Goal: Task Accomplishment & Management: Manage account settings

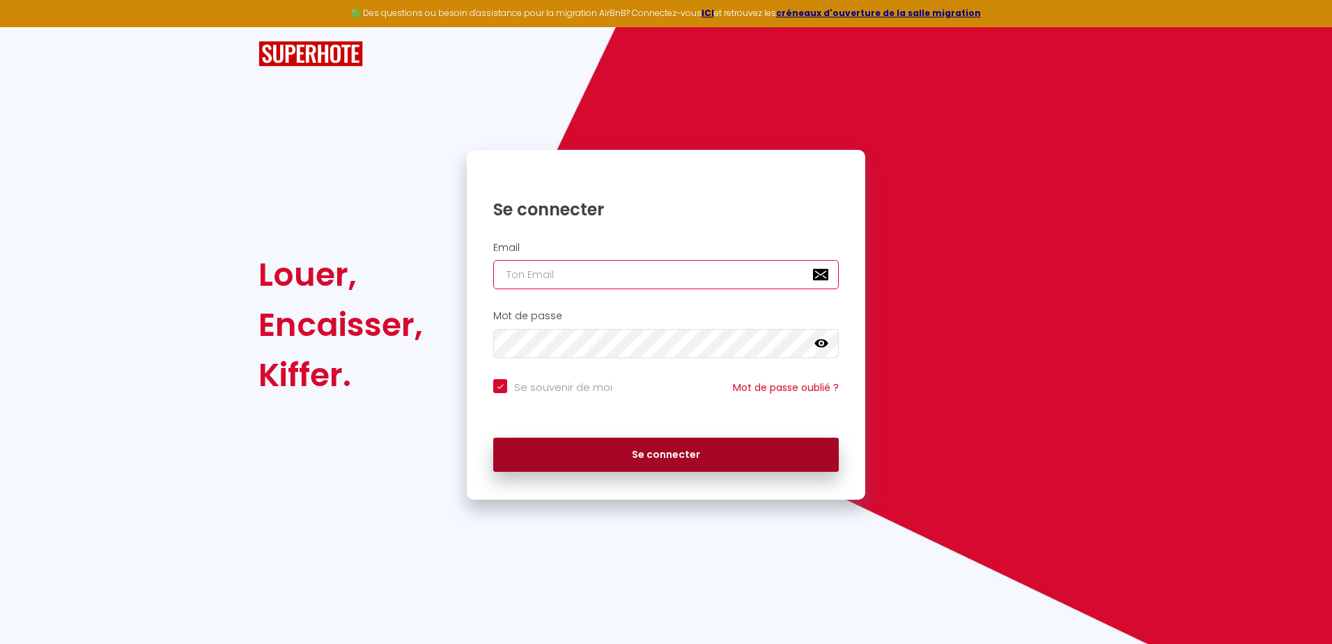
type input "eric.barras1@outlook.fr"
click at [617, 449] on button "Se connecter" at bounding box center [666, 455] width 346 height 35
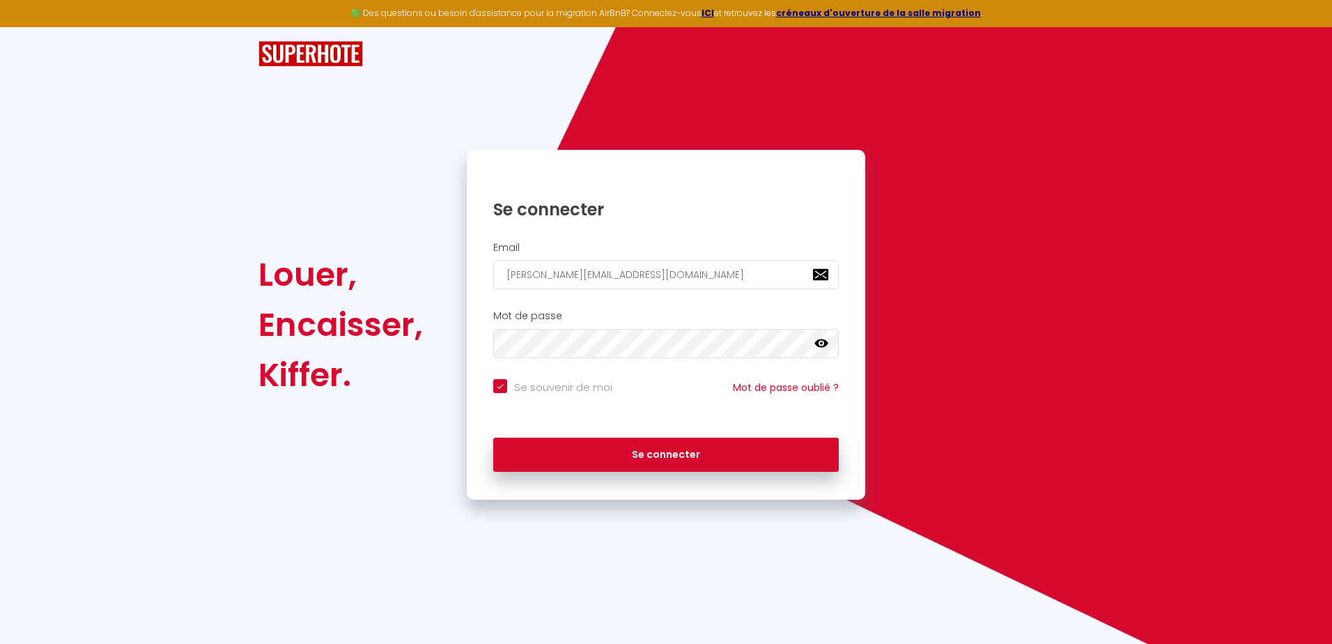
click at [825, 341] on icon at bounding box center [822, 343] width 14 height 8
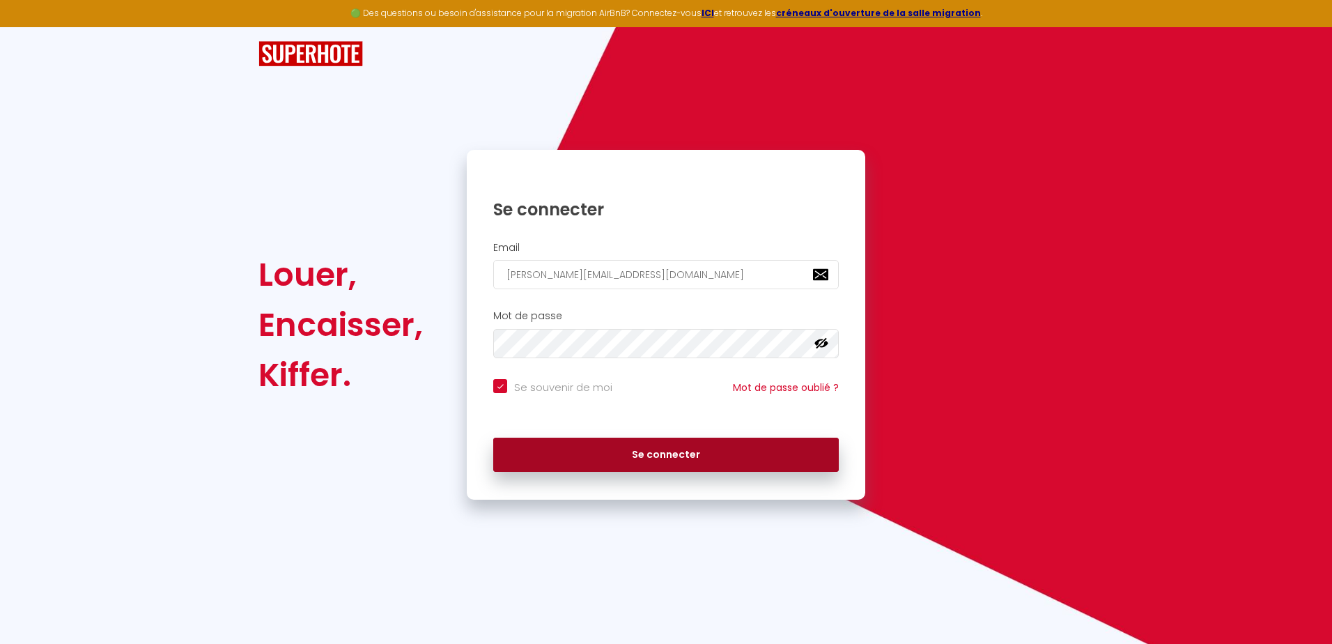
click at [647, 450] on button "Se connecter" at bounding box center [666, 455] width 346 height 35
checkbox input "true"
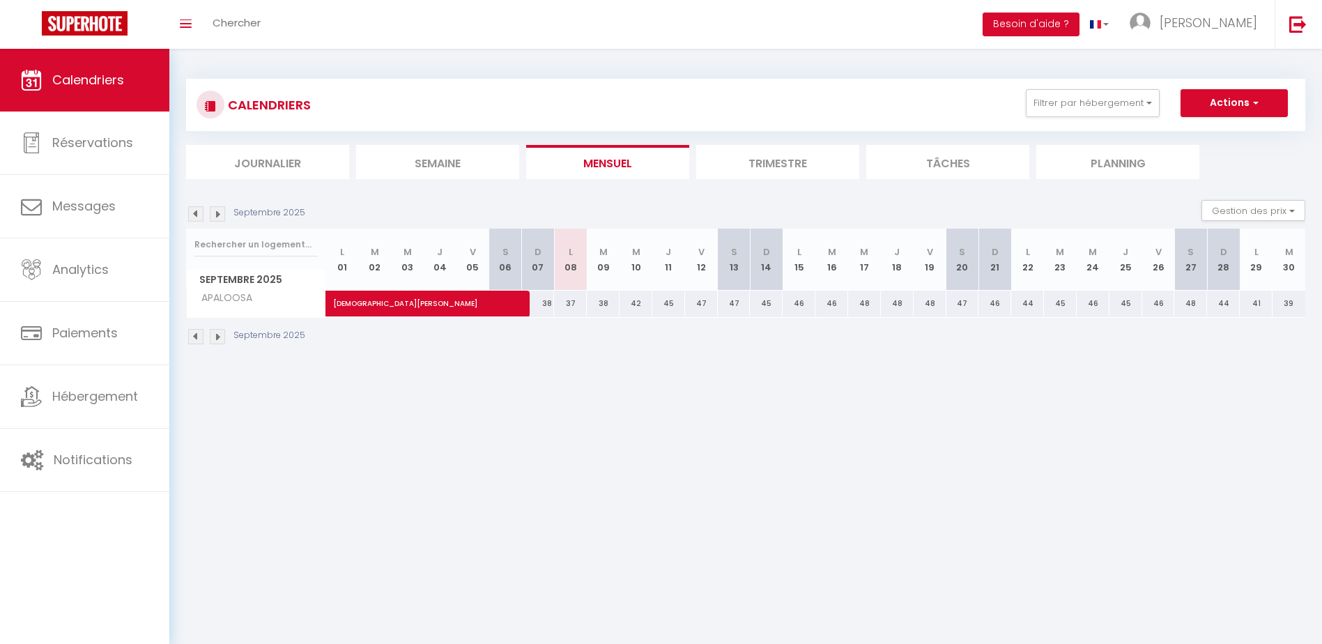
click at [198, 216] on img at bounding box center [195, 213] width 15 height 15
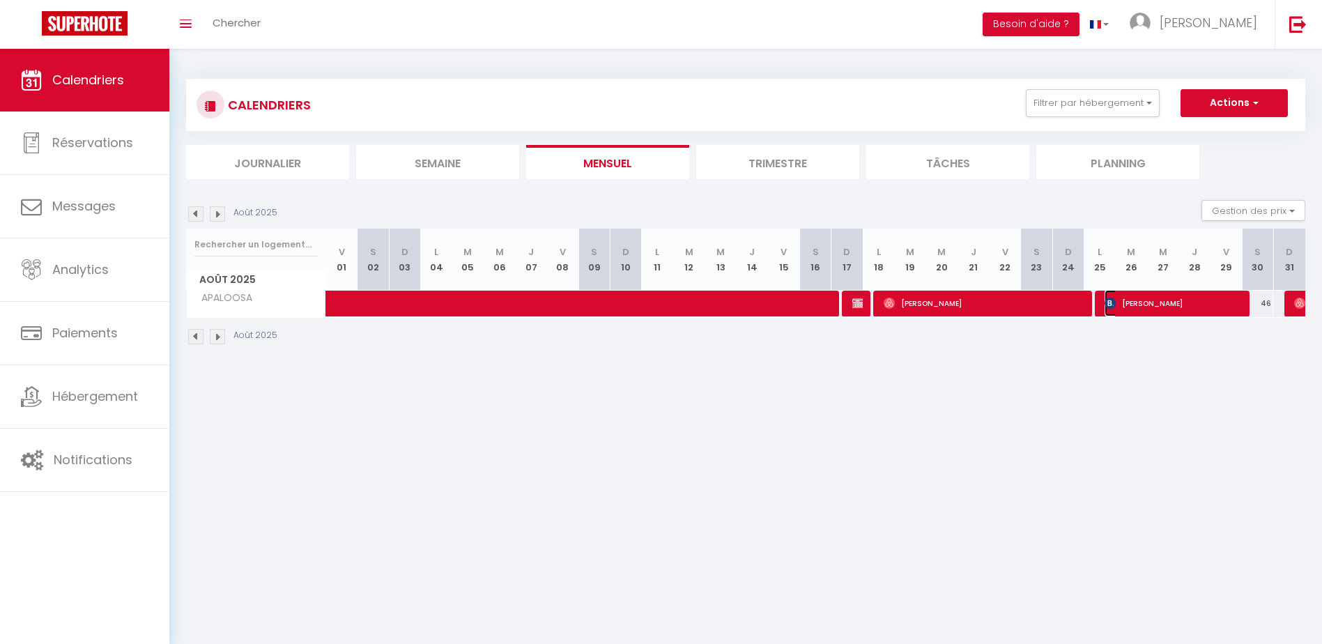
click at [1155, 304] on span "Cécile Raynal" at bounding box center [1172, 303] width 136 height 26
select select "OK"
select select "0"
select select "1"
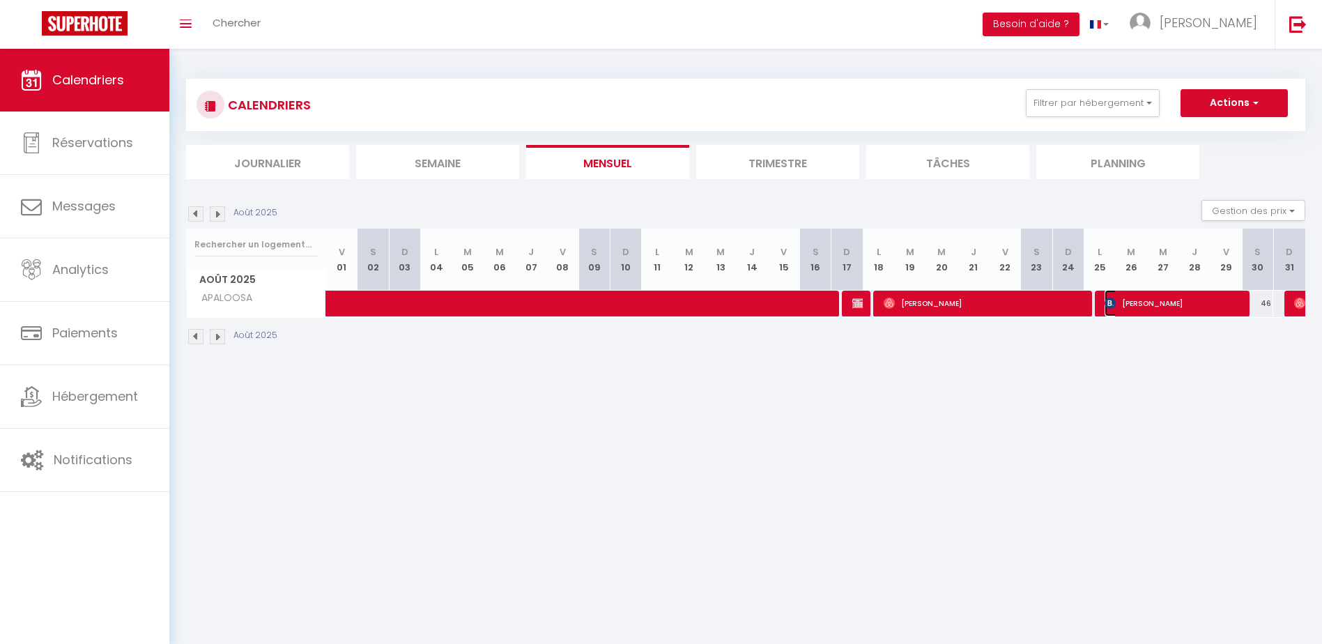
select select "1"
select select
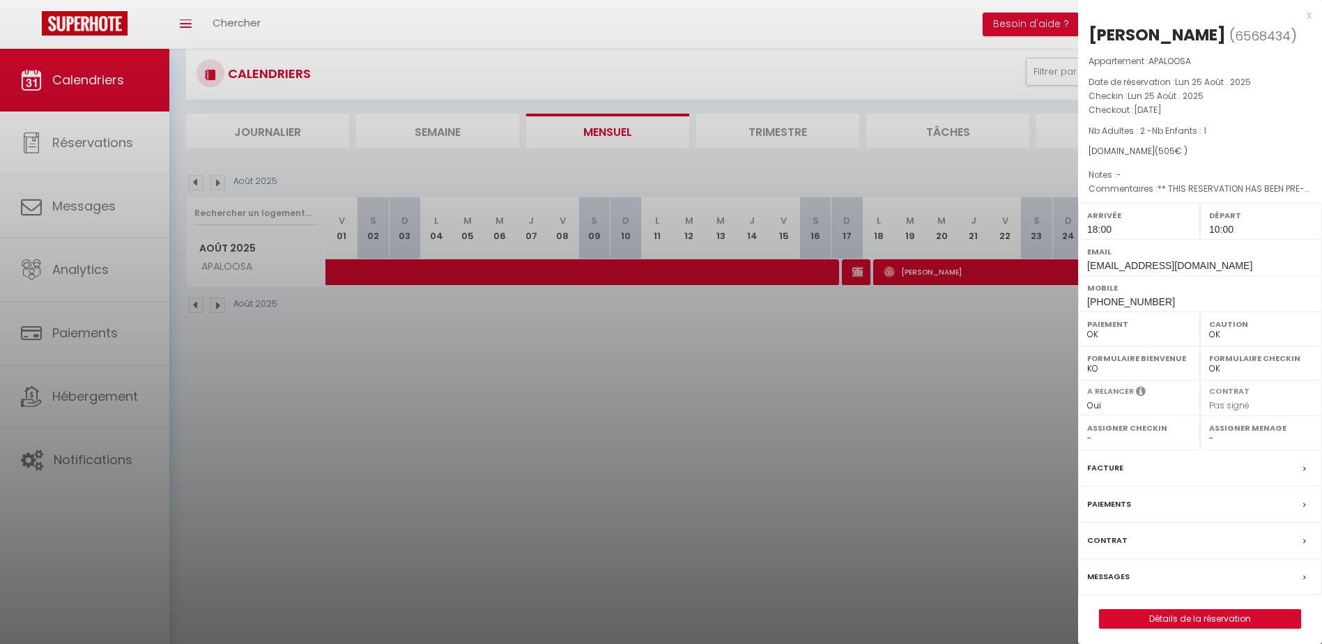
scroll to position [49, 0]
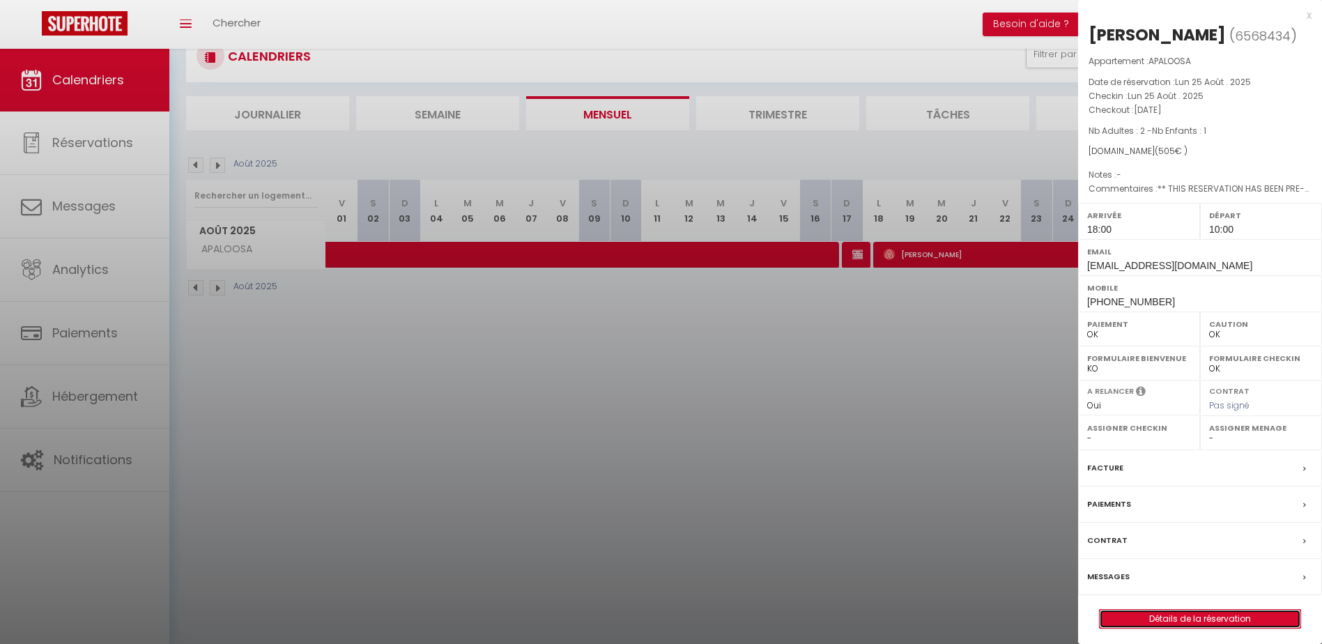
click at [1190, 617] on link "Détails de la réservation" at bounding box center [1199, 619] width 201 height 18
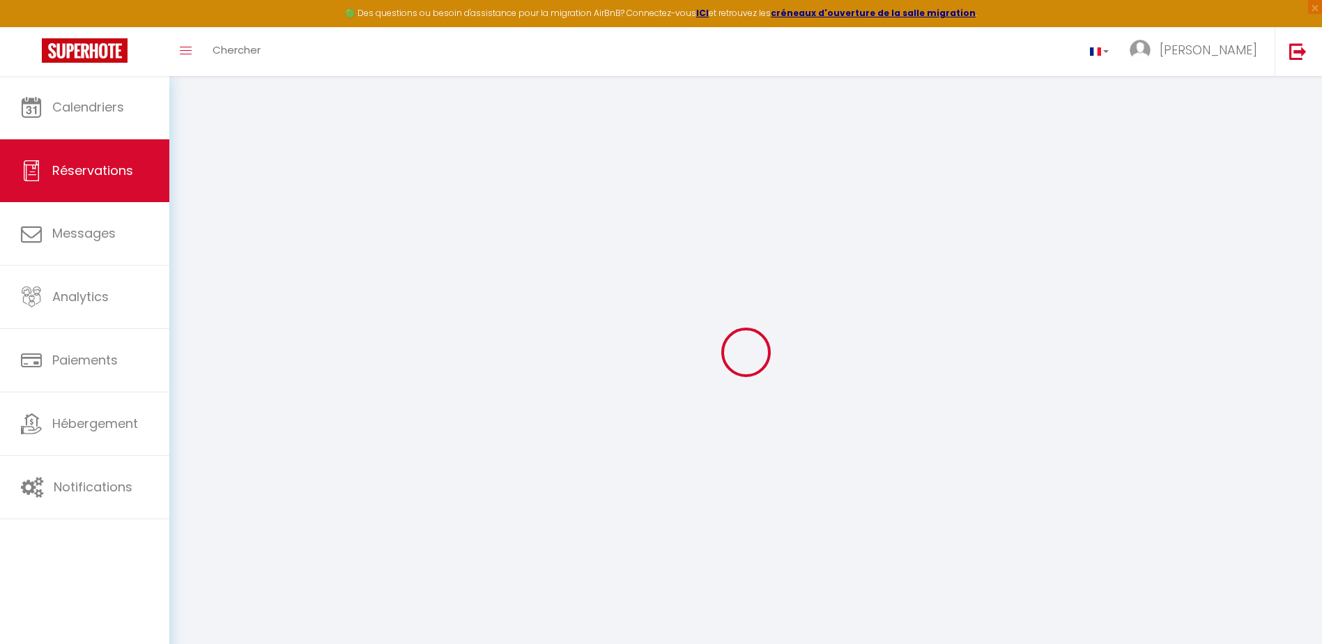
type input "Cécile"
type input "Raynal"
type input "crayna.955733@guest.booking.com"
type input "cecileraynal63@gmail.com"
type input "+33640570045"
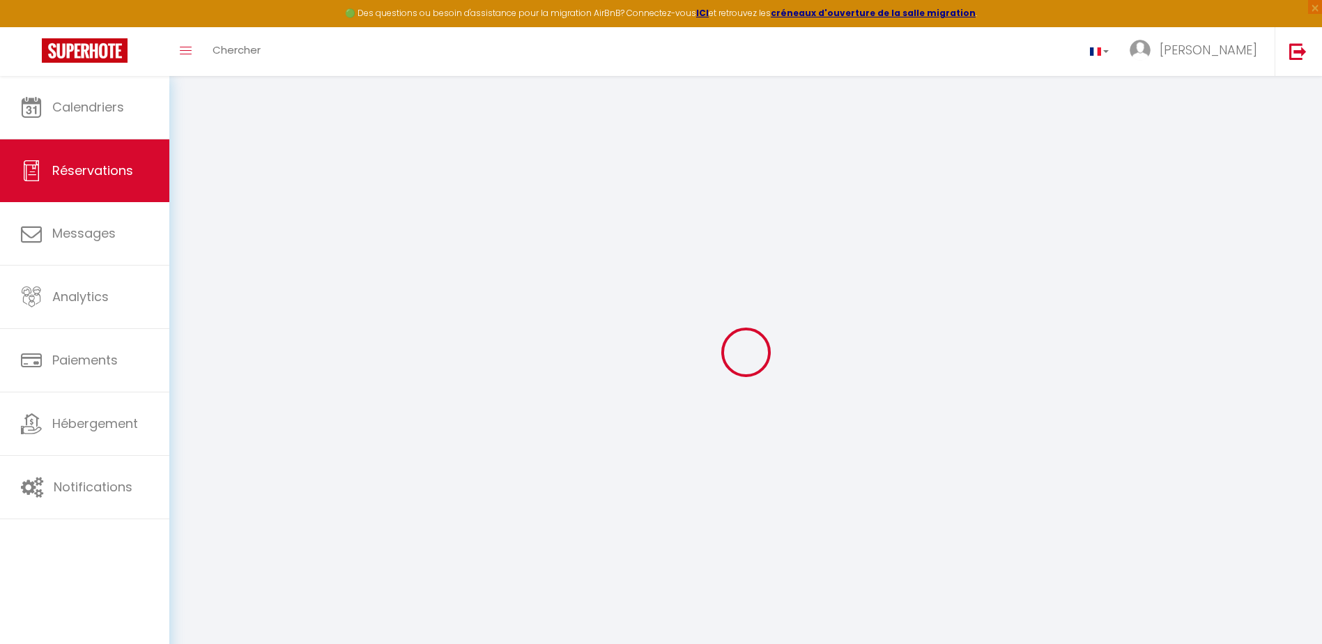
type input "0640570045"
type input "."
select select "FR"
type input "39"
type input "85.93"
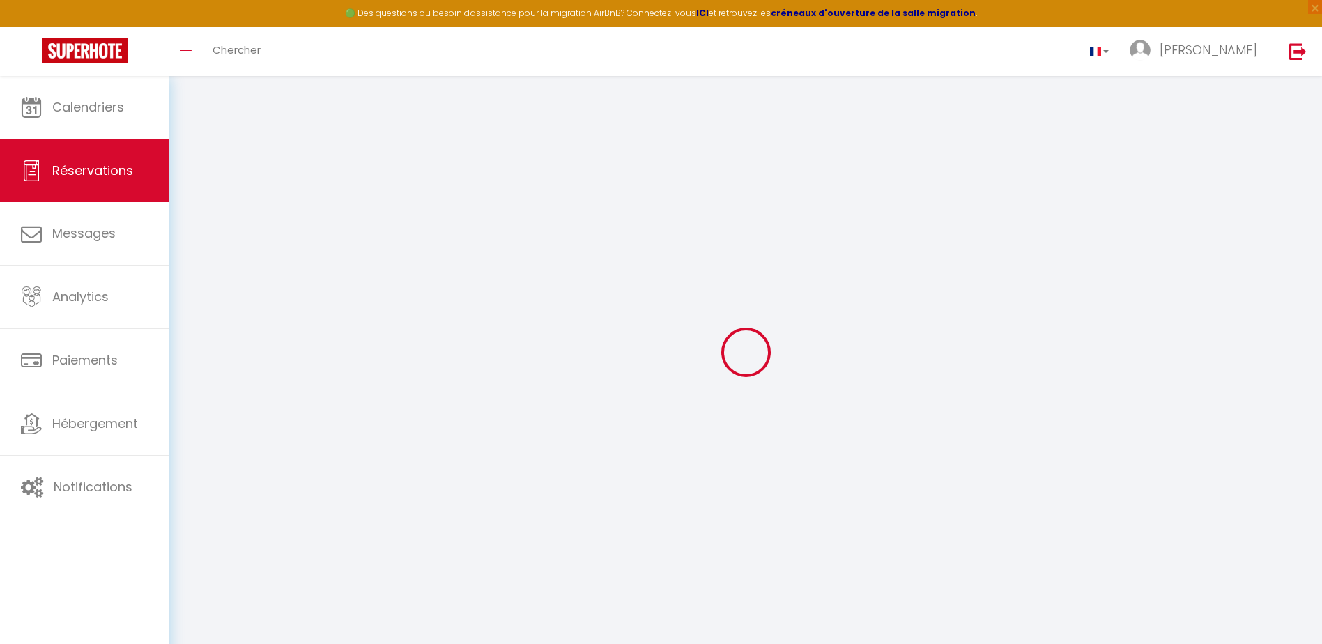
type input "7.07"
select select "65005"
select select "1"
select select
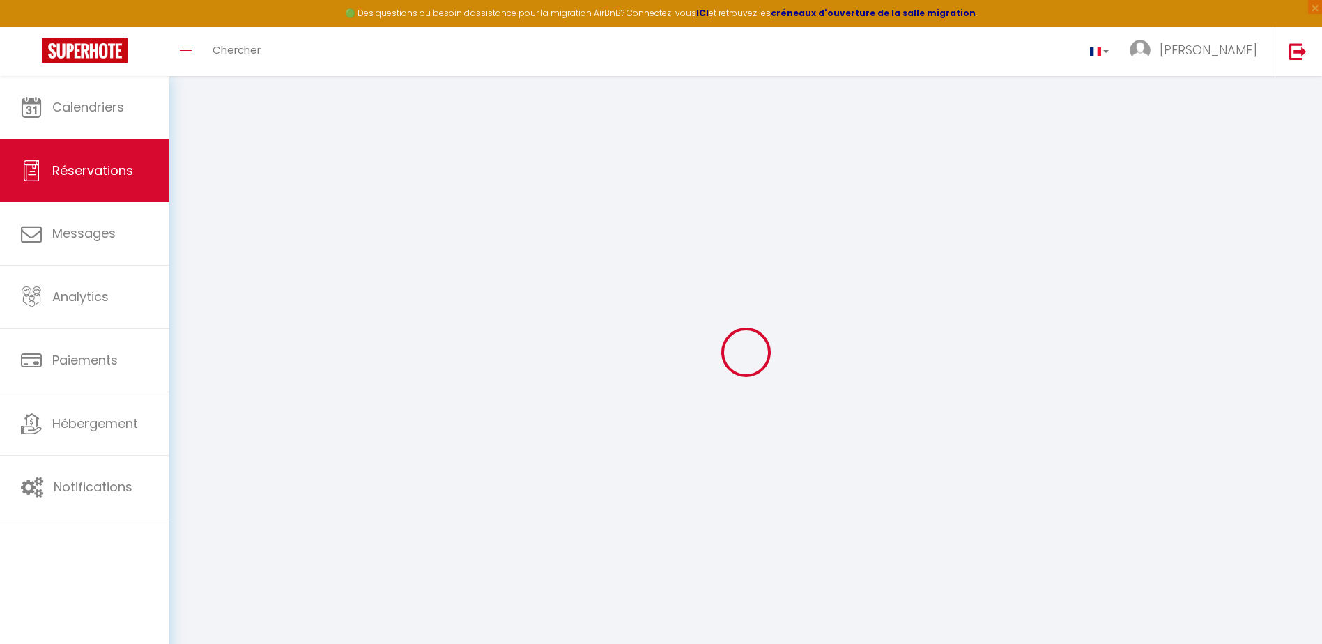
type input "2"
type input "1"
select select "12"
select select "15"
type input "383.4"
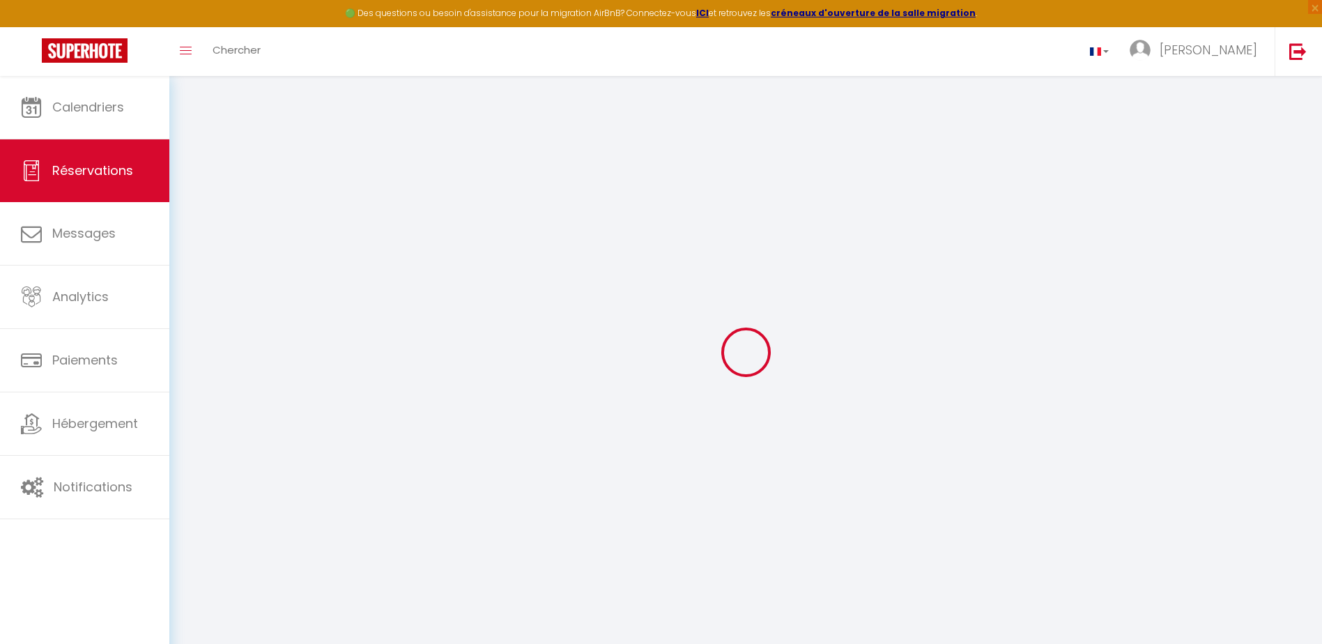
checkbox input "false"
select select "2"
type input "0"
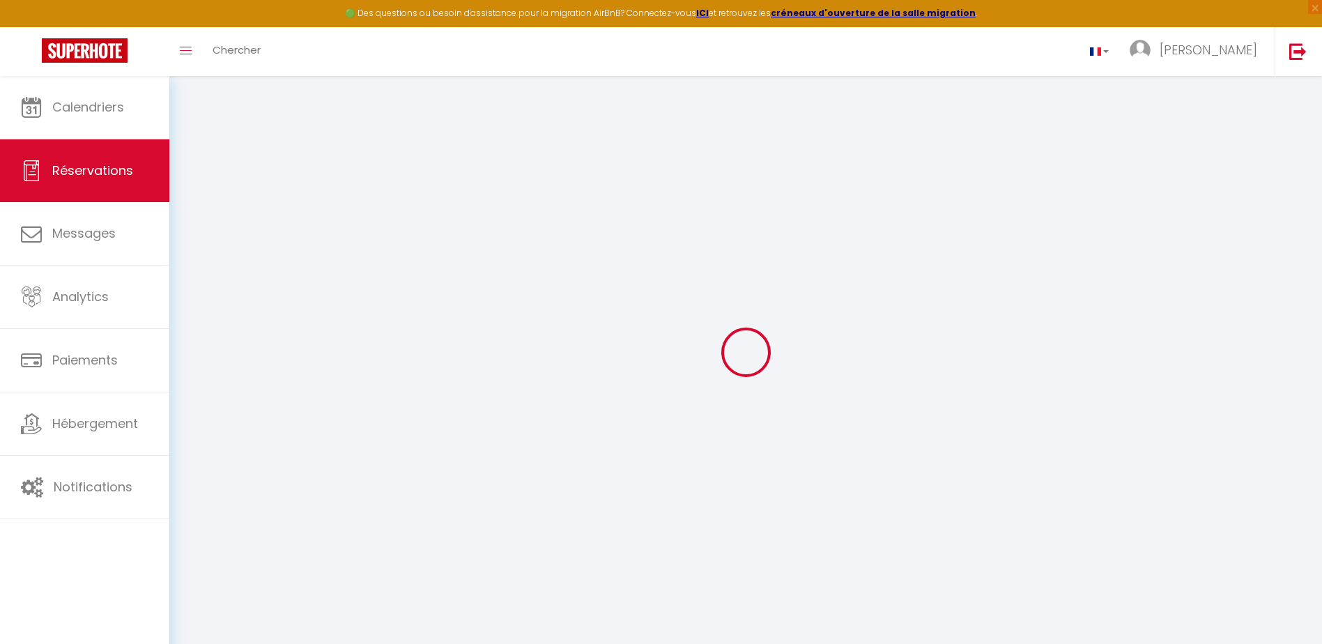
select select
checkbox input "false"
select select
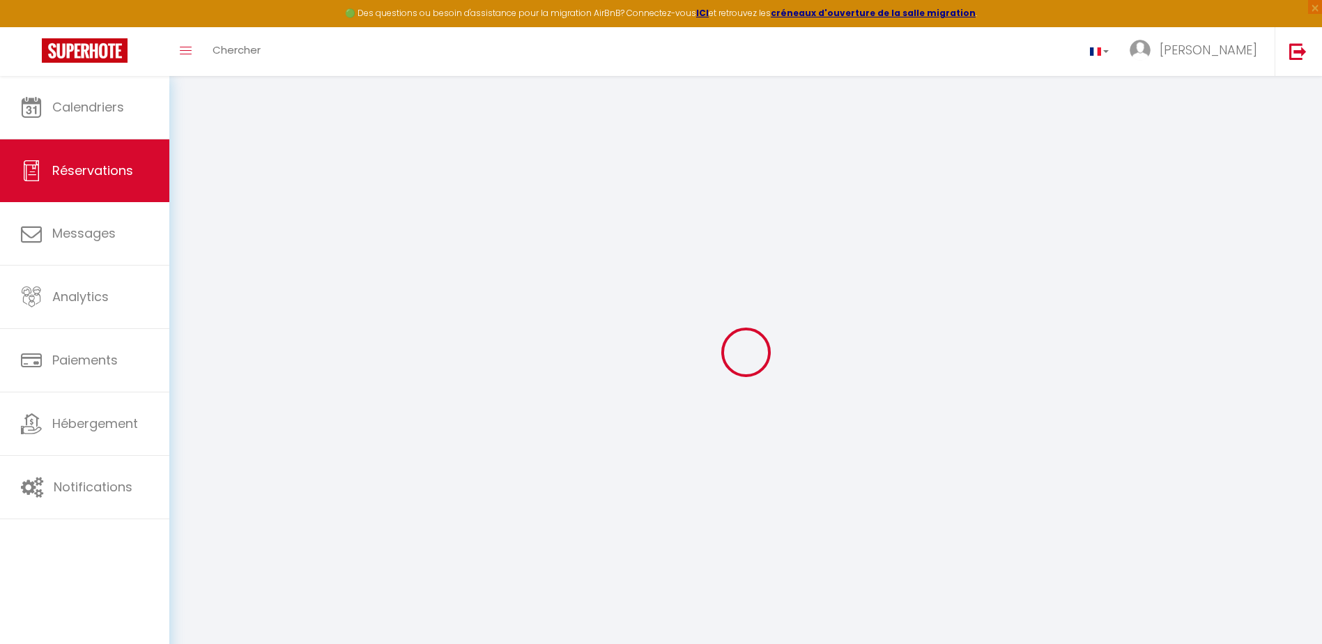
checkbox input "false"
select select
checkbox input "false"
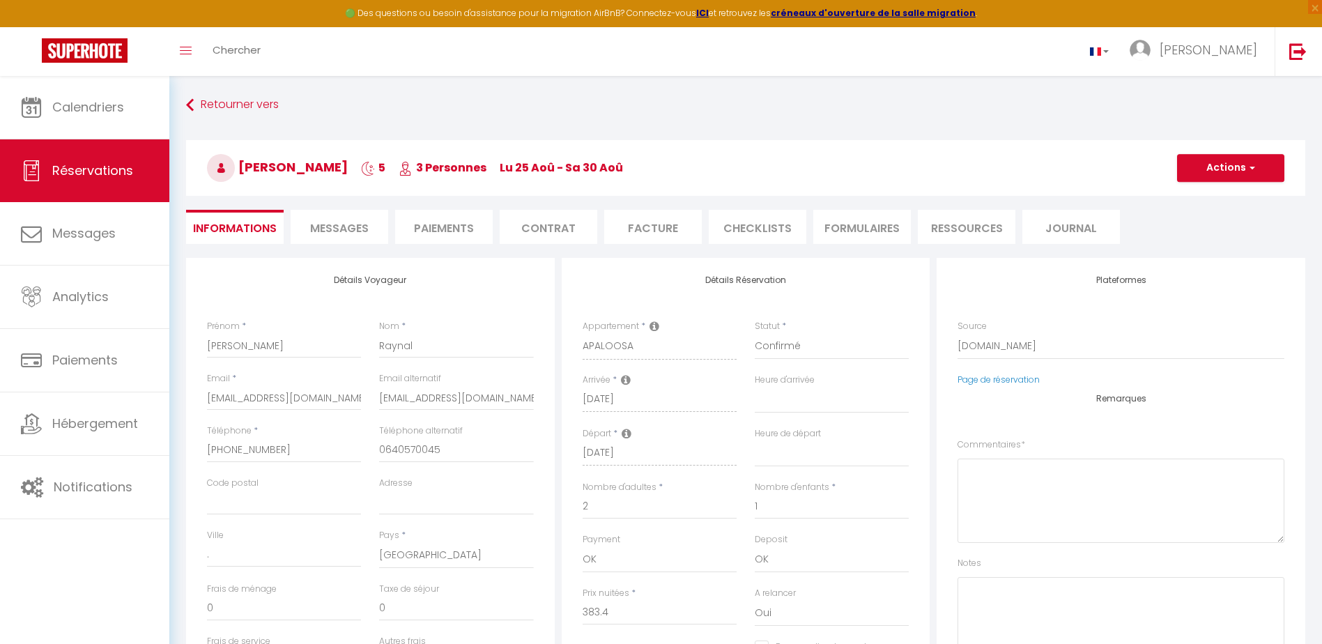
select select
checkbox input "false"
type textarea "** THIS RESERVATION HAS BEEN PRE-PAID ** BOOKING NOTE : Payment charge is EUR 7…"
type input "55"
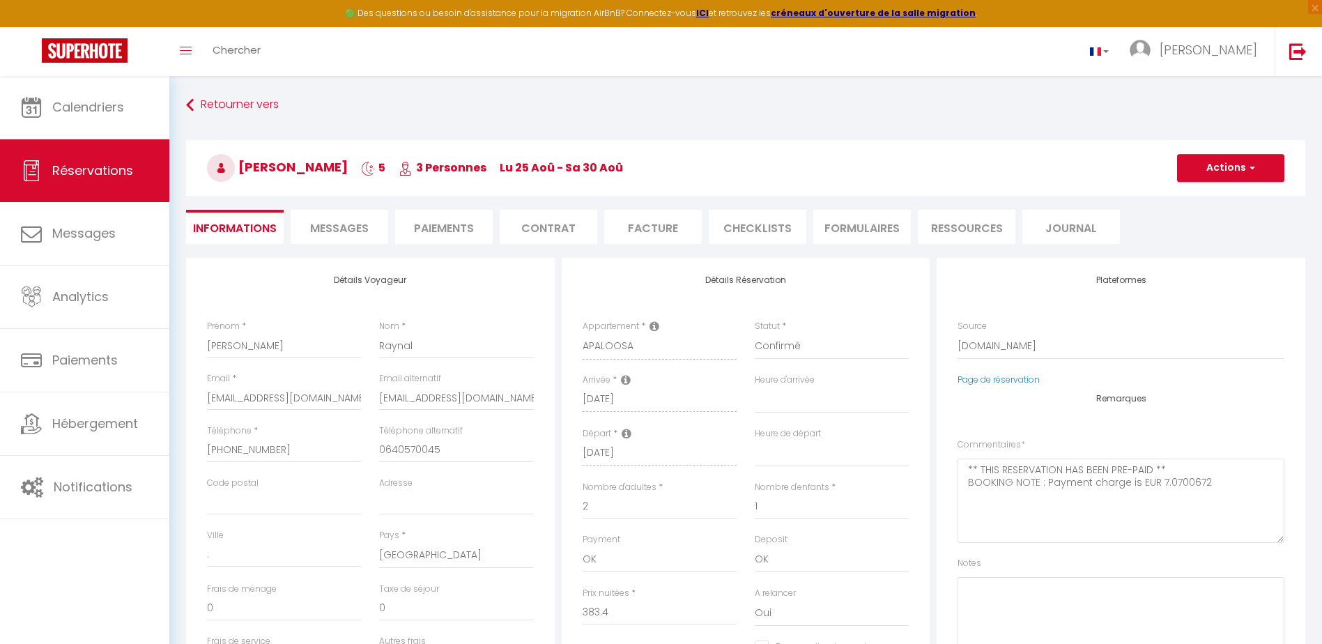
type input "27.6"
select select
checkbox input "false"
select select "18:00"
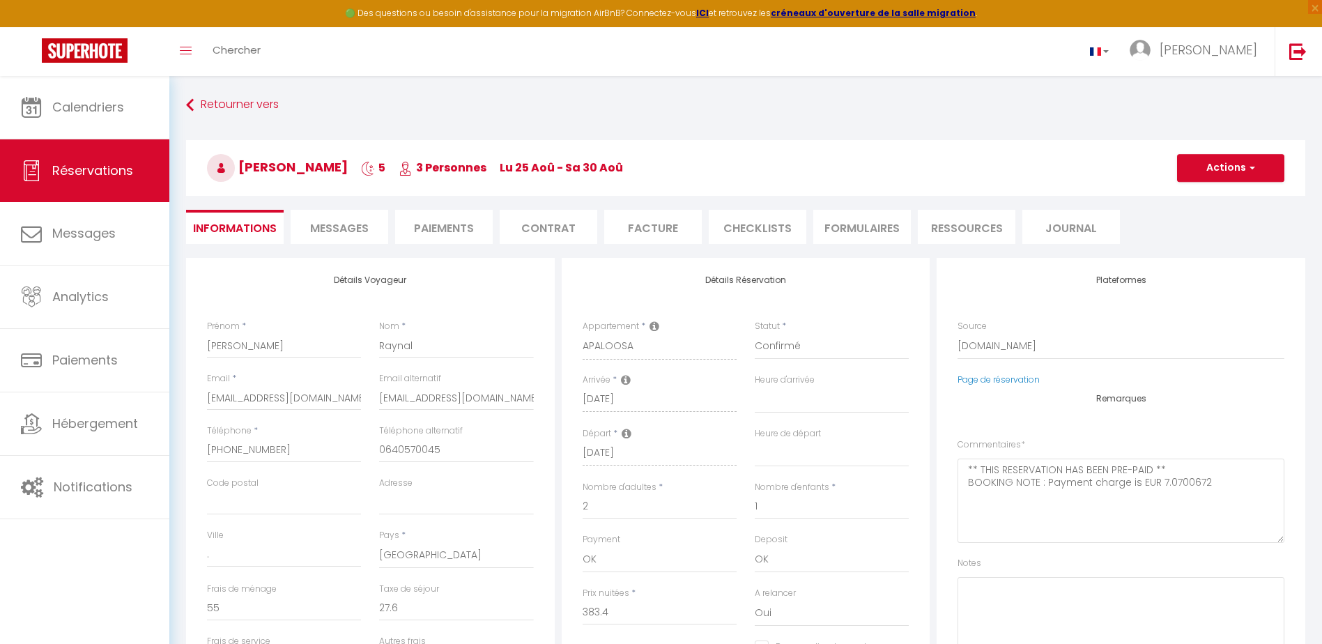
select select "10:00"
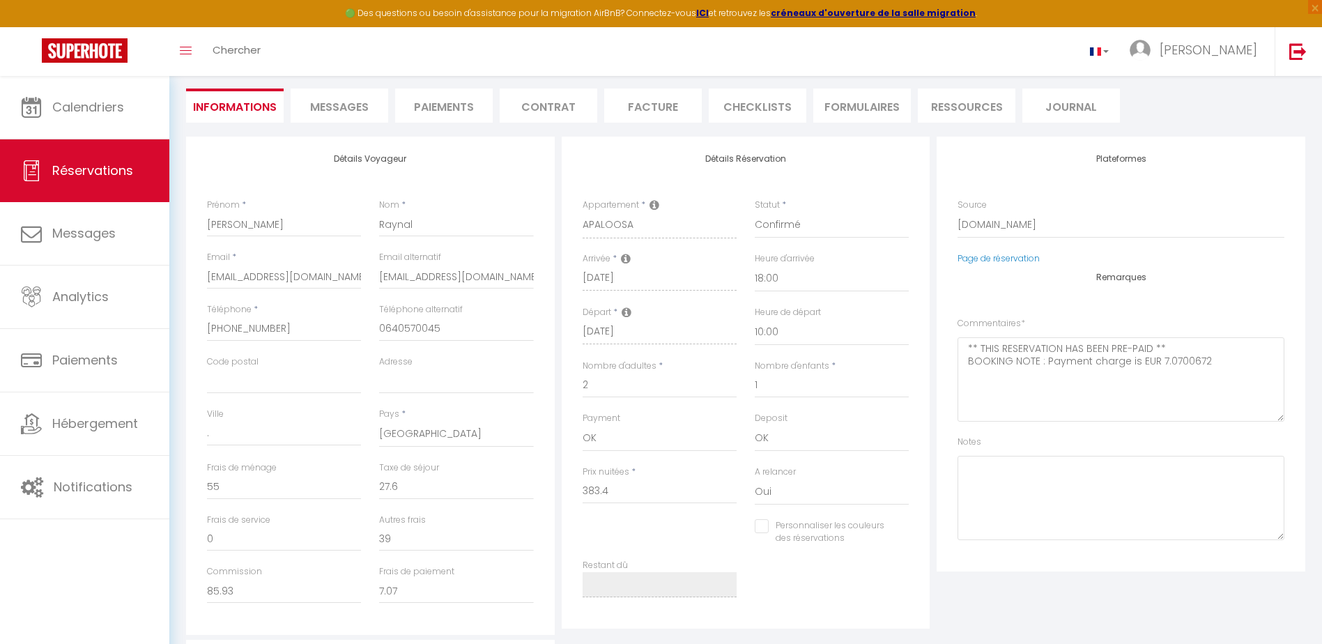
scroll to position [120, 0]
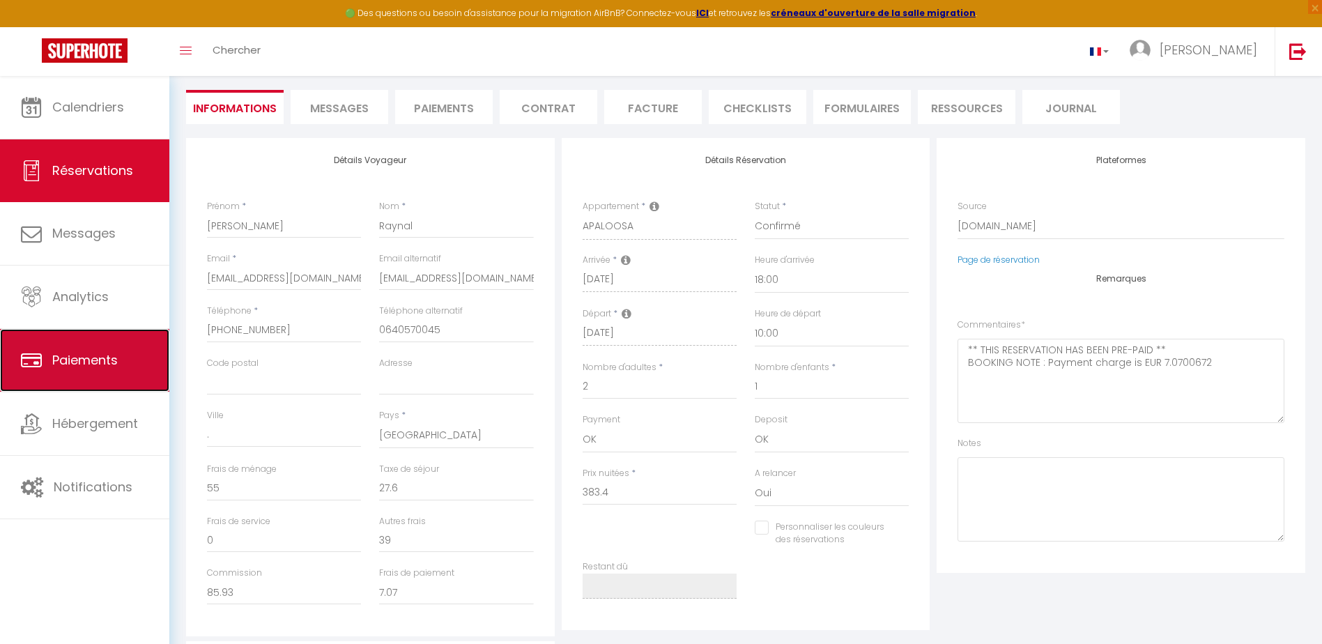
click at [124, 360] on link "Paiements" at bounding box center [84, 360] width 169 height 63
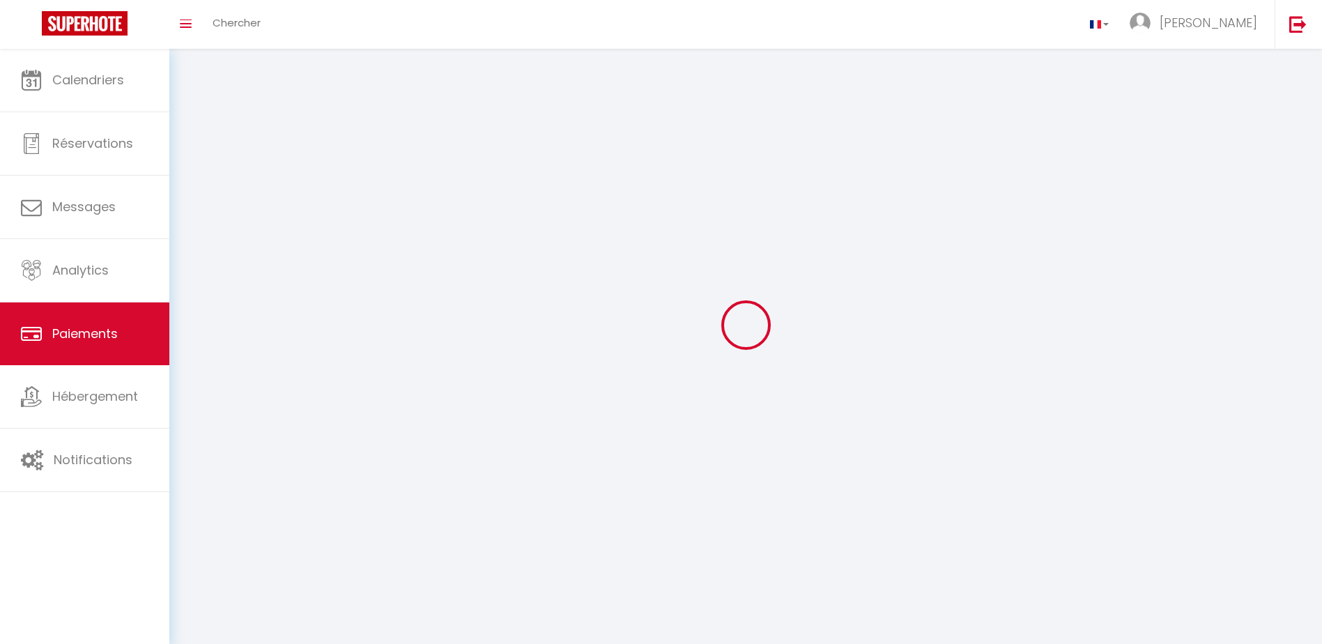
select select "2"
select select "0"
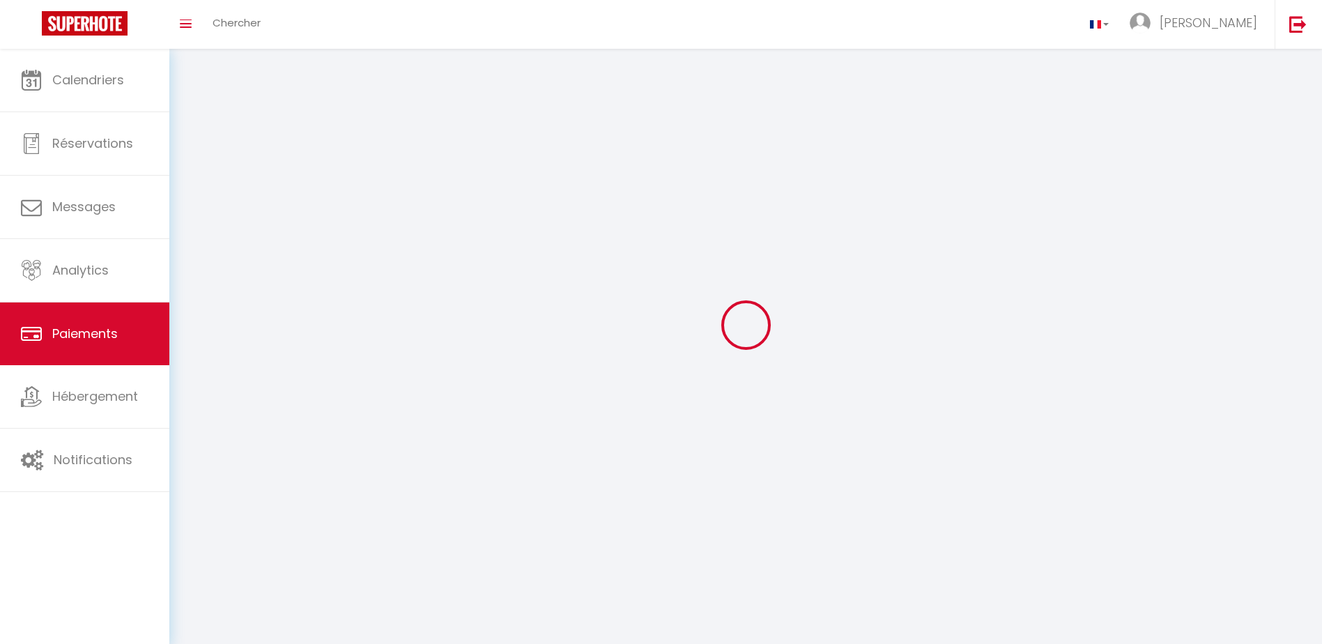
select select "0"
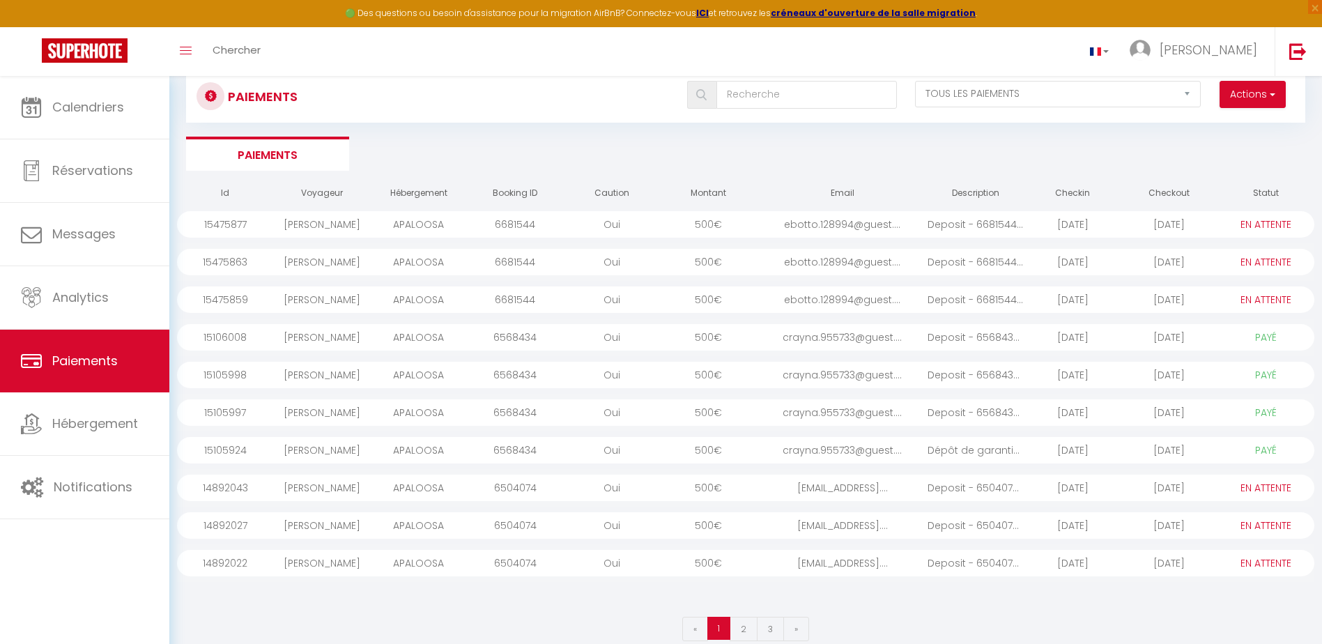
scroll to position [76, 0]
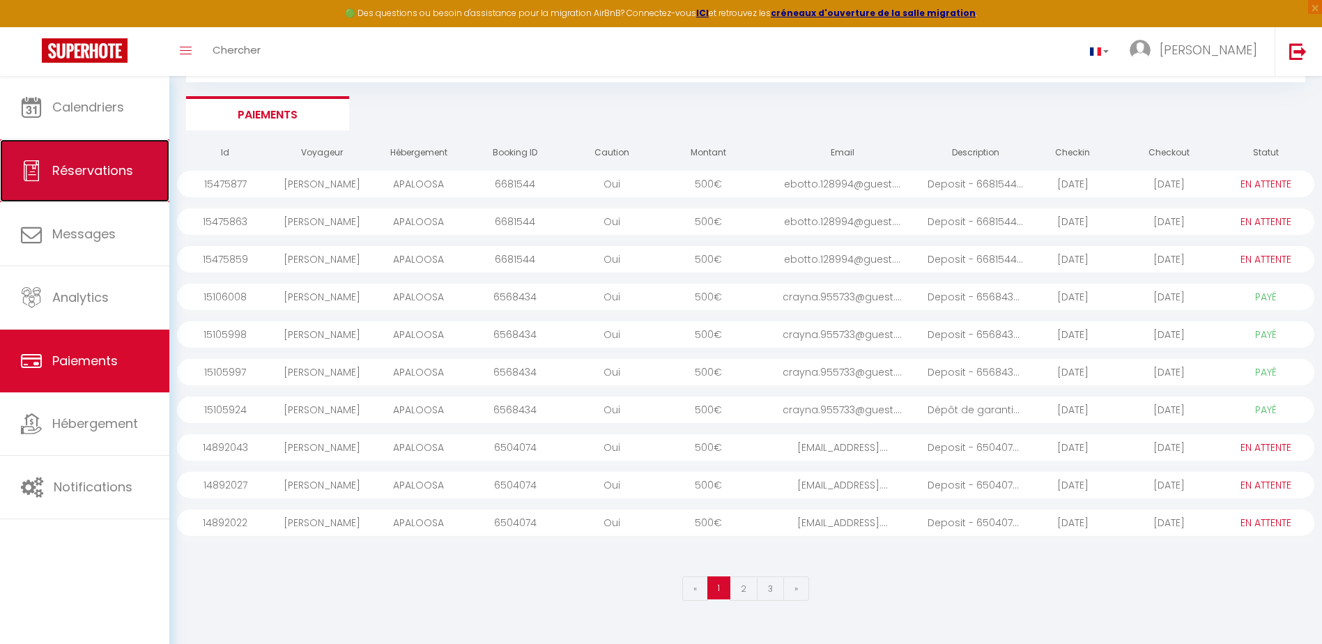
click at [115, 192] on link "Réservations" at bounding box center [84, 170] width 169 height 63
select select "not_cancelled"
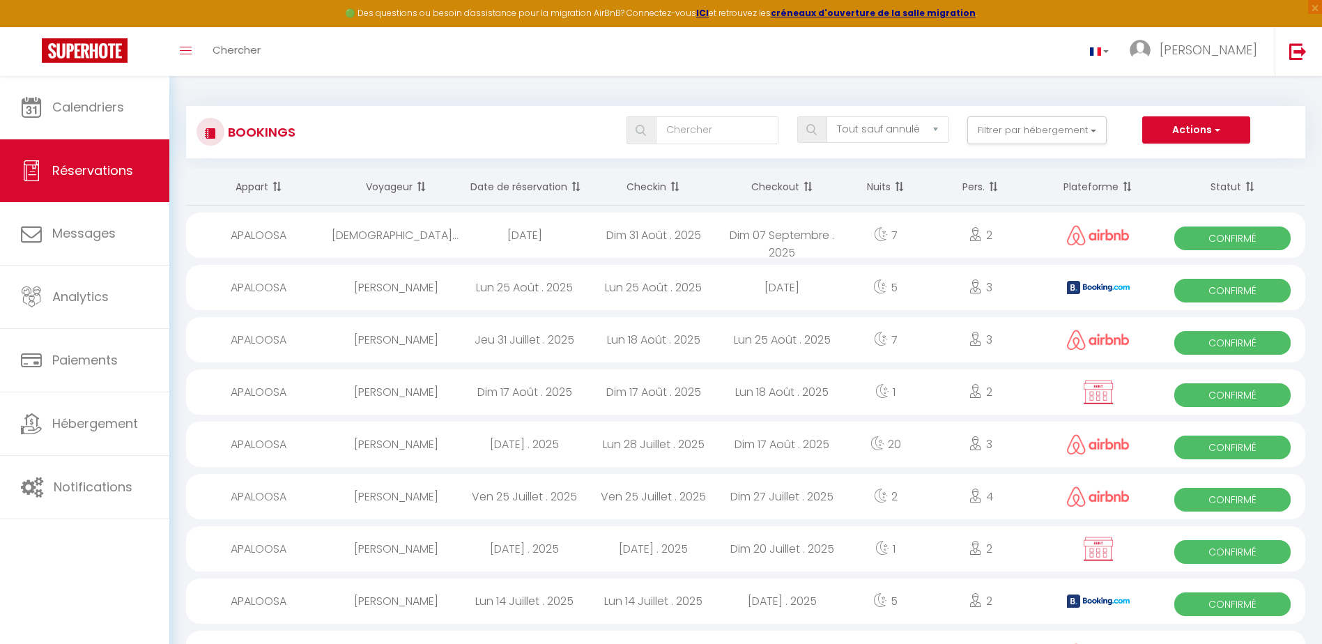
click at [1226, 284] on span "Confirmé" at bounding box center [1232, 291] width 116 height 24
select select "OK"
select select "0"
select select "1"
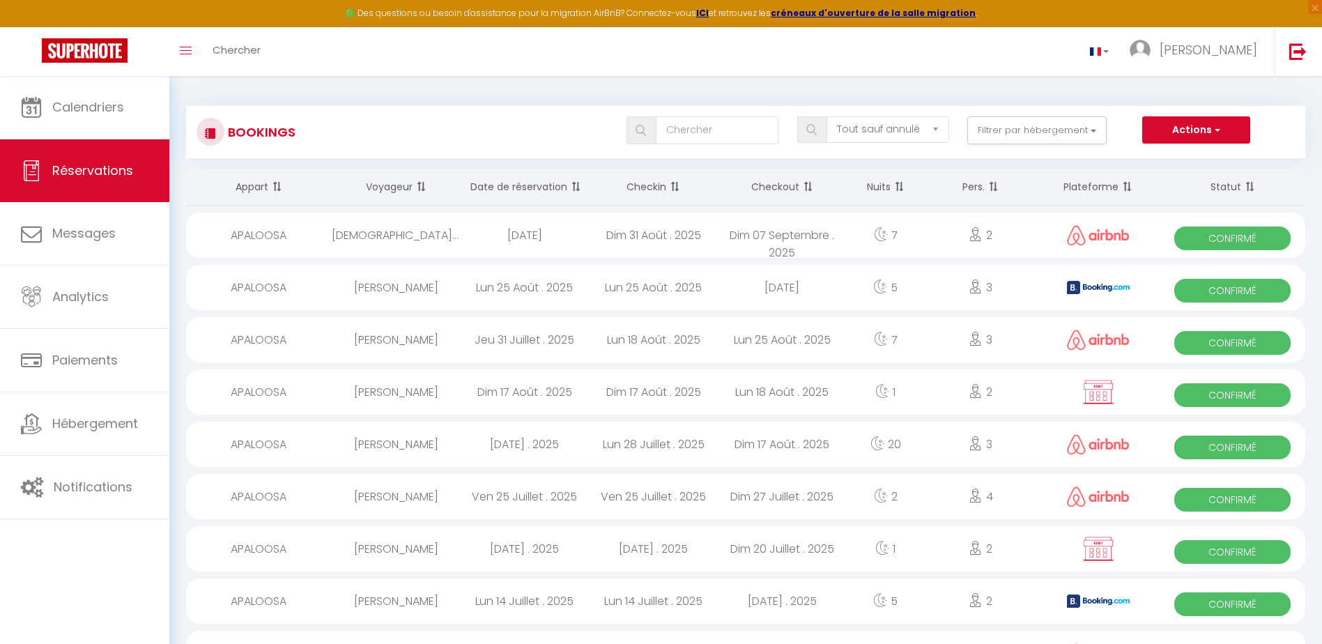
select select "1"
select select
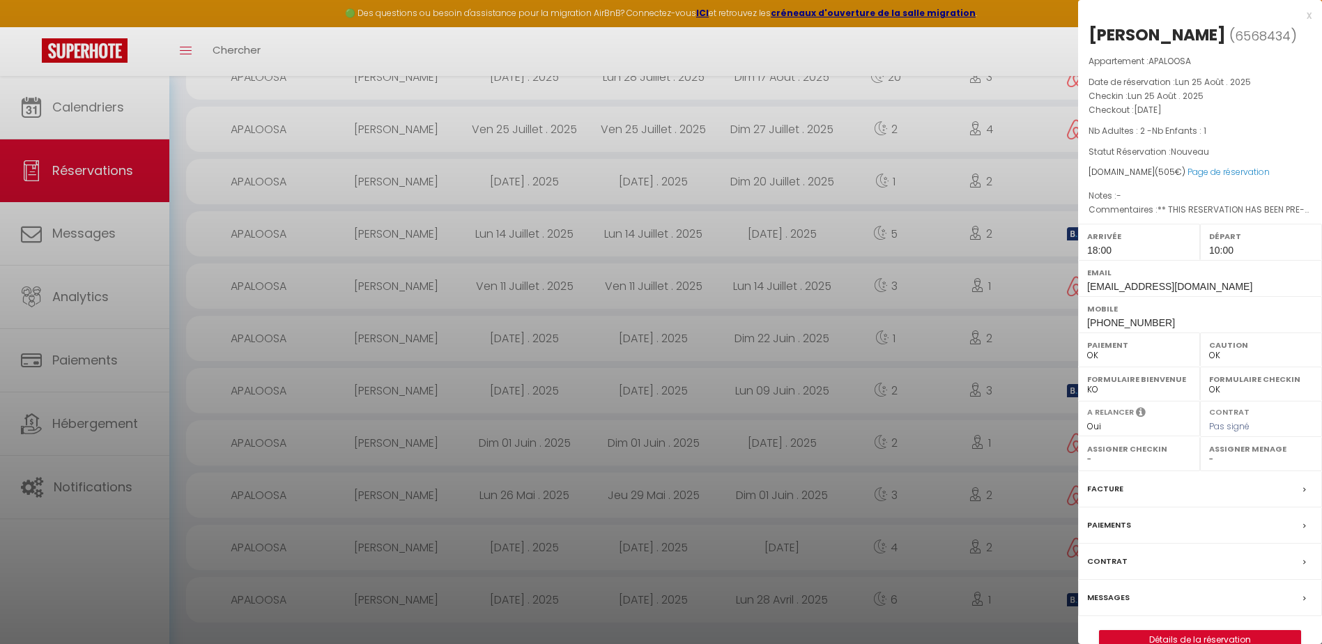
scroll to position [372, 0]
click at [1193, 631] on link "Détails de la réservation" at bounding box center [1199, 640] width 201 height 18
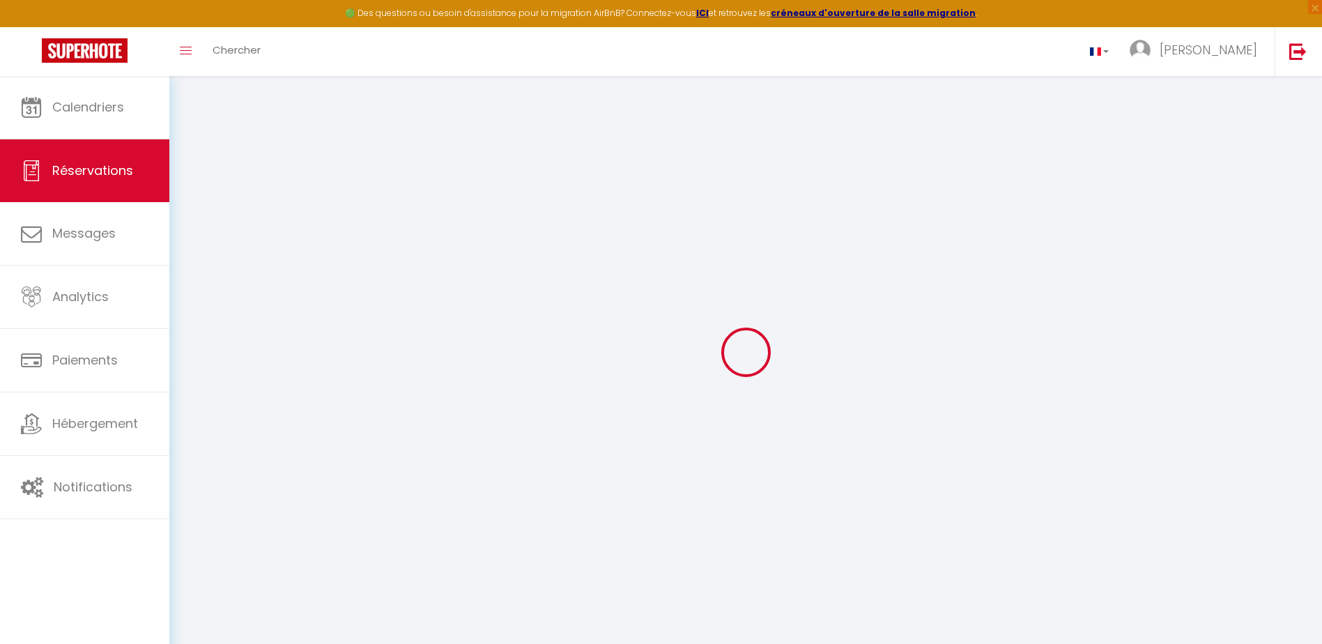
type input "Cécile"
type input "Raynal"
type input "crayna.955733@guest.booking.com"
type input "cecileraynal63@gmail.com"
type input "+33640570045"
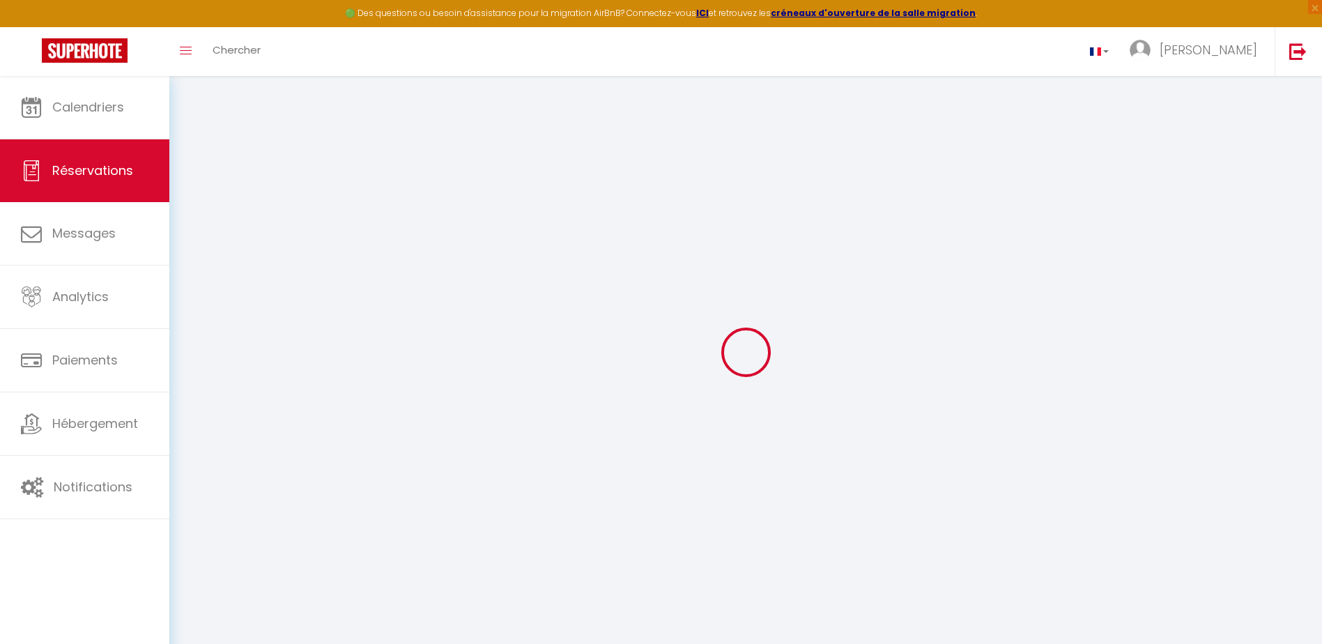
type input "0640570045"
type input "."
select select "FR"
type input "39"
type input "85.93"
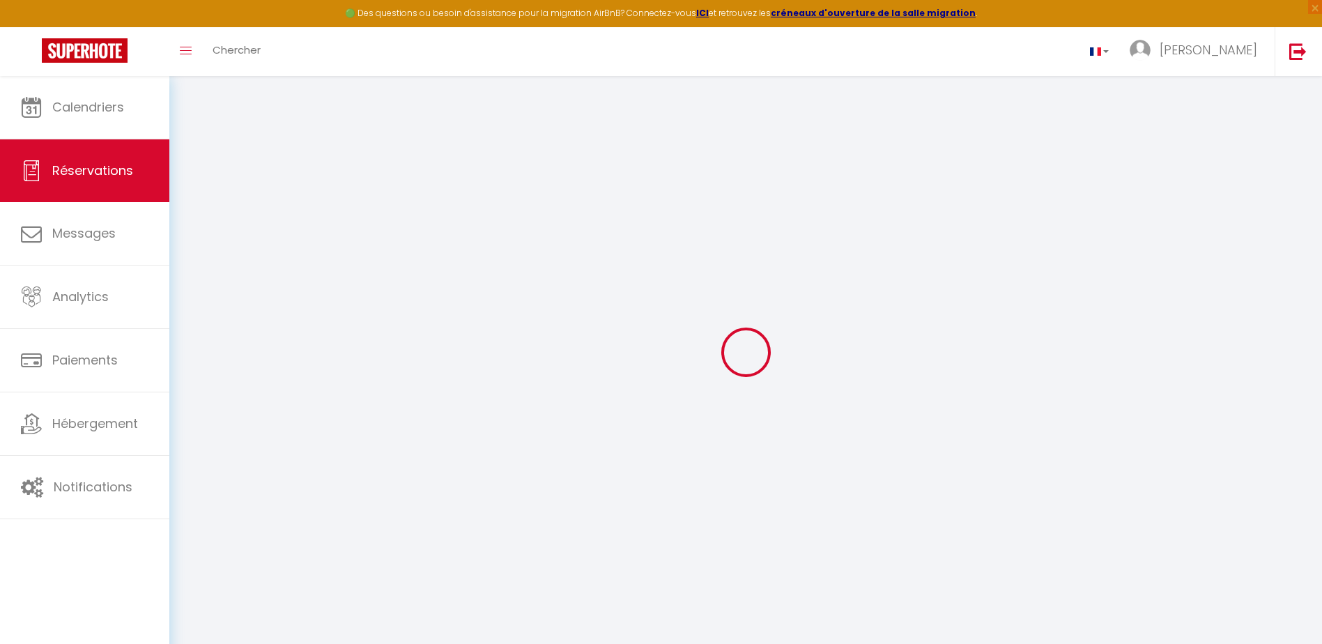
type input "7.07"
select select "65005"
select select "1"
select select
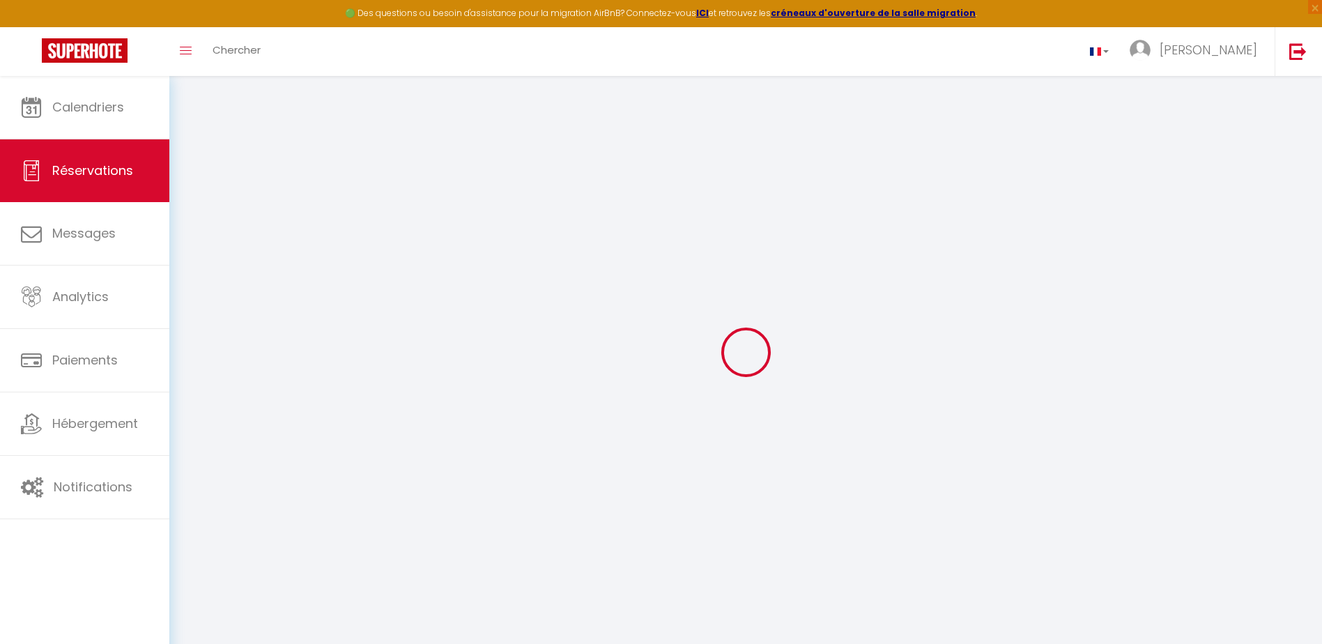
type input "2"
type input "1"
select select "12"
select select "15"
type input "383.4"
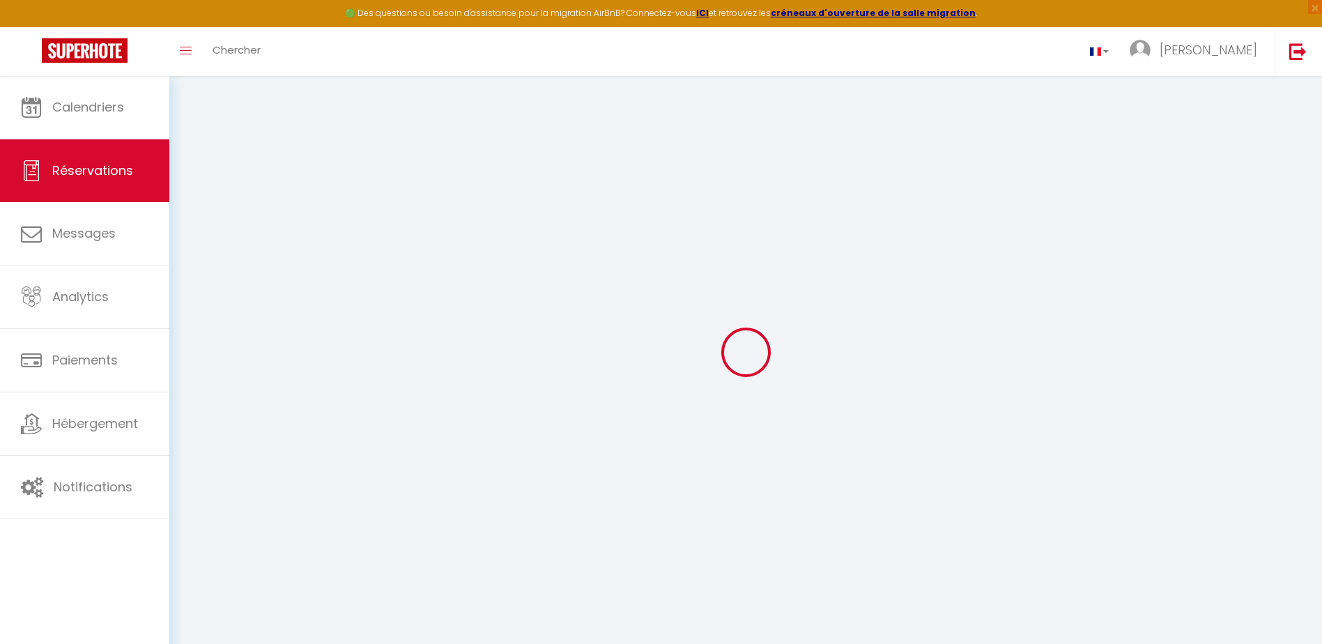
checkbox input "false"
select select "2"
type input "0"
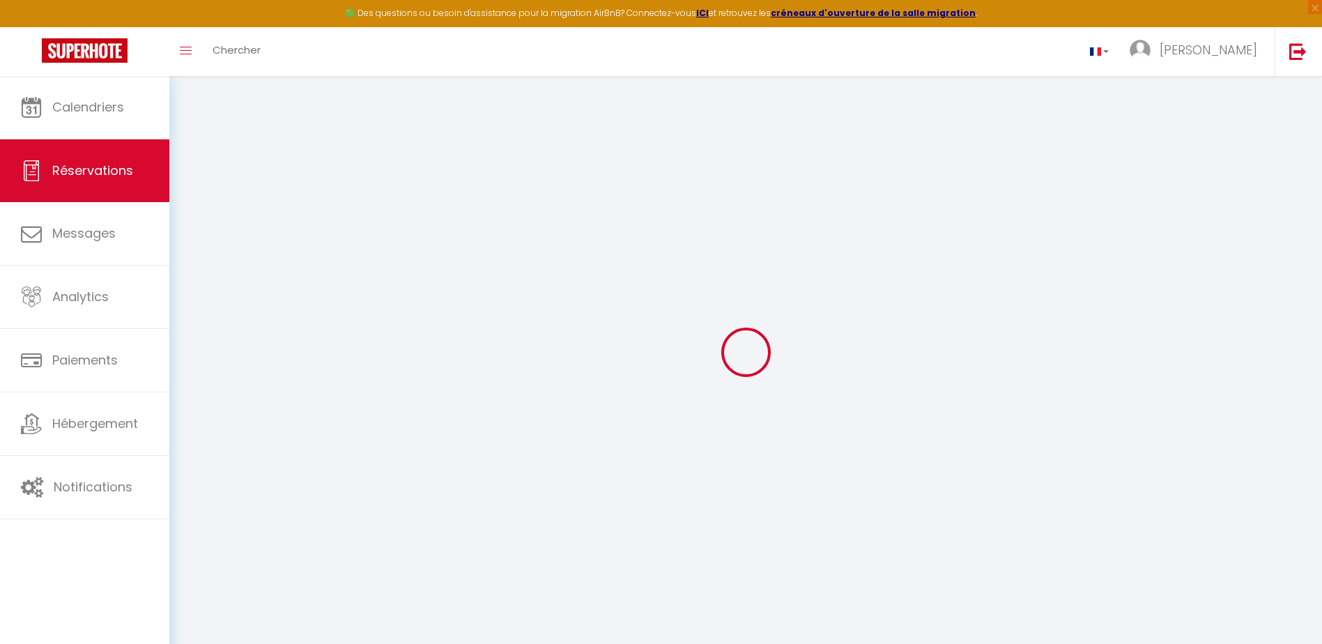
select select
checkbox input "false"
select select
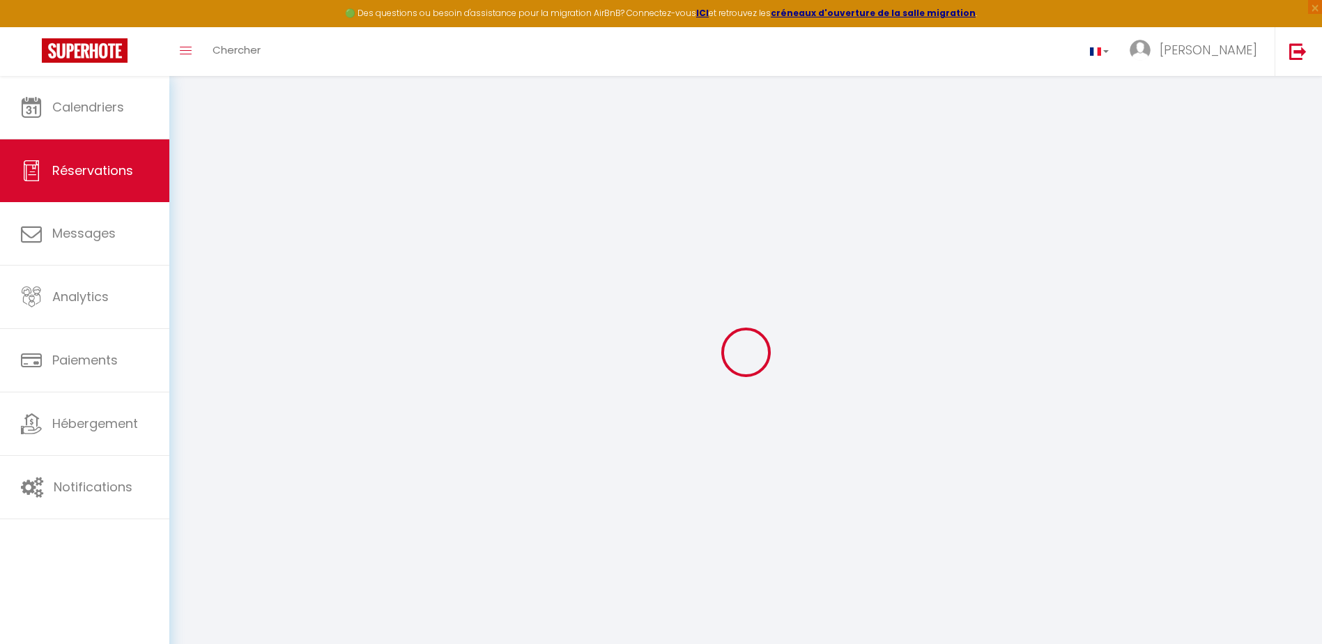
checkbox input "false"
select select
checkbox input "false"
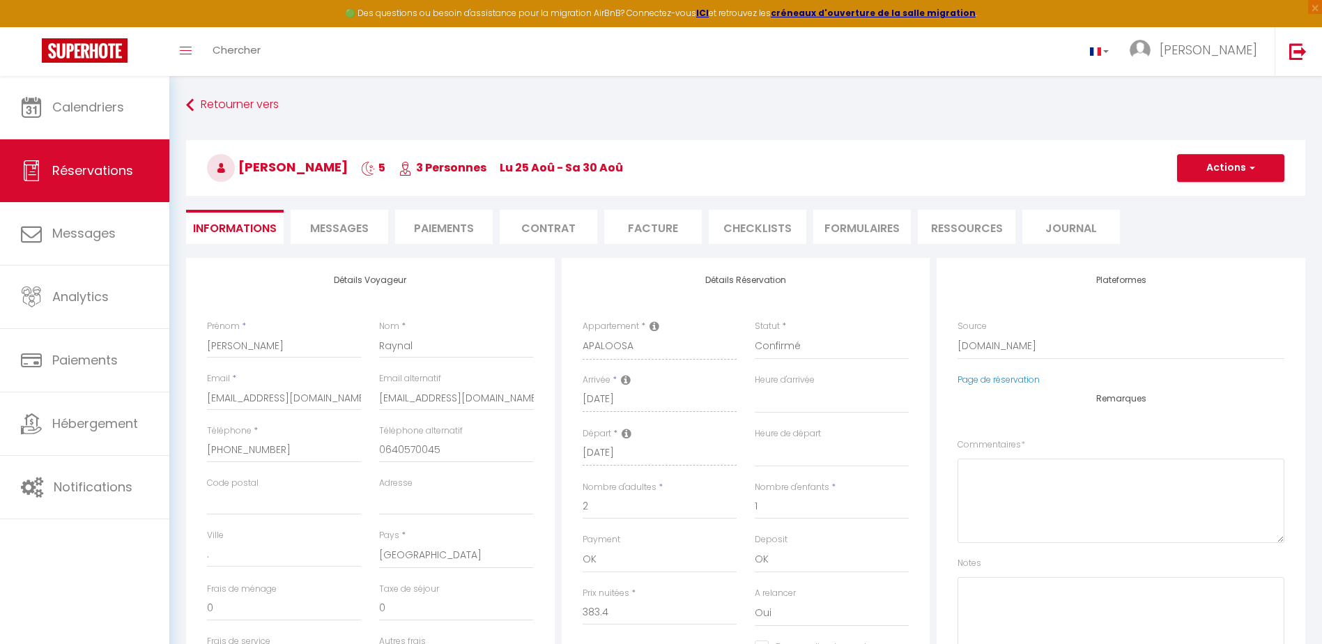
select select
checkbox input "false"
type textarea "** THIS RESERVATION HAS BEEN PRE-PAID ** BOOKING NOTE : Payment charge is EUR 7…"
type input "55"
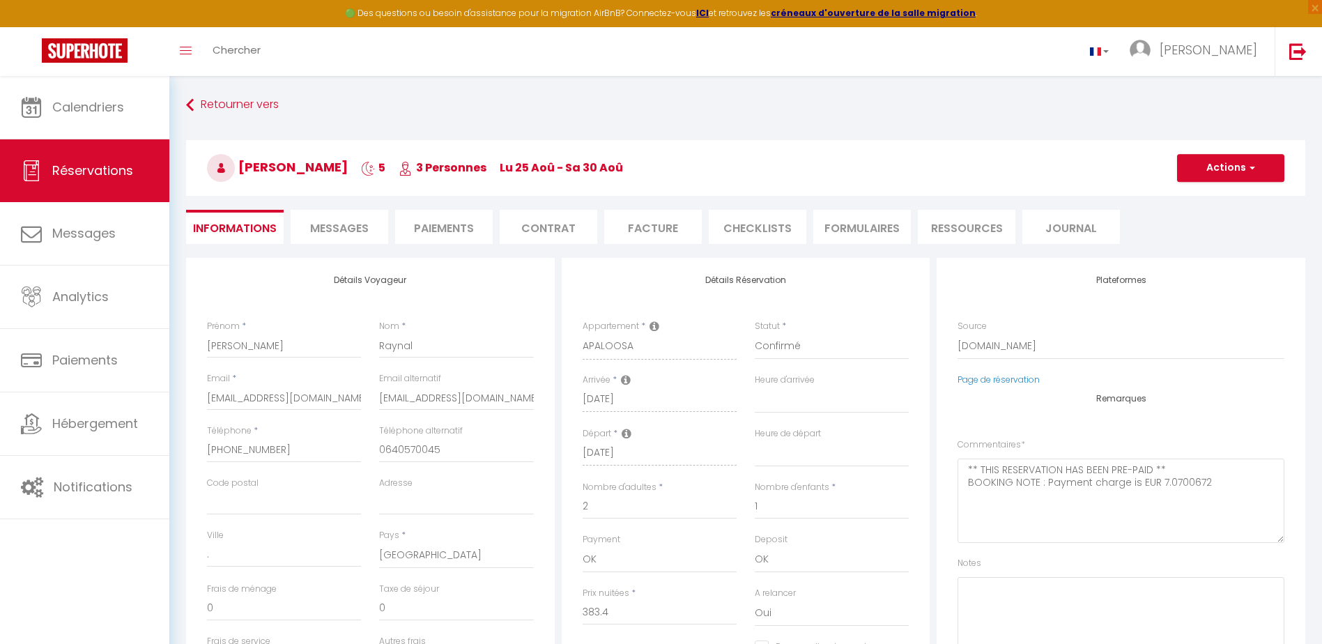
type input "27.6"
select select
checkbox input "false"
select select "18:00"
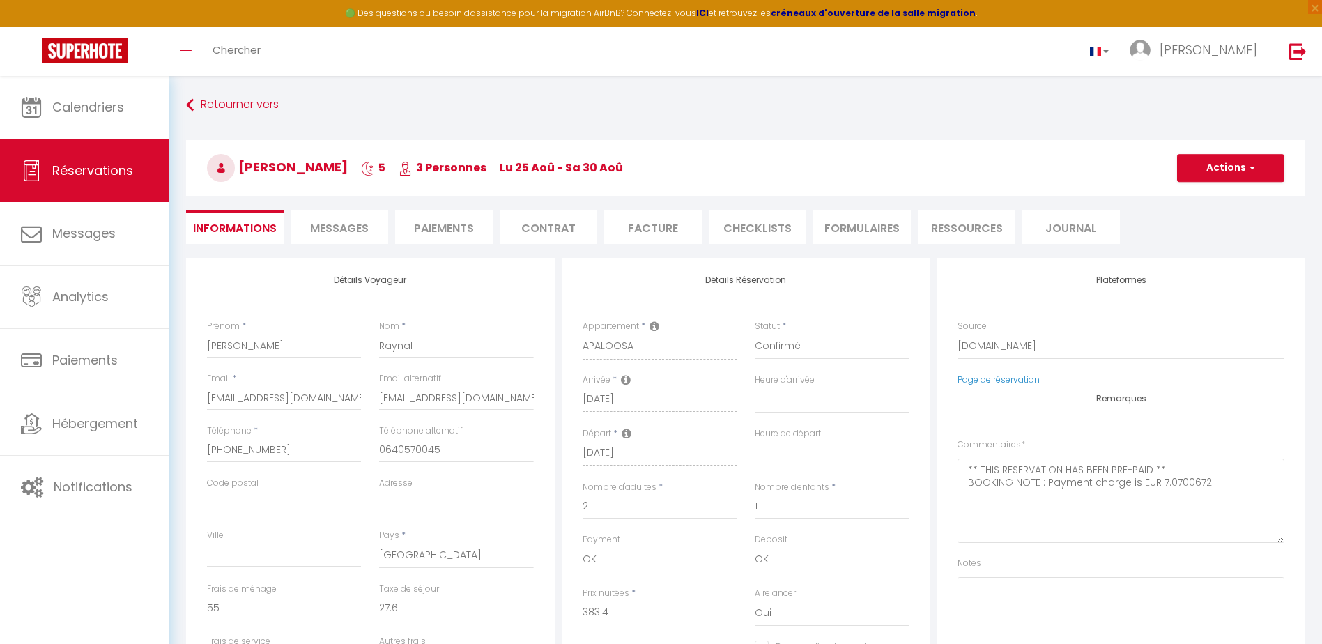
select select "10:00"
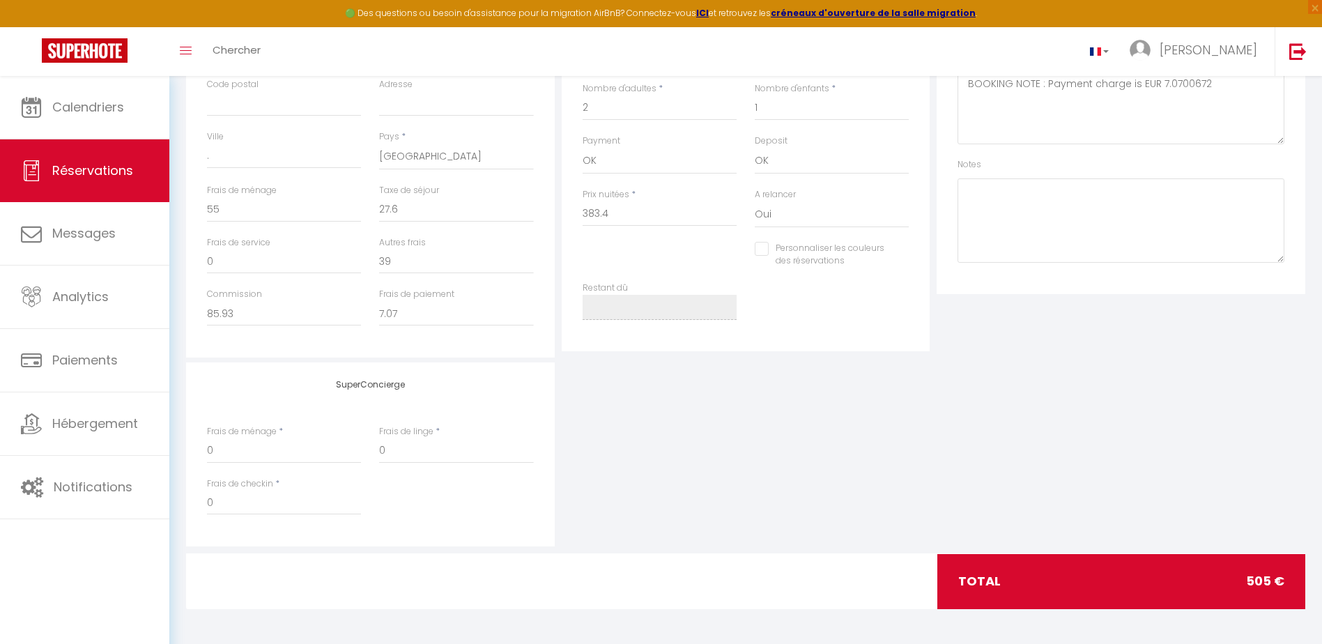
scroll to position [120, 0]
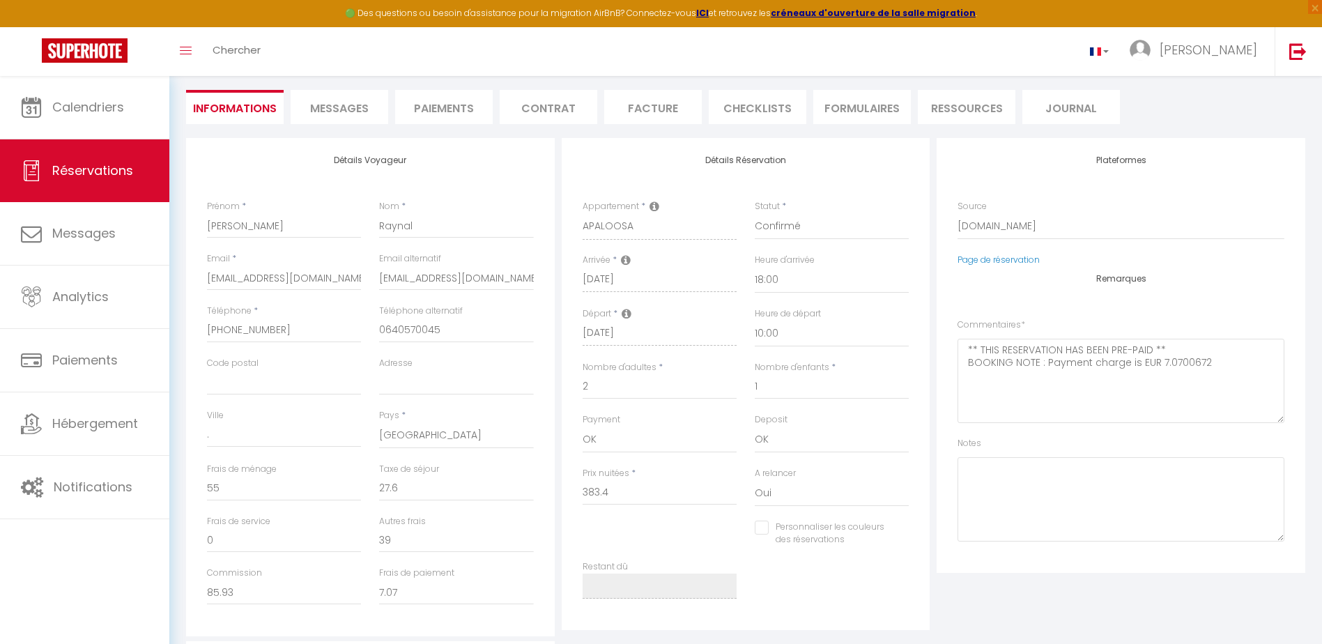
click at [658, 109] on li "Facture" at bounding box center [653, 107] width 98 height 34
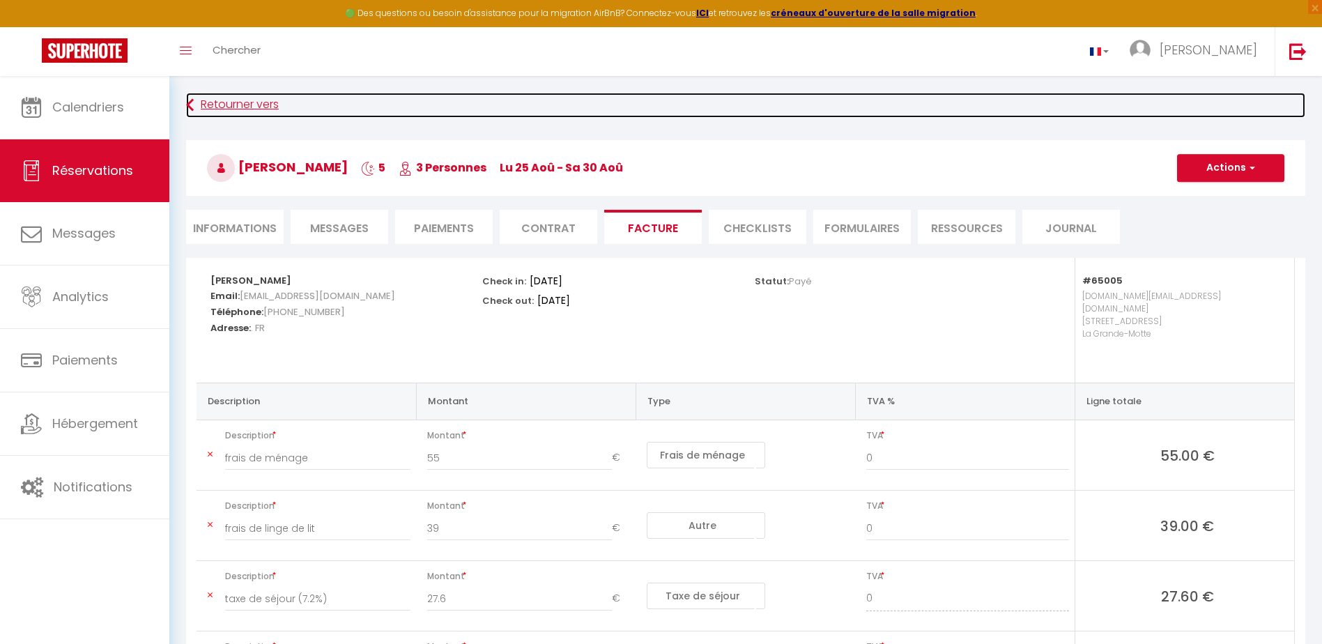
click at [268, 105] on link "Retourner vers" at bounding box center [745, 105] width 1119 height 25
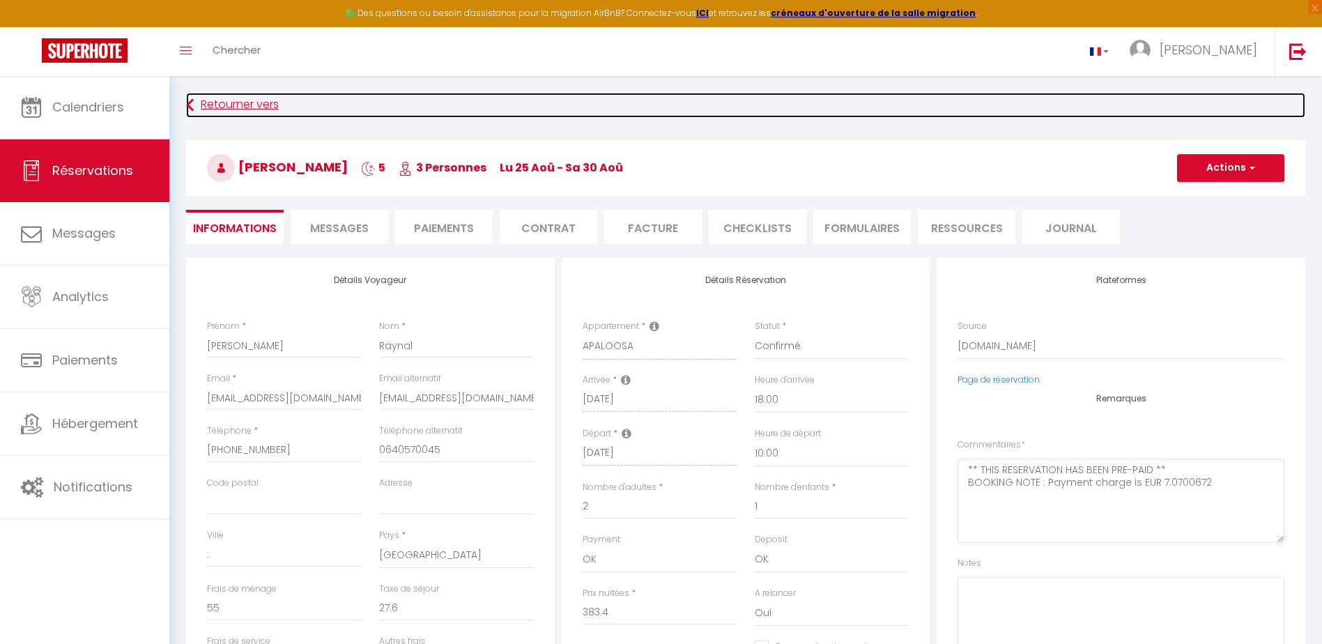
scroll to position [120, 0]
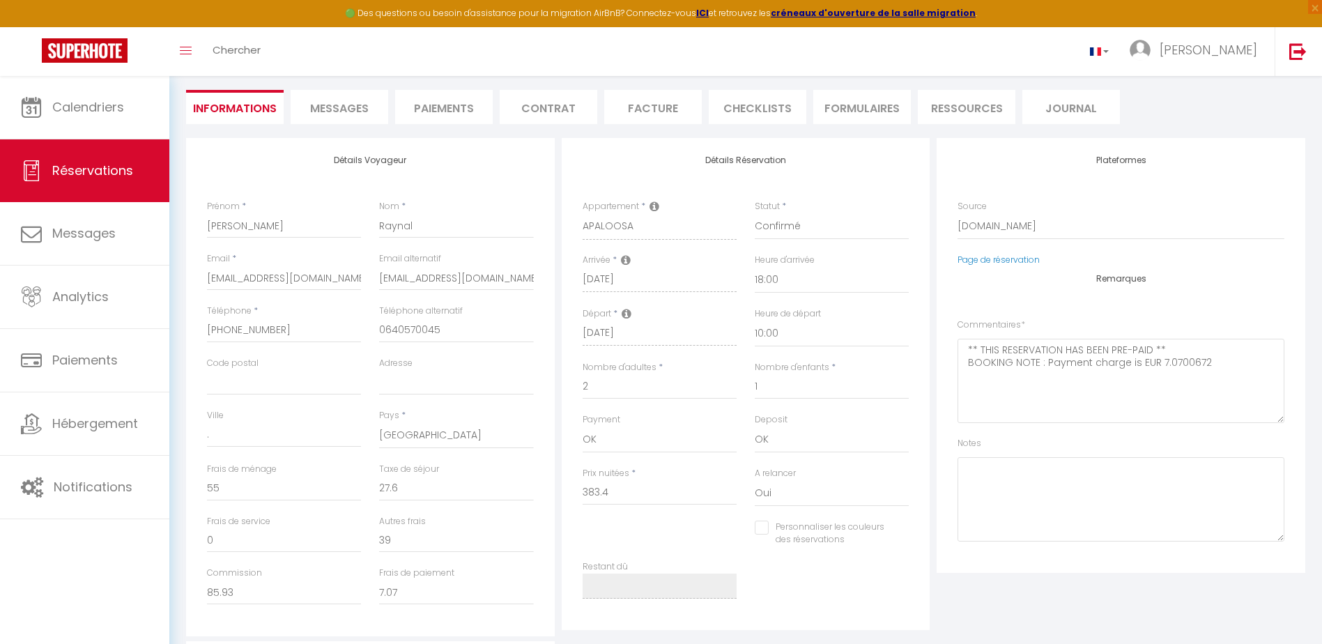
click at [636, 107] on li "Facture" at bounding box center [653, 107] width 98 height 34
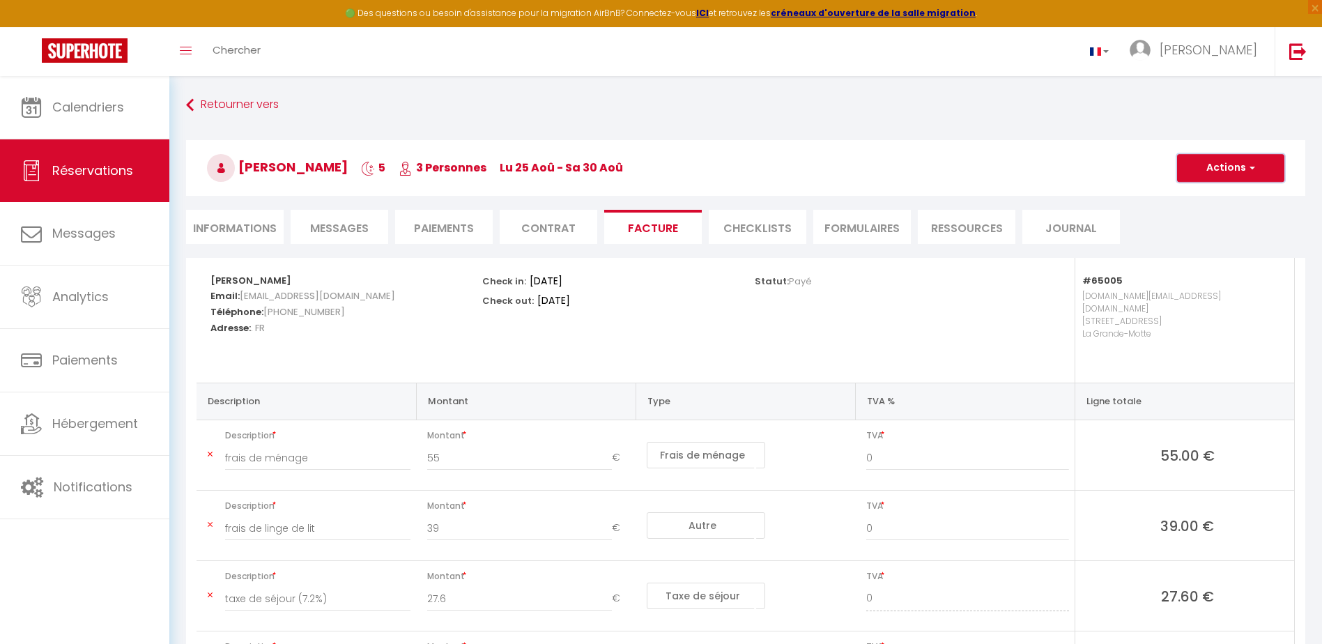
click at [1248, 173] on span "button" at bounding box center [1250, 168] width 8 height 13
click at [1223, 217] on link "Aperçu et éditer" at bounding box center [1220, 217] width 117 height 18
click at [1222, 167] on button "Actions" at bounding box center [1230, 168] width 107 height 28
click at [1205, 200] on link "Enregistrer" at bounding box center [1220, 199] width 117 height 18
click at [1232, 164] on button "Actions" at bounding box center [1230, 168] width 107 height 28
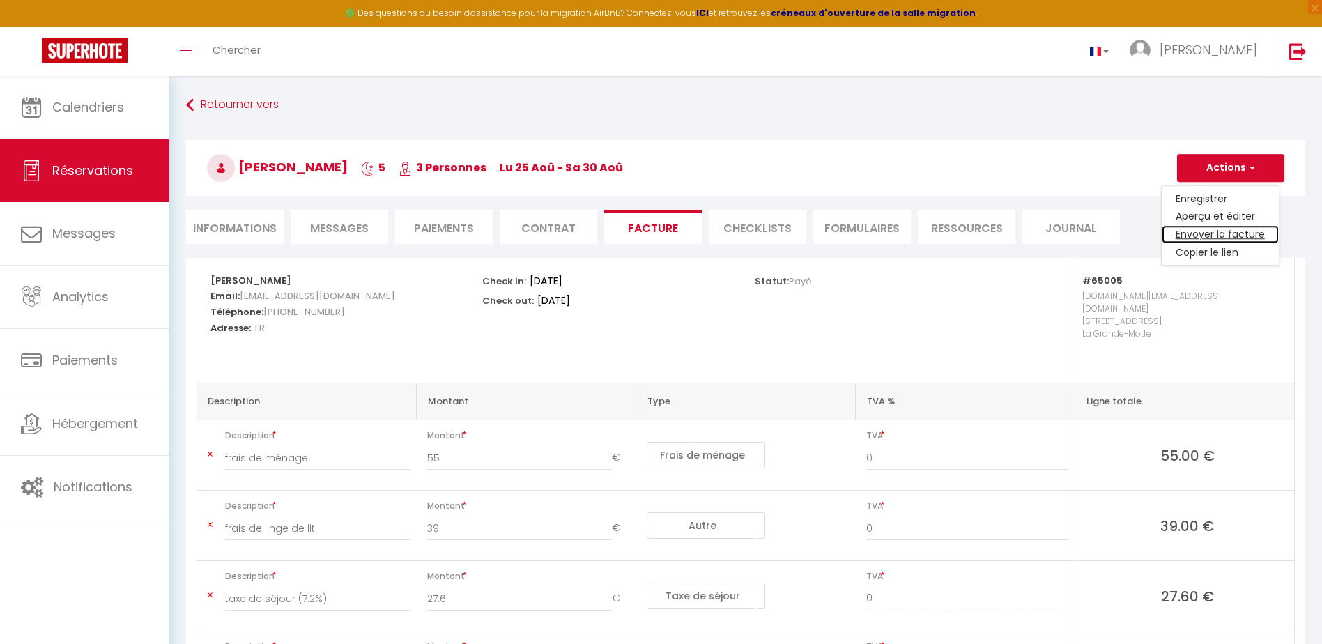
click at [1229, 238] on link "Envoyer la facture" at bounding box center [1220, 235] width 117 height 18
type input "crayna.955733@guest.booking.com"
select select "fr"
type input "Votre facture 6568434 - APALOOSA"
type textarea "Bonjour, Voici le lien pour télécharger votre facture : https://superhote.com/a…"
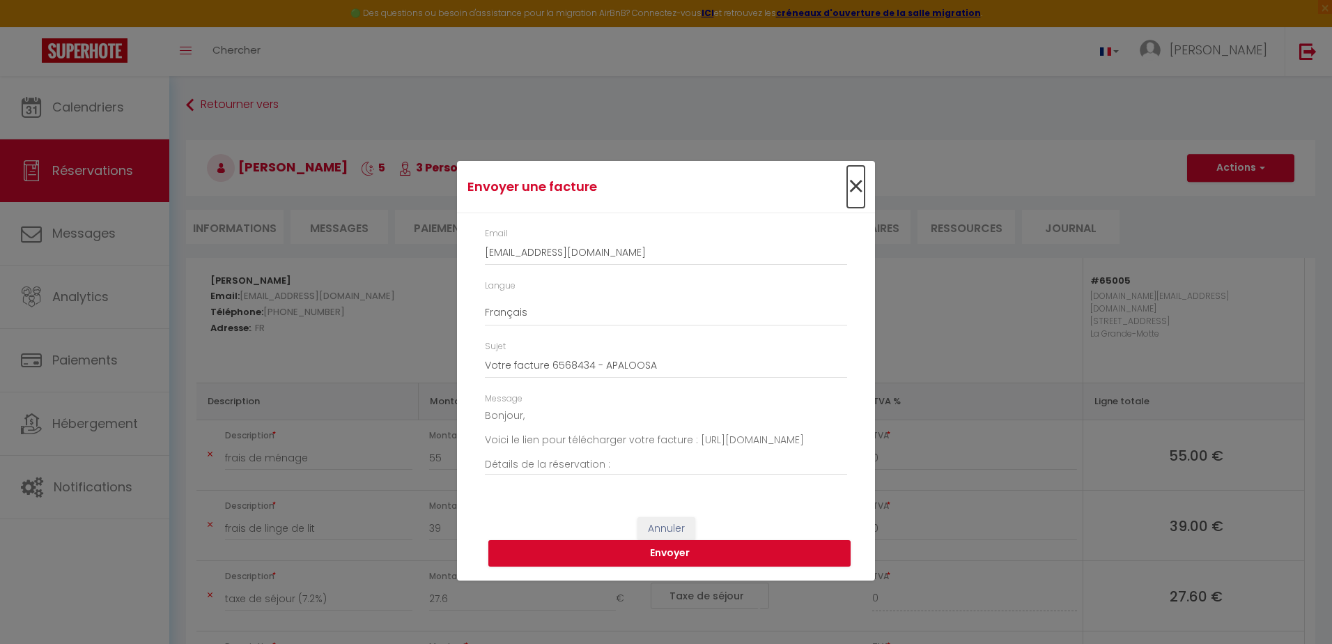
click at [856, 189] on span "×" at bounding box center [855, 187] width 17 height 42
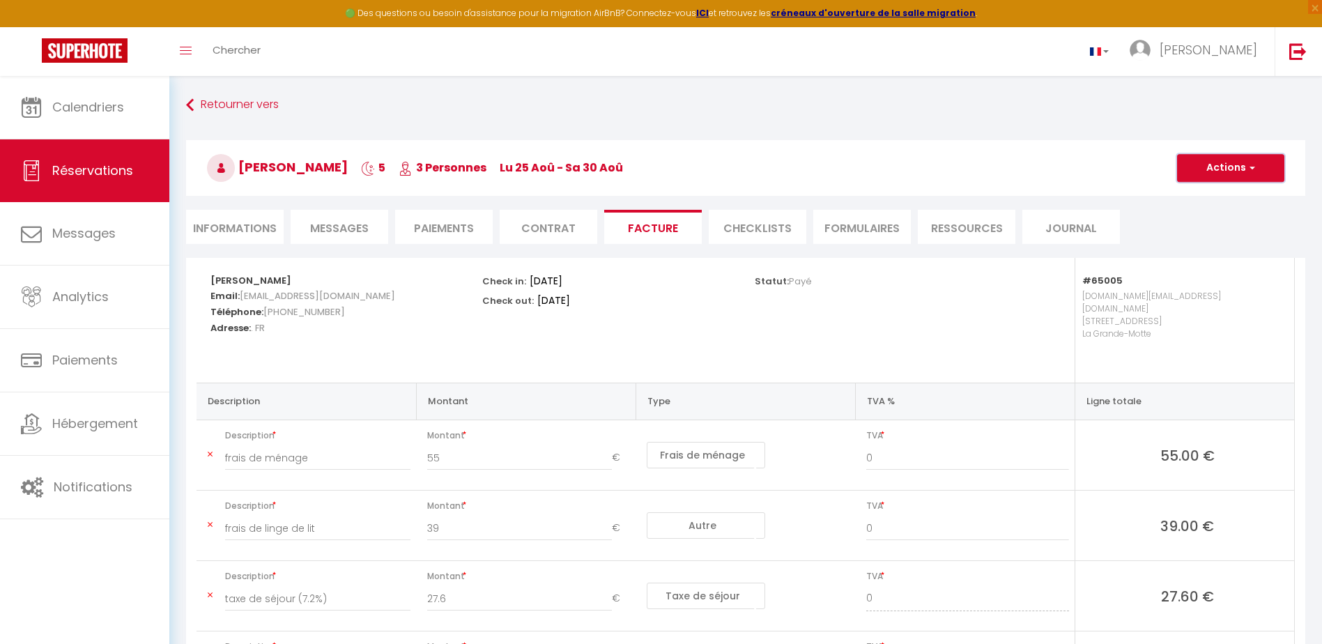
click at [1234, 165] on button "Actions" at bounding box center [1230, 168] width 107 height 28
click at [1207, 213] on link "Aperçu et éditer" at bounding box center [1220, 217] width 117 height 18
click at [1269, 166] on button "Actions" at bounding box center [1230, 168] width 107 height 28
click at [1210, 215] on link "Aperçu et éditer" at bounding box center [1220, 217] width 117 height 18
click at [108, 176] on span "Réservations" at bounding box center [92, 170] width 81 height 17
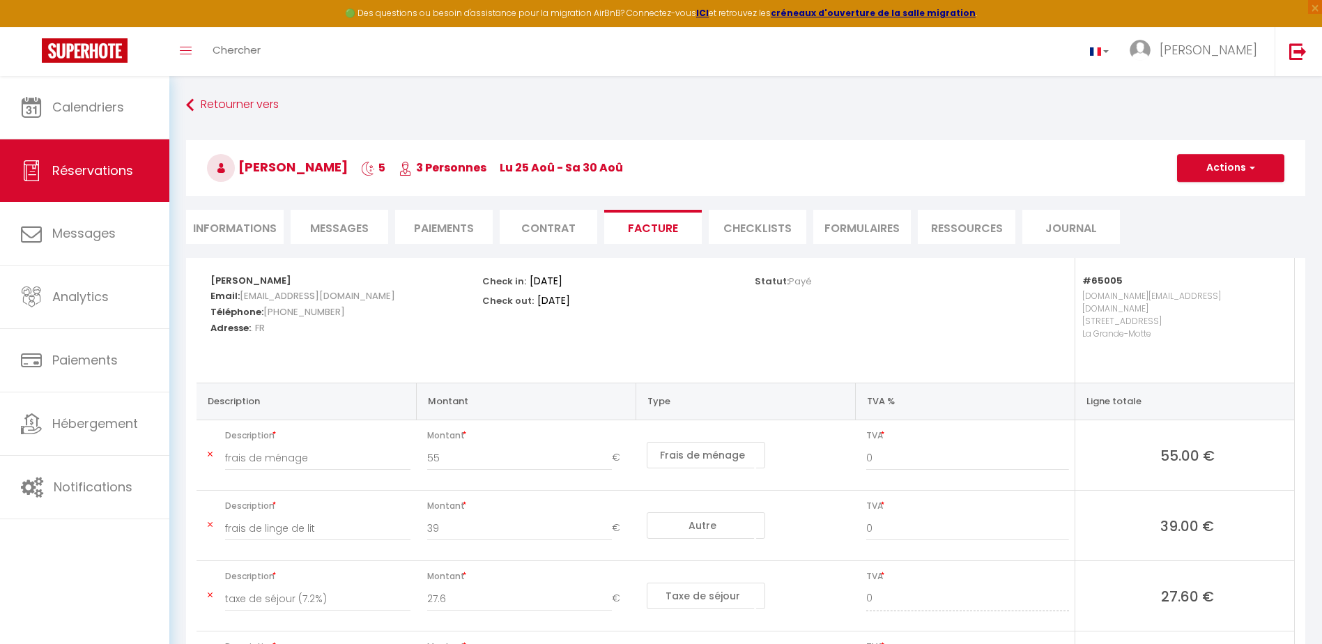
select select "not_cancelled"
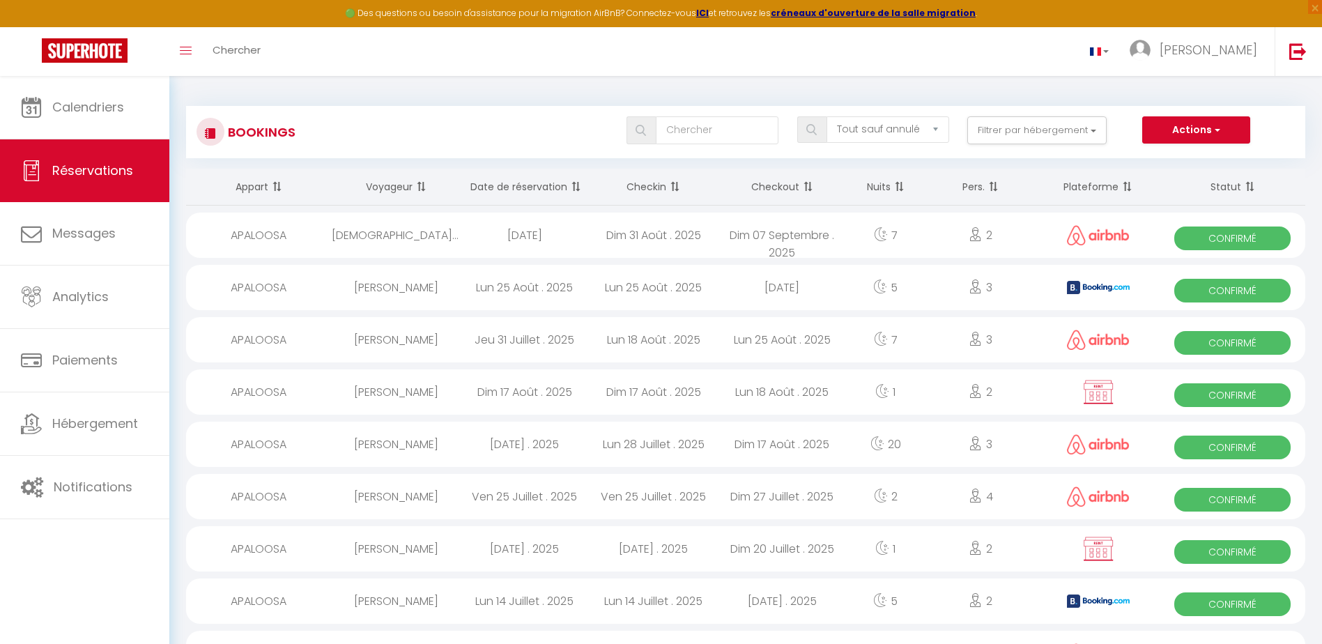
click at [1210, 291] on span "Confirmé" at bounding box center [1232, 291] width 116 height 24
select select "OK"
select select "0"
select select "1"
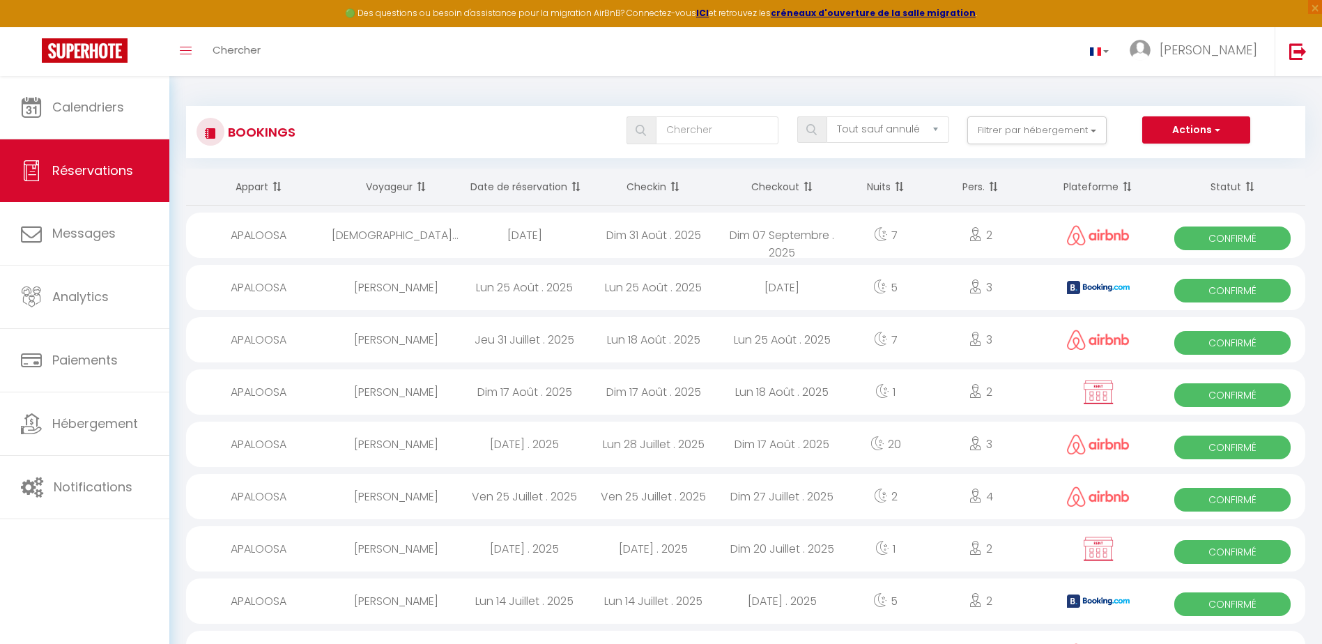
select select "1"
select select
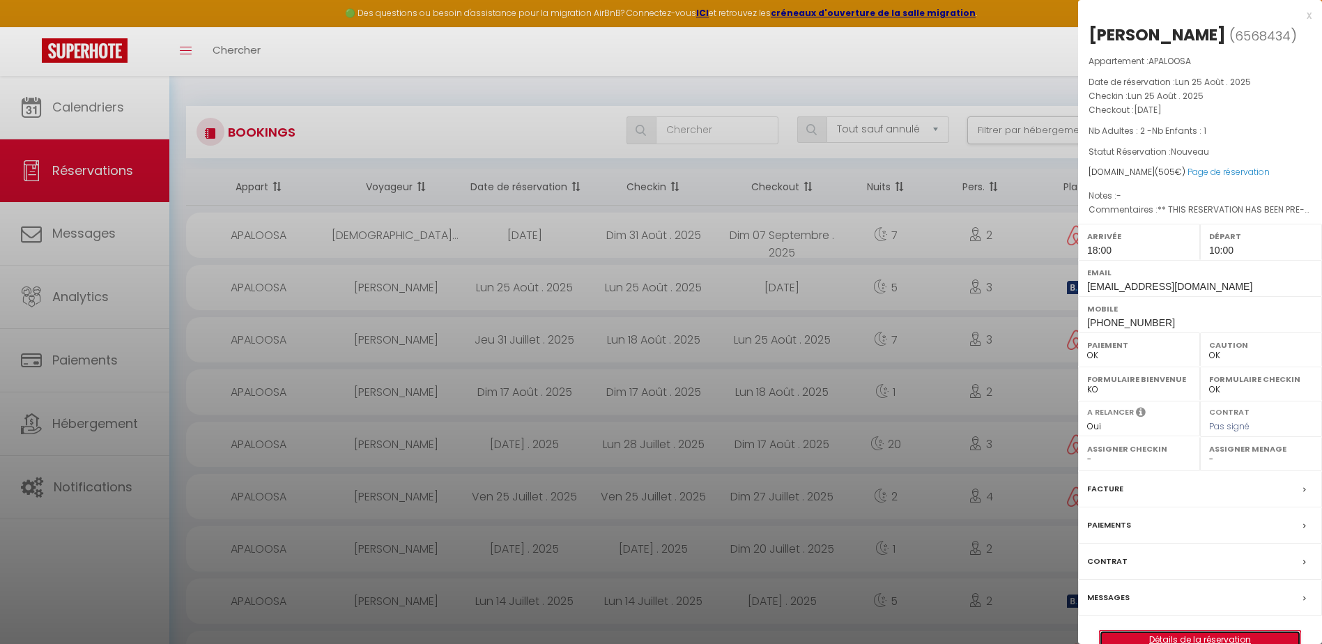
click at [1187, 634] on link "Détails de la réservation" at bounding box center [1199, 640] width 201 height 18
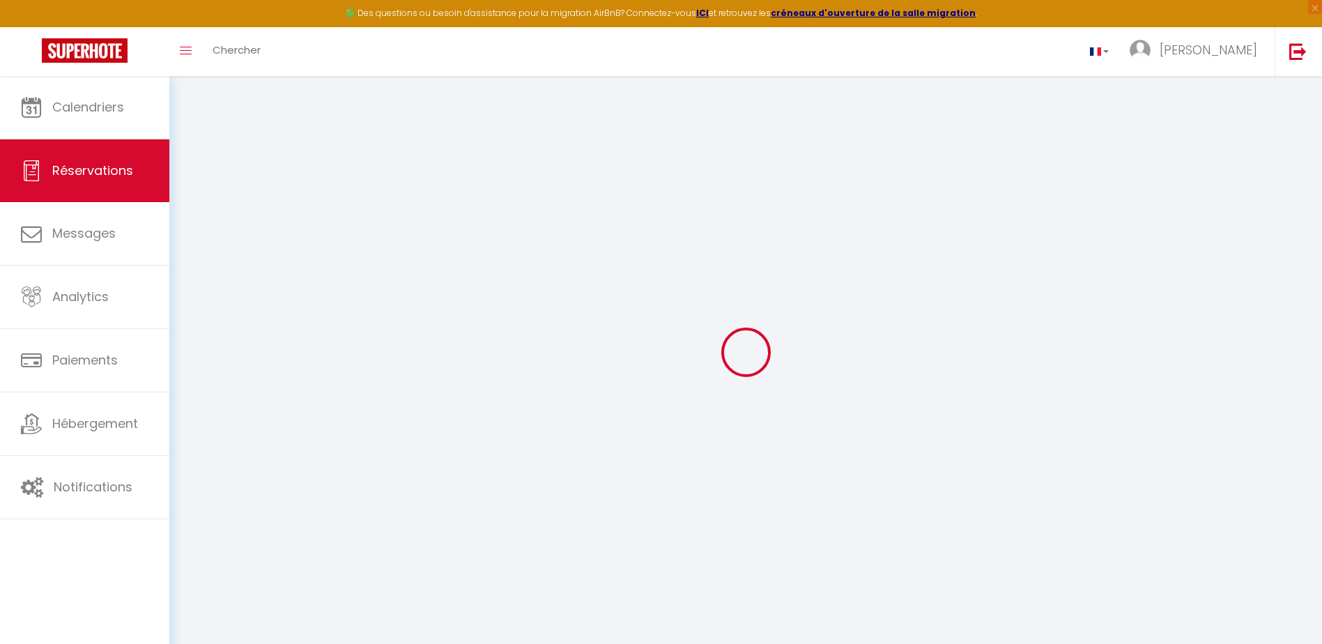
select select "cleaning"
select select "other"
select select "taxes"
select select
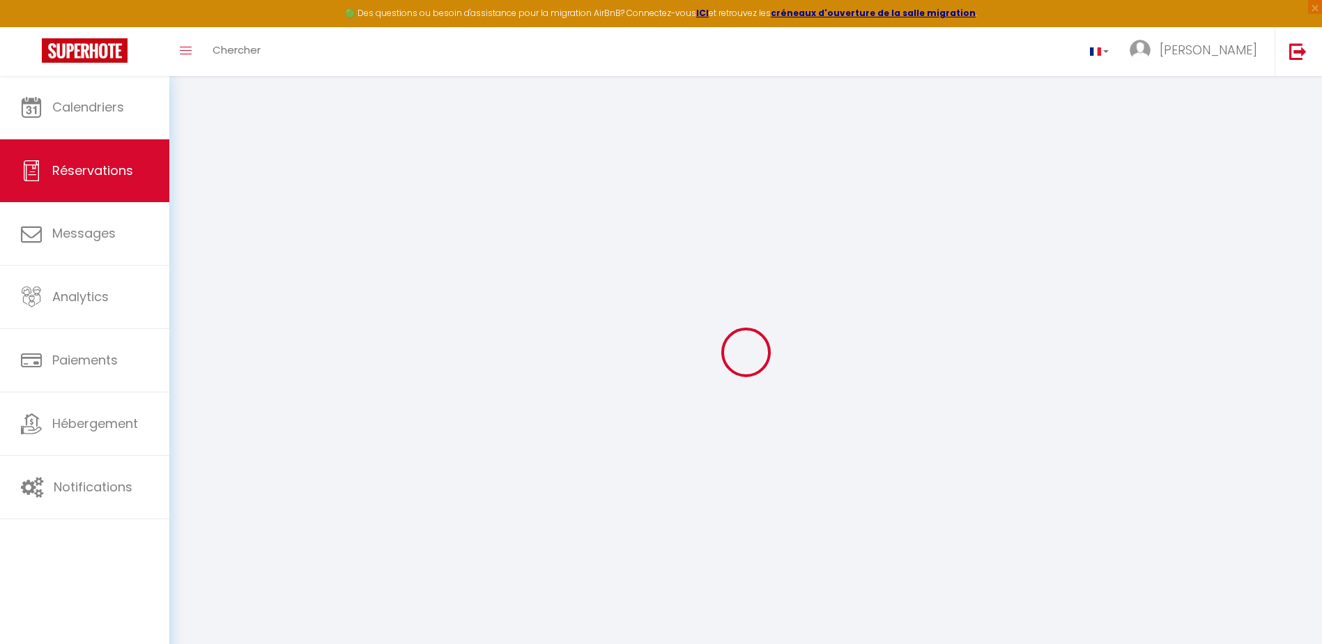
checkbox input "false"
select select
checkbox input "false"
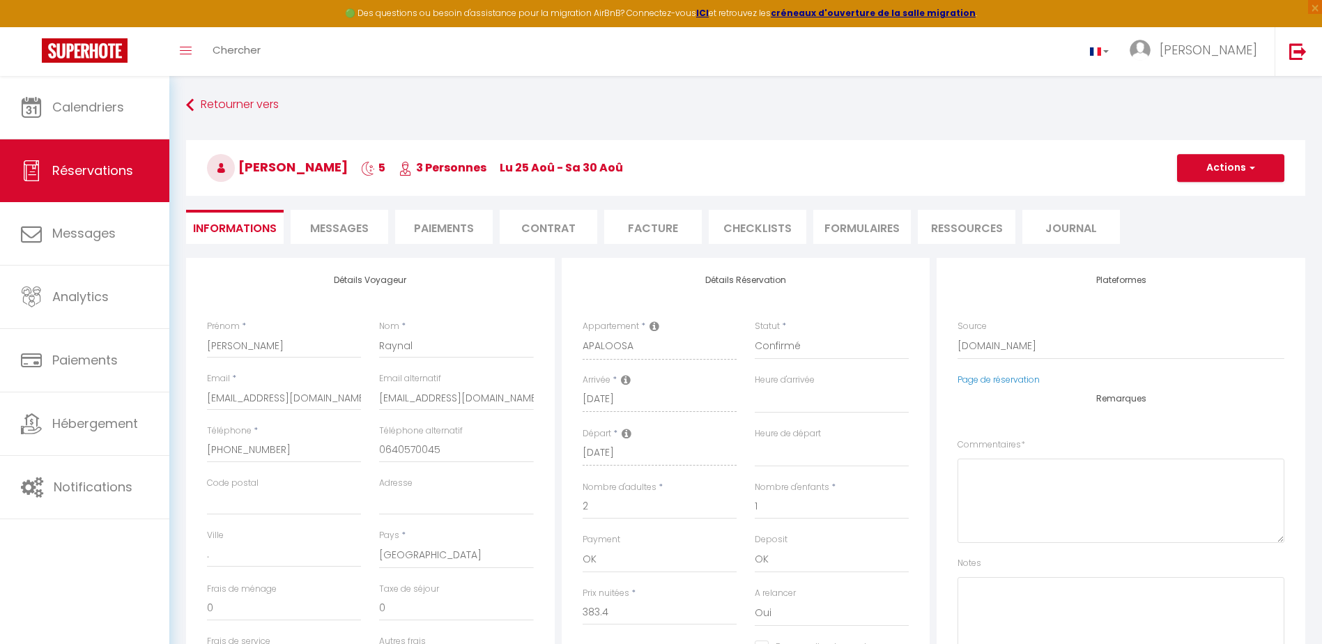
select select
checkbox input "false"
type textarea "** THIS RESERVATION HAS BEEN PRE-PAID ** BOOKING NOTE : Payment charge is EUR 7…"
type input "55"
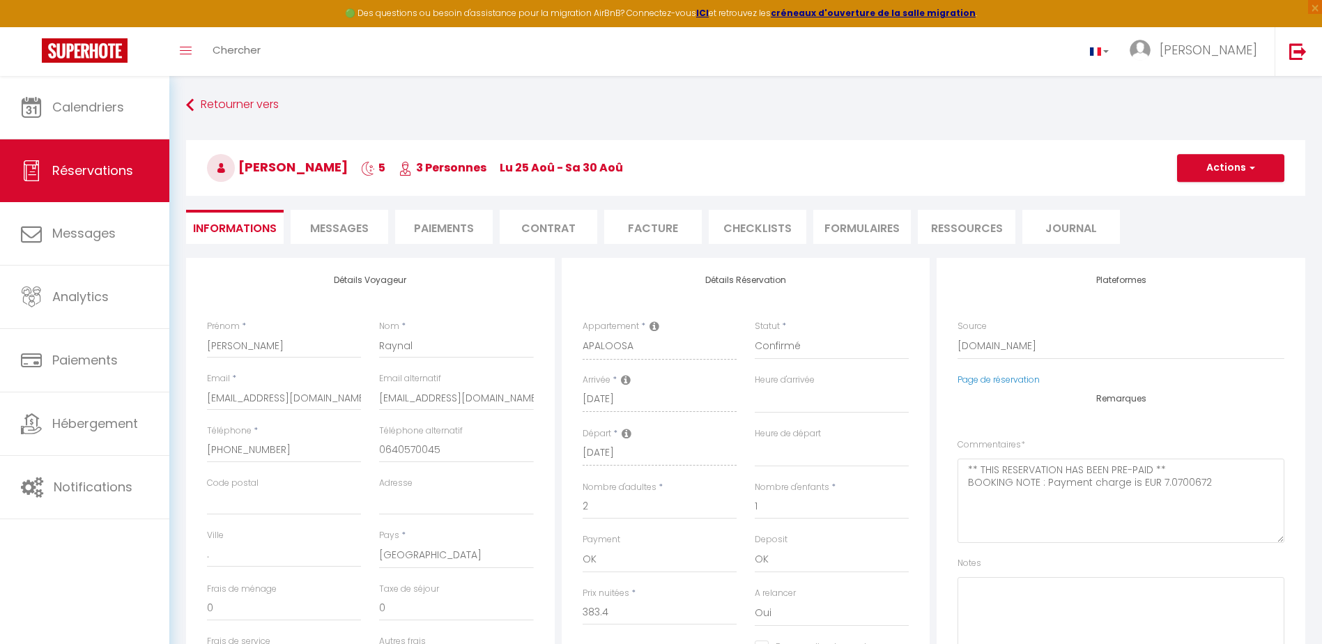
type input "27.6"
select select
checkbox input "false"
select select "18:00"
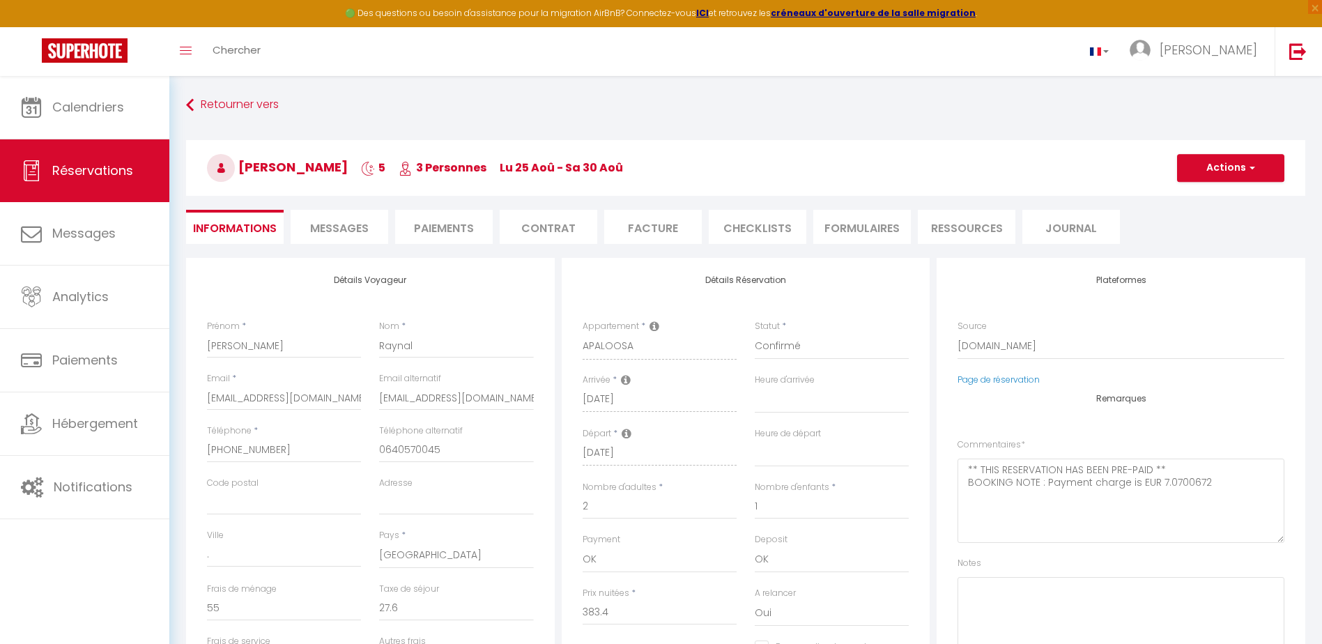
select select "10:00"
click at [654, 230] on li "Facture" at bounding box center [653, 227] width 98 height 34
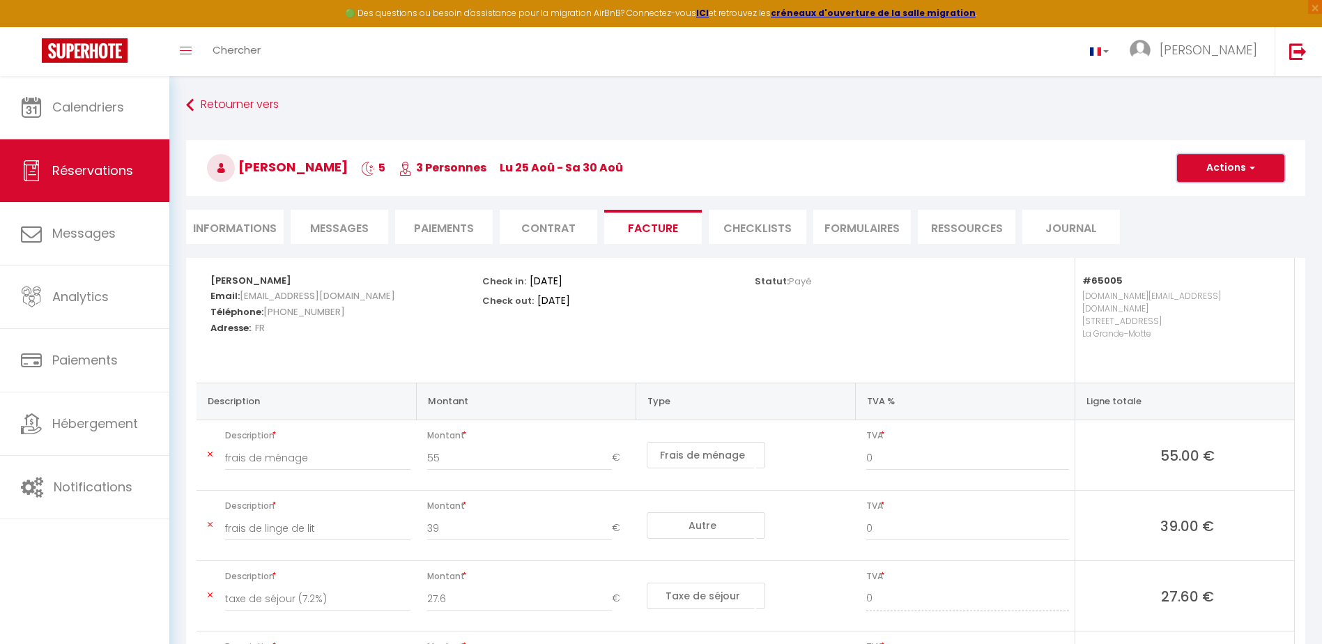
click at [1226, 164] on button "Actions" at bounding box center [1230, 168] width 107 height 28
click at [1217, 216] on link "Aperçu et éditer" at bounding box center [1220, 217] width 117 height 18
click at [68, 169] on span "Réservations" at bounding box center [92, 170] width 81 height 17
select select "not_cancelled"
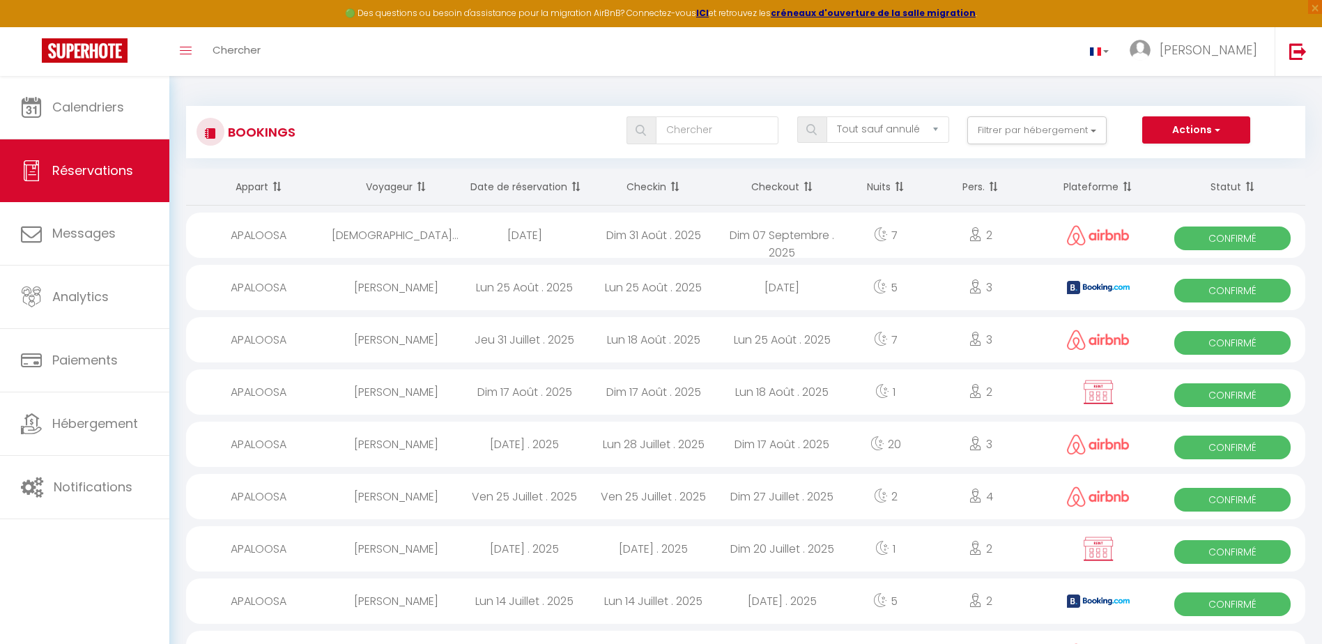
click at [542, 288] on div "Lun 25 Août . 2025" at bounding box center [524, 287] width 129 height 45
select select "OK"
select select "0"
select select "1"
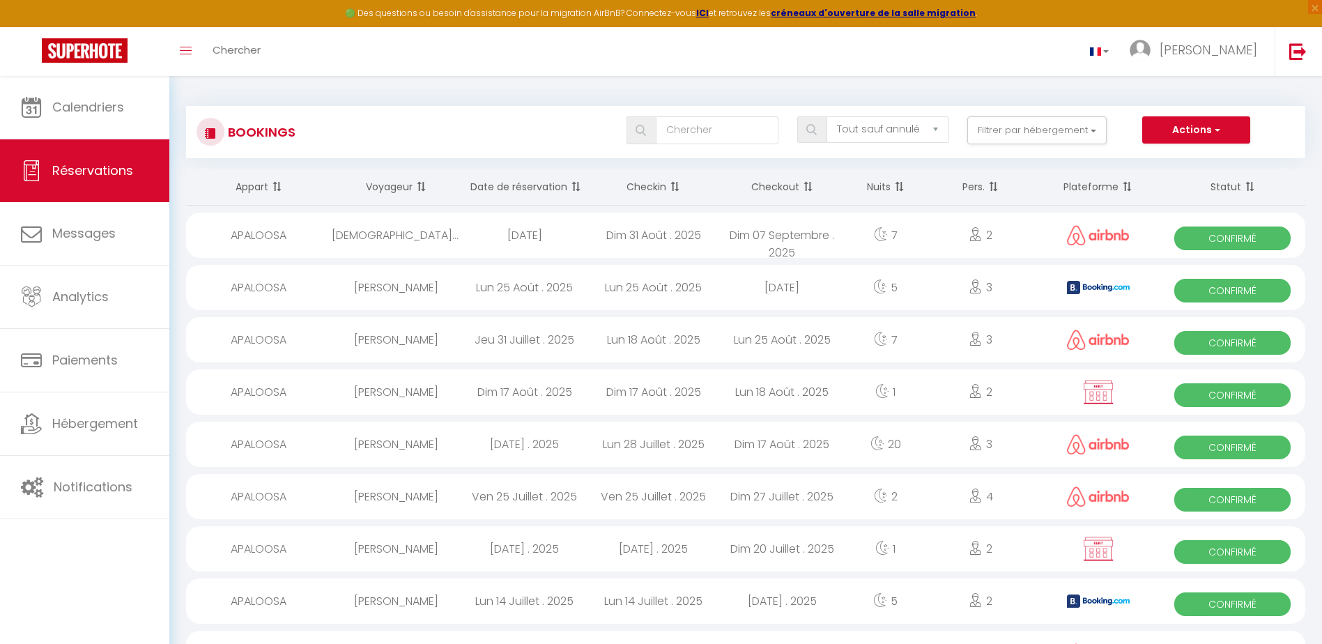
select select "1"
select select
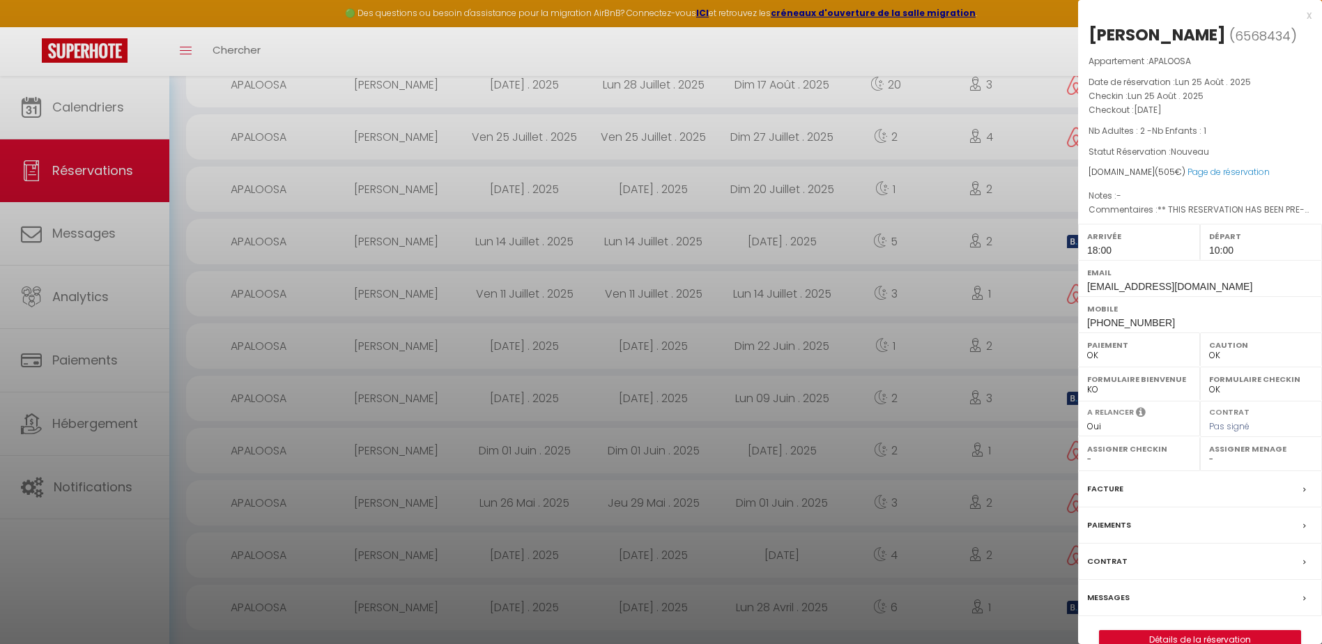
scroll to position [372, 0]
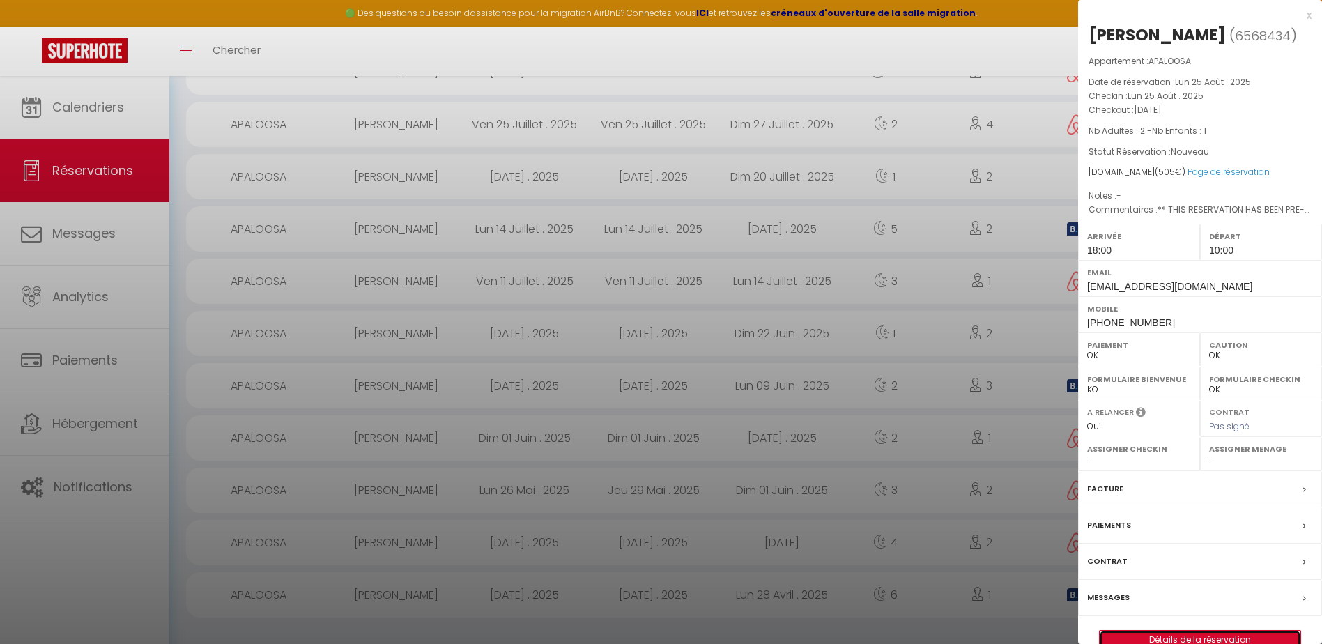
click at [1182, 635] on link "Détails de la réservation" at bounding box center [1199, 640] width 201 height 18
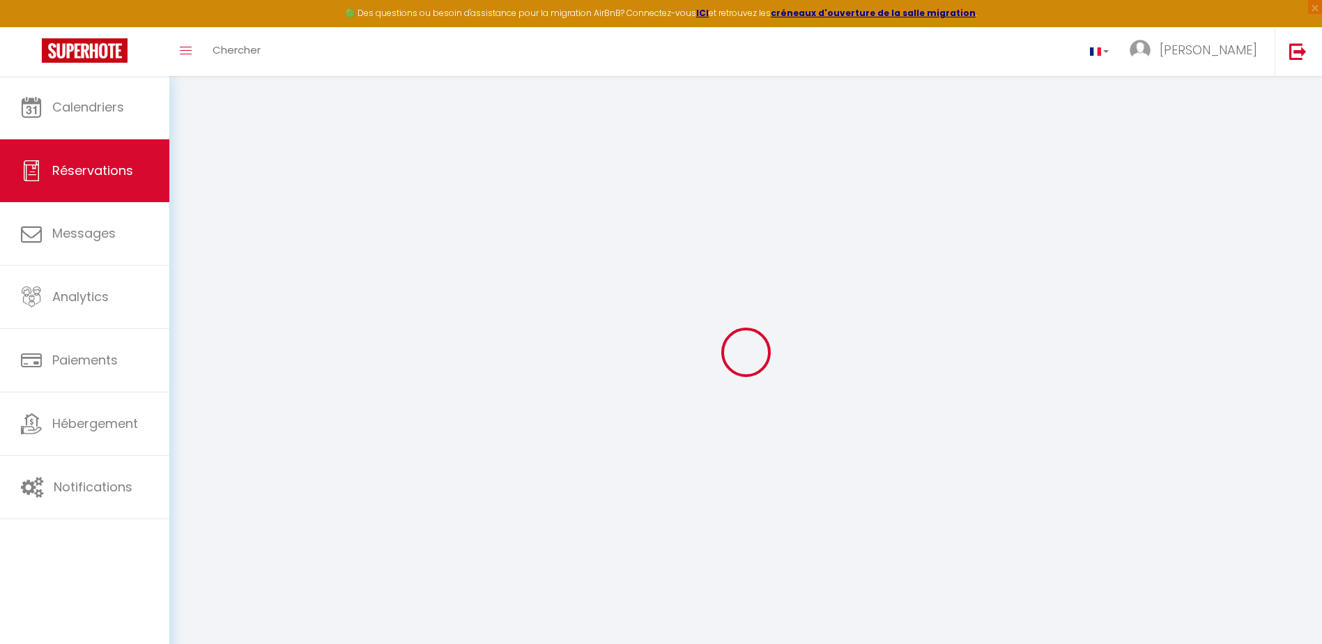
select select "not_cancelled"
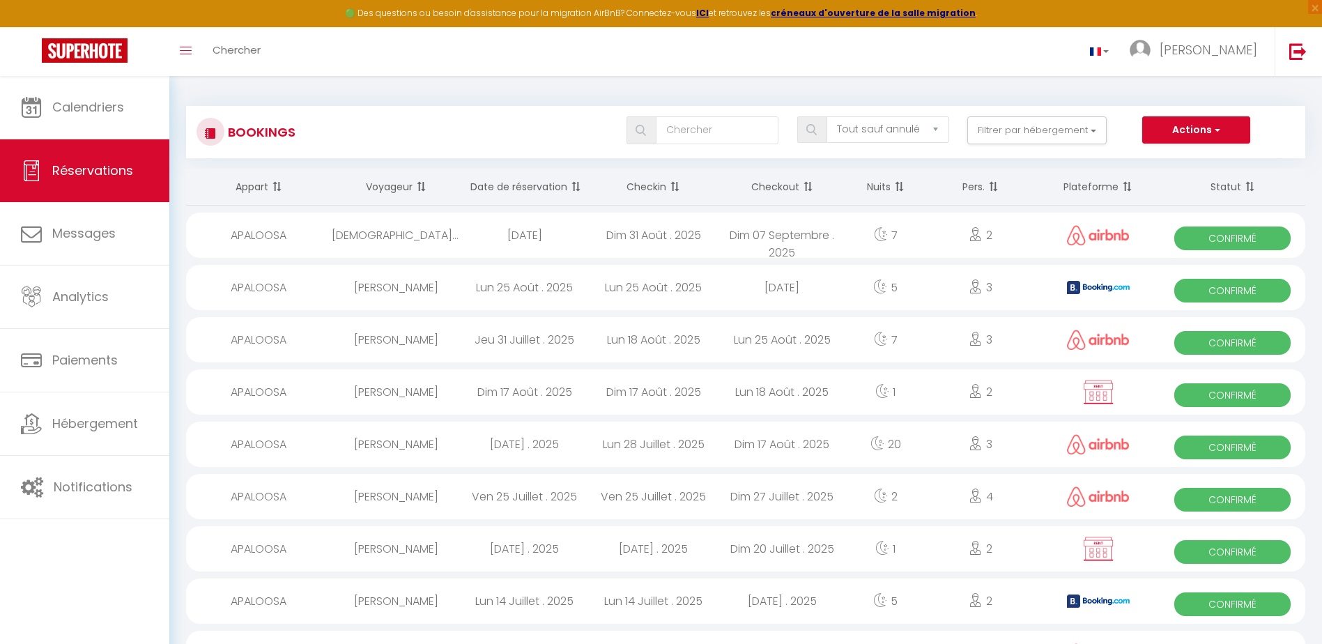
click at [1234, 282] on span "Confirmé" at bounding box center [1232, 291] width 116 height 24
select select "OK"
select select "0"
select select "1"
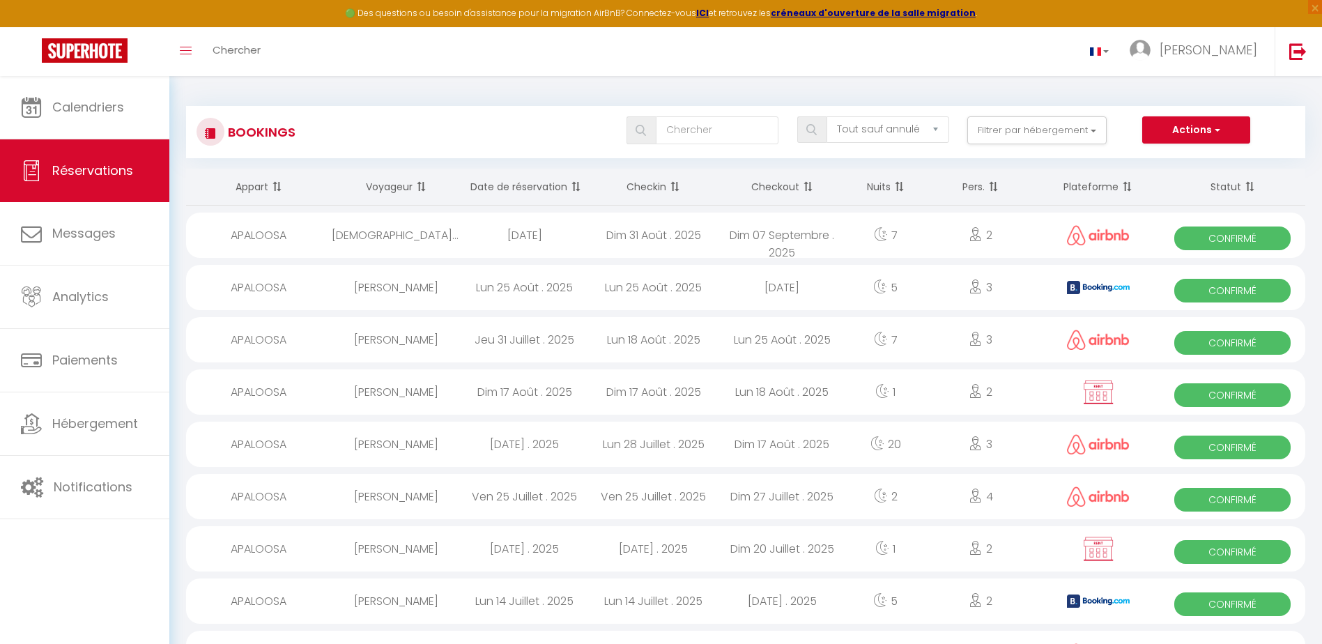
select select "1"
select select
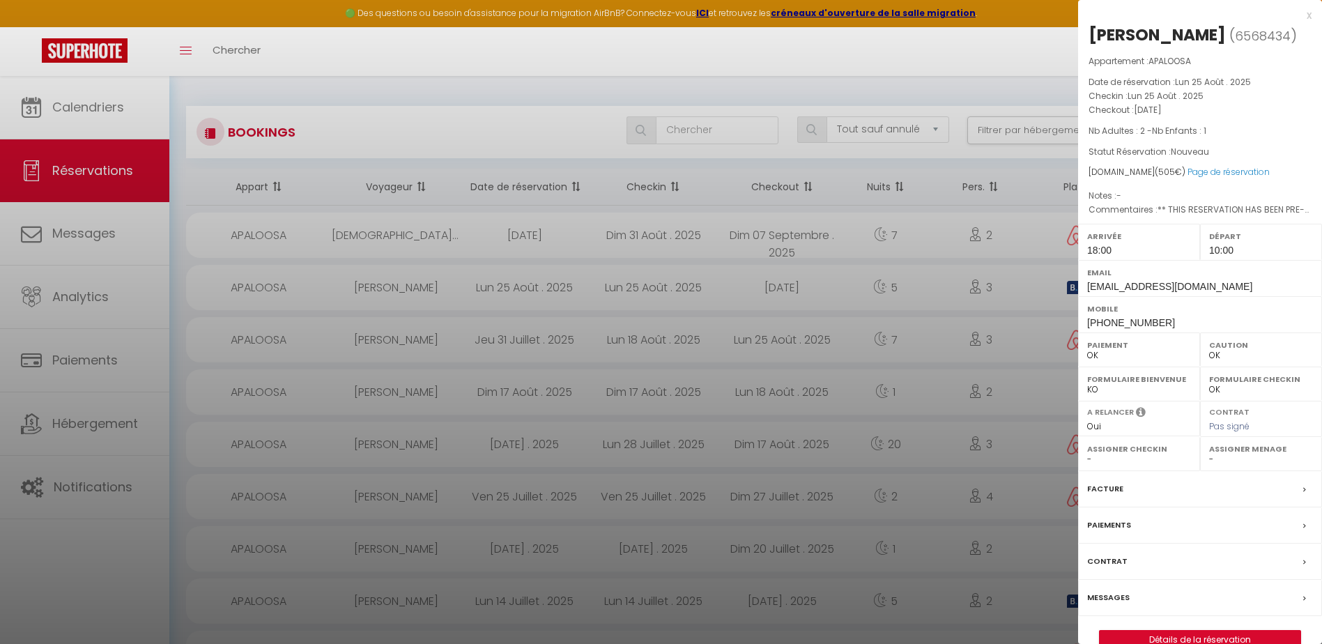
click at [1137, 490] on div "Facture" at bounding box center [1200, 489] width 244 height 36
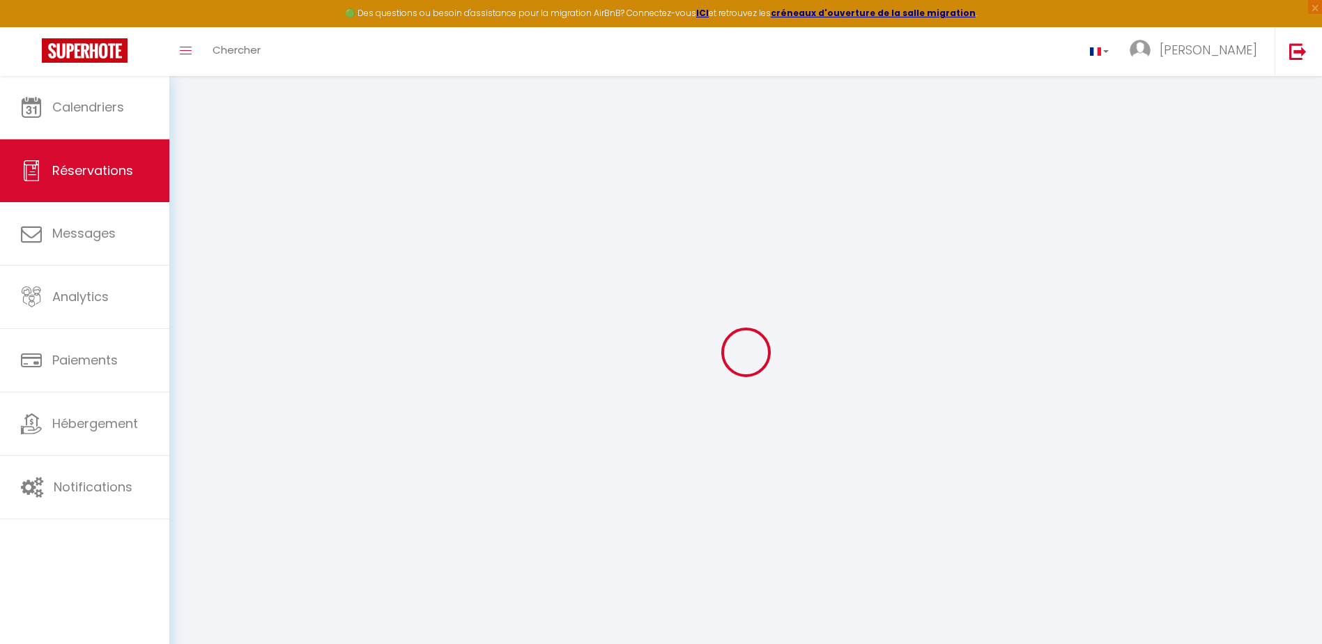
select select
checkbox input "false"
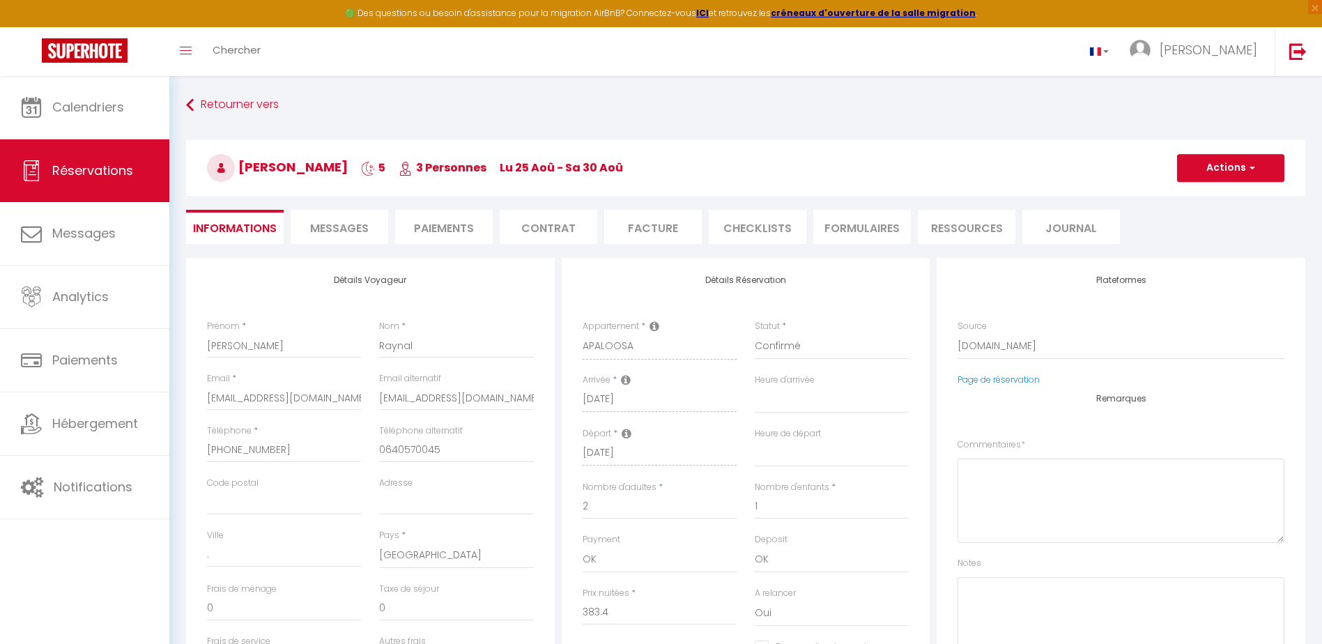
select select
checkbox input "false"
type textarea "** THIS RESERVATION HAS BEEN PRE-PAID ** BOOKING NOTE : Payment charge is EUR 7…"
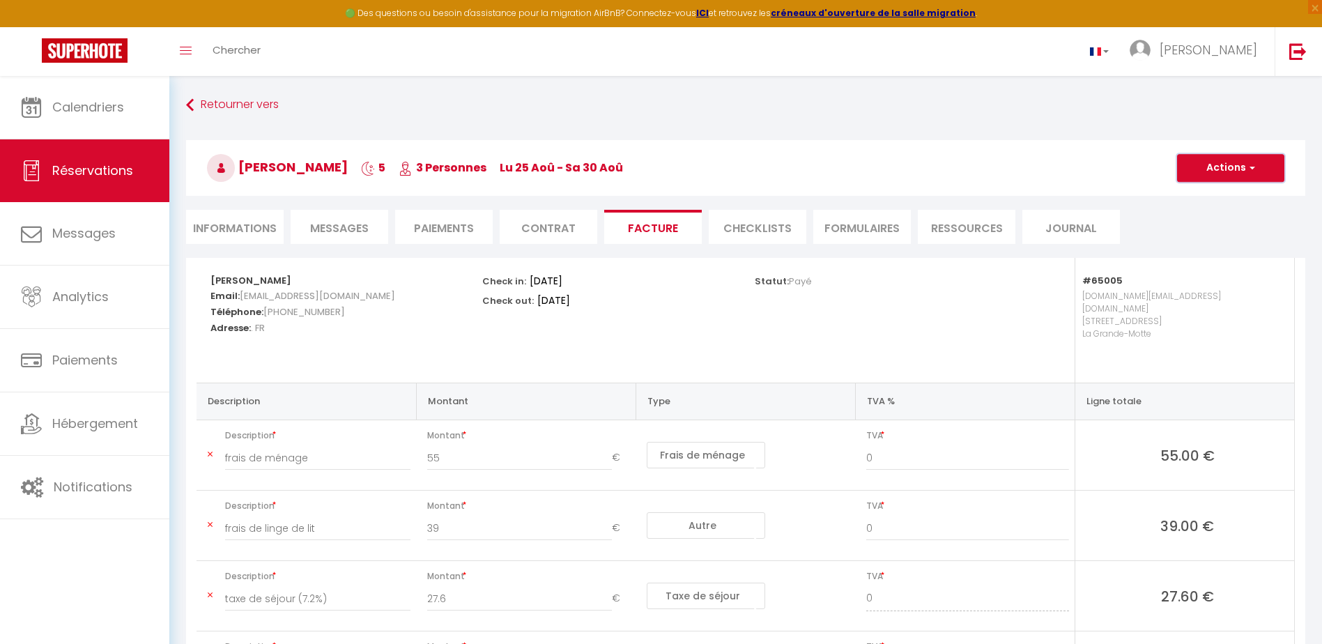
click at [1219, 175] on button "Actions" at bounding box center [1230, 168] width 107 height 28
click at [1212, 236] on link "Envoyer la facture" at bounding box center [1220, 235] width 117 height 18
type input "crayna.955733@guest.booking.com"
select select "fr"
type input "Votre facture 6568434 - APALOOSA"
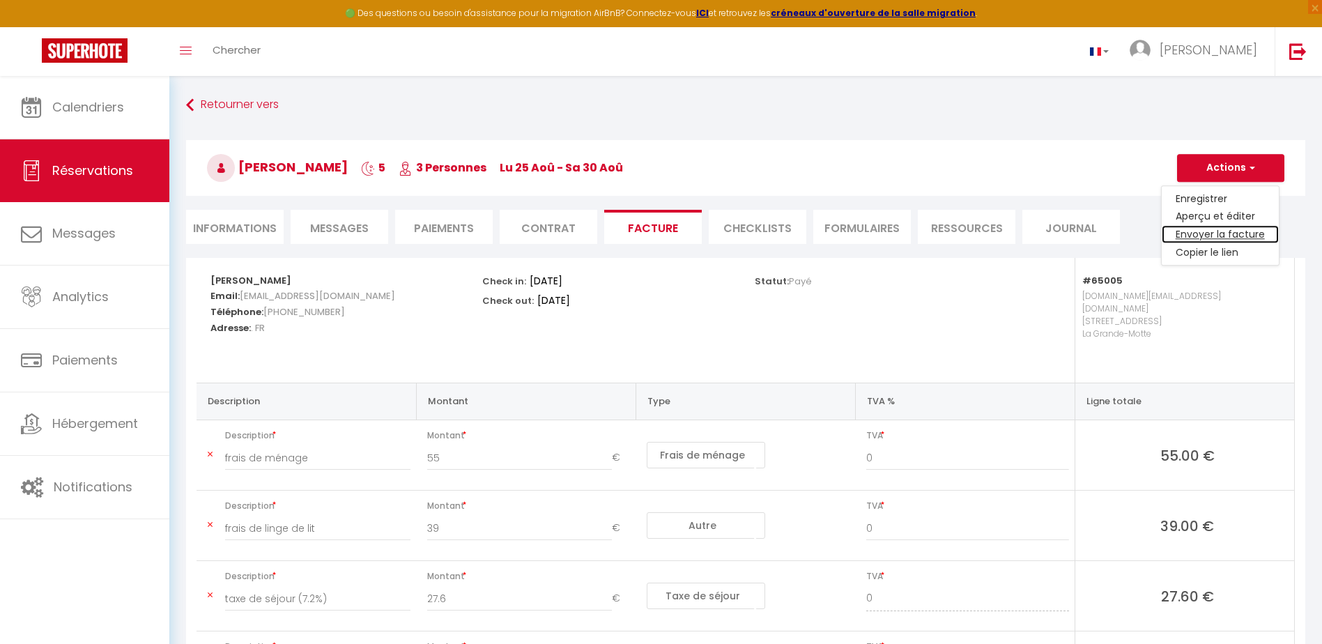
type textarea "Bonjour, Voici le lien pour télécharger votre facture : https://superhote.com/a…"
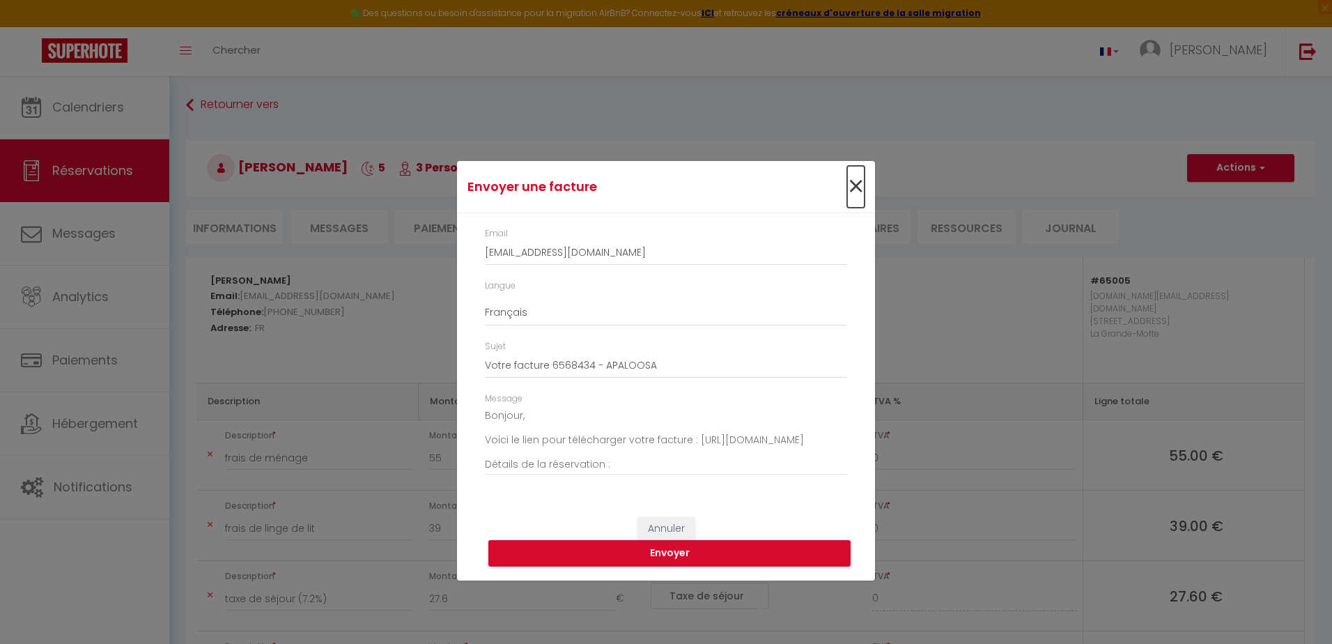
click at [856, 180] on span "×" at bounding box center [855, 187] width 17 height 42
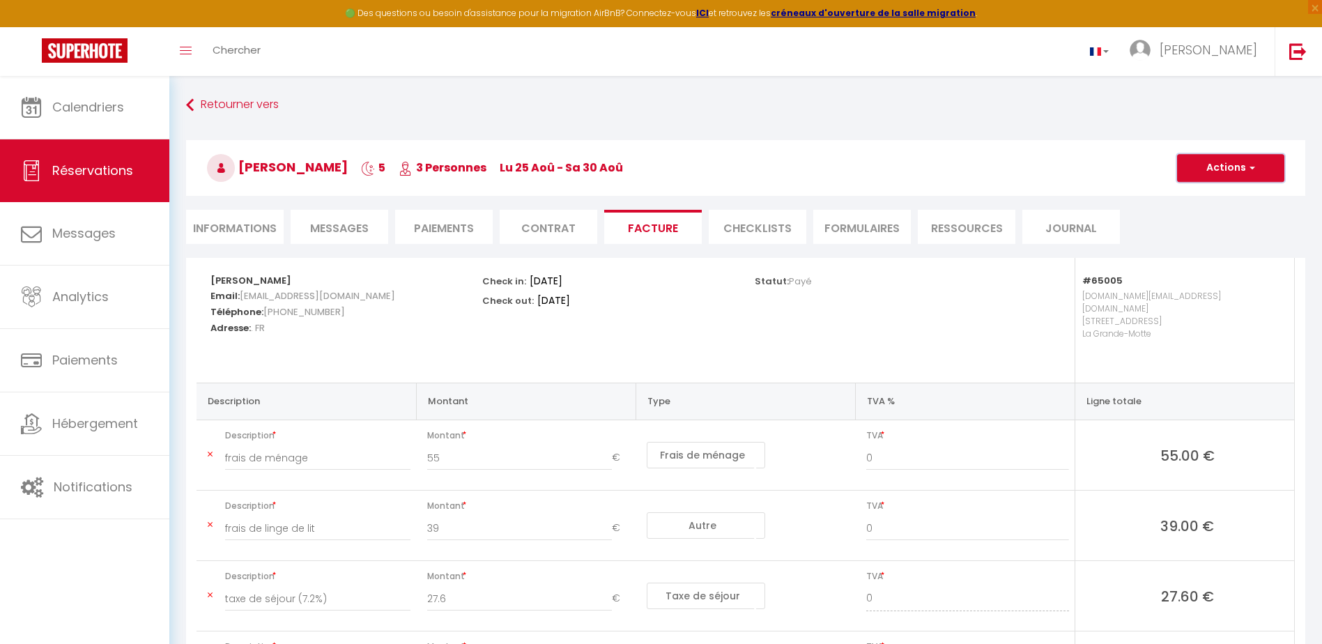
click at [1226, 173] on button "Actions" at bounding box center [1230, 168] width 107 height 28
click at [1201, 201] on link "Enregistrer" at bounding box center [1220, 199] width 117 height 18
click at [1198, 174] on button "Actions" at bounding box center [1230, 168] width 107 height 28
click at [1222, 217] on link "Aperçu et éditer" at bounding box center [1220, 217] width 117 height 18
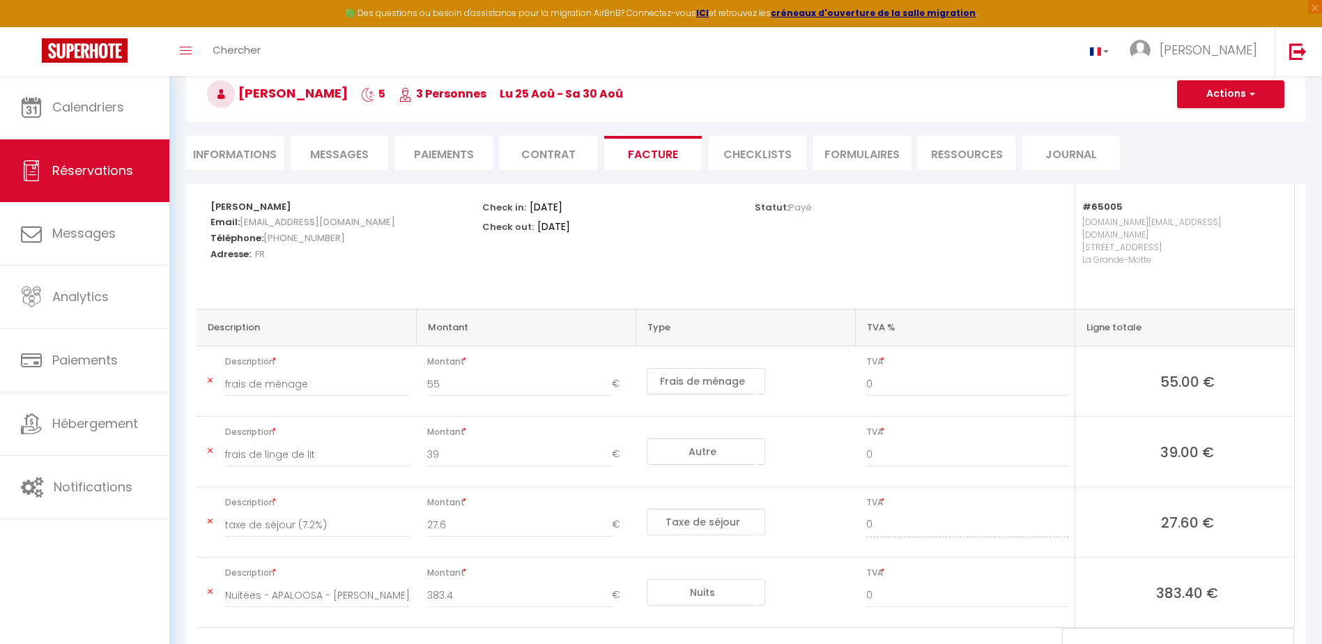
scroll to position [139, 0]
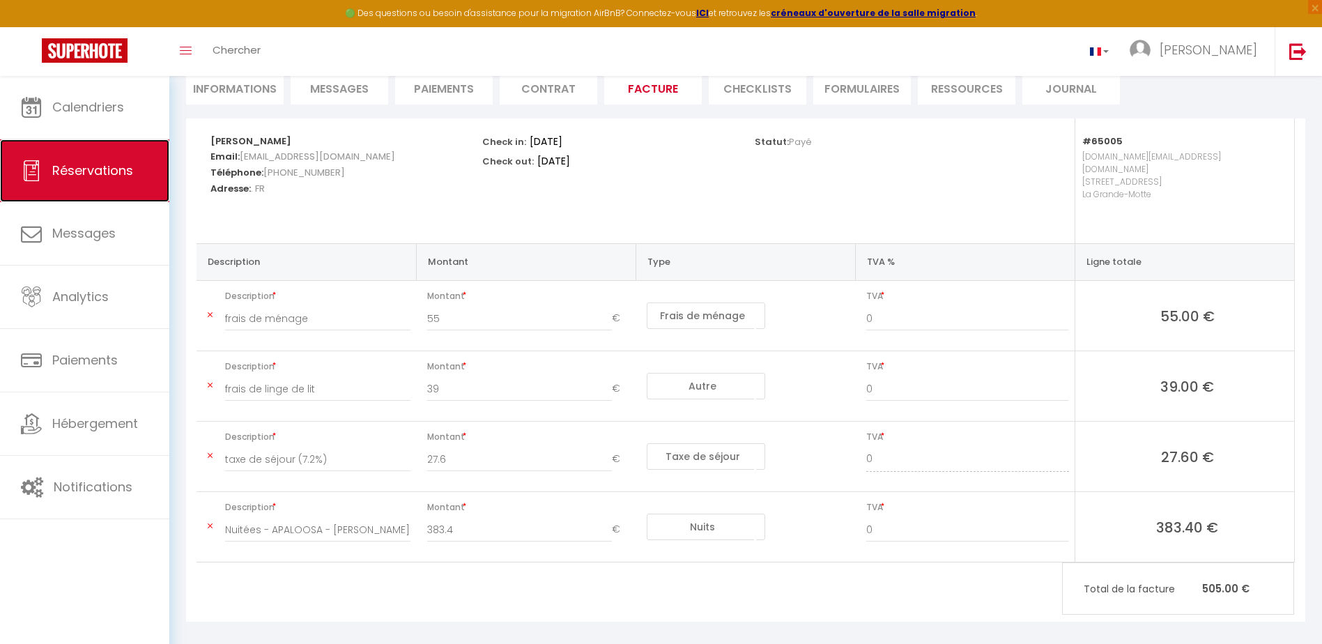
click at [118, 180] on link "Réservations" at bounding box center [84, 170] width 169 height 63
select select "not_cancelled"
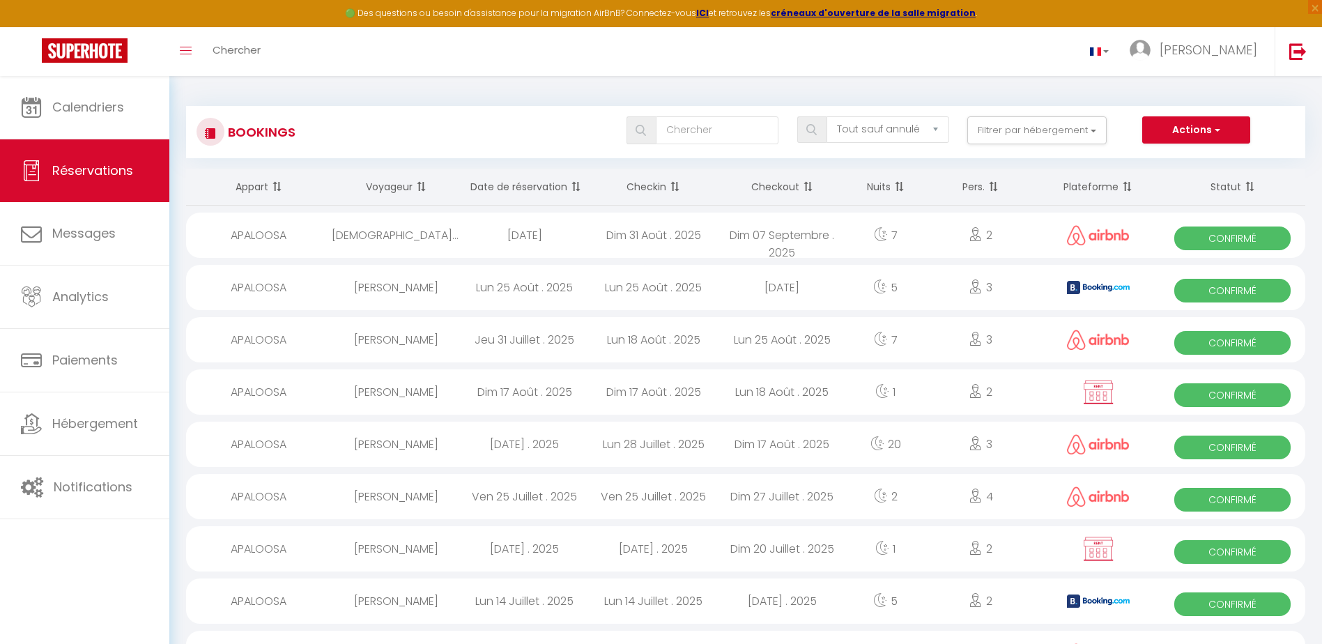
click at [1221, 236] on span "Confirmé" at bounding box center [1232, 238] width 116 height 24
select select "OK"
select select "0"
select select "1"
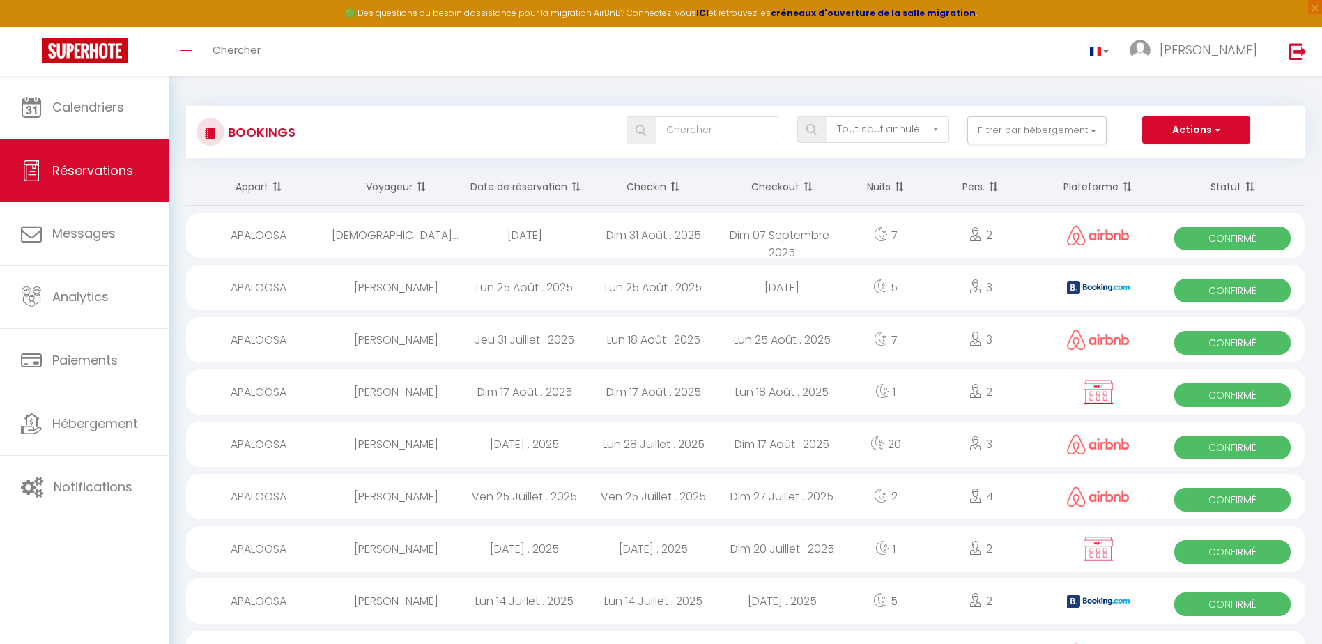
select select "1"
select select
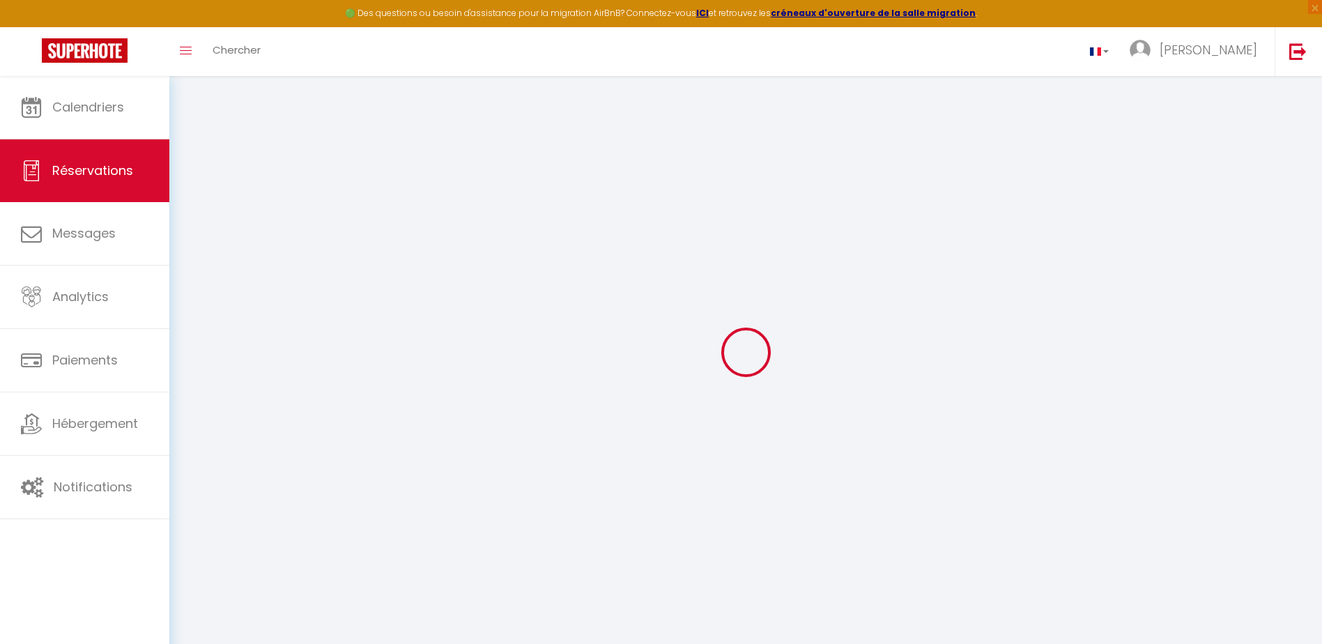
type input "Christian"
type input "Laurain"
type input "euddqglki5cx2kin8taaizhdpoj2@reply.superhote.com"
type input "laurainchristian97@gmail"
type input "+33647589472"
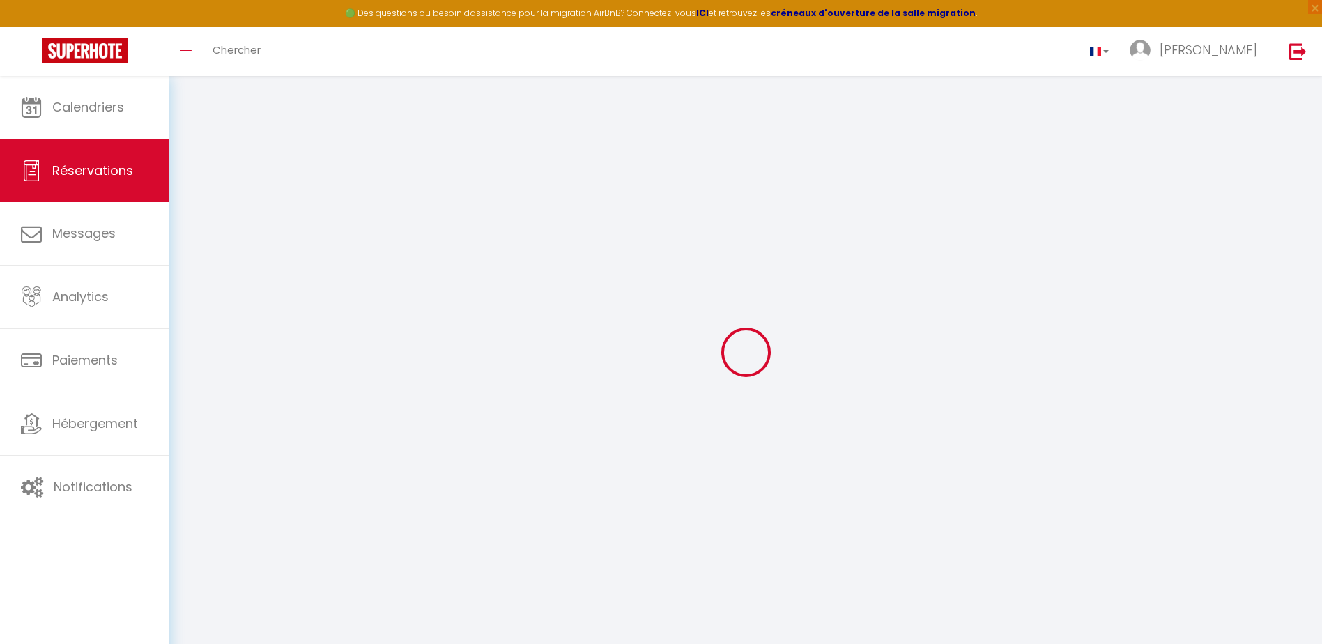
type input "0647589472"
select select
type input "75.58"
select select "65005"
select select "1"
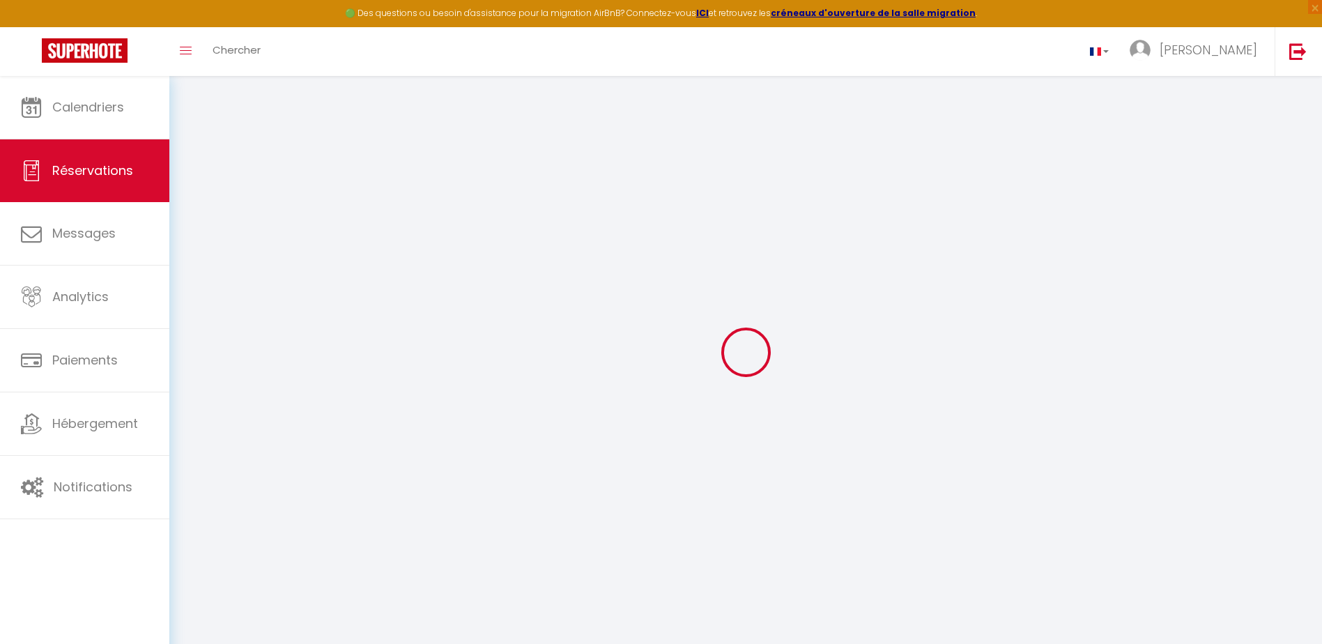
select select
type input "2"
select select "12"
select select
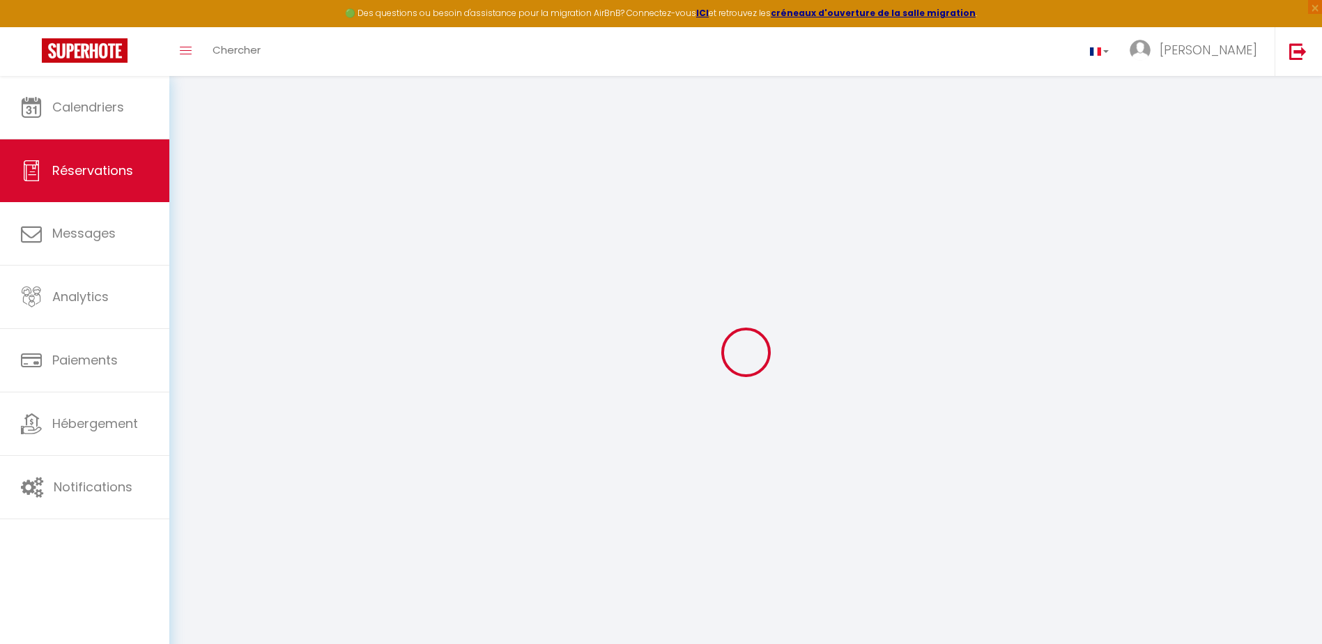
type input "343"
checkbox input "false"
select select "1"
type input "0"
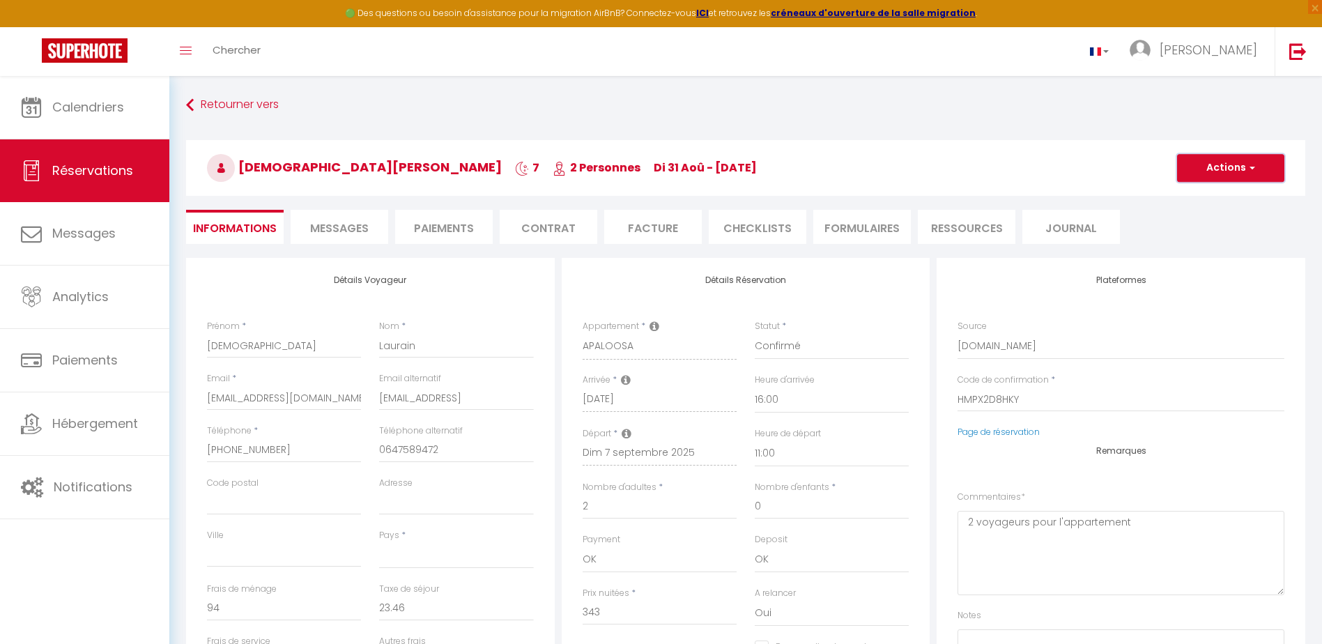
click at [1238, 170] on button "Actions" at bounding box center [1230, 168] width 107 height 28
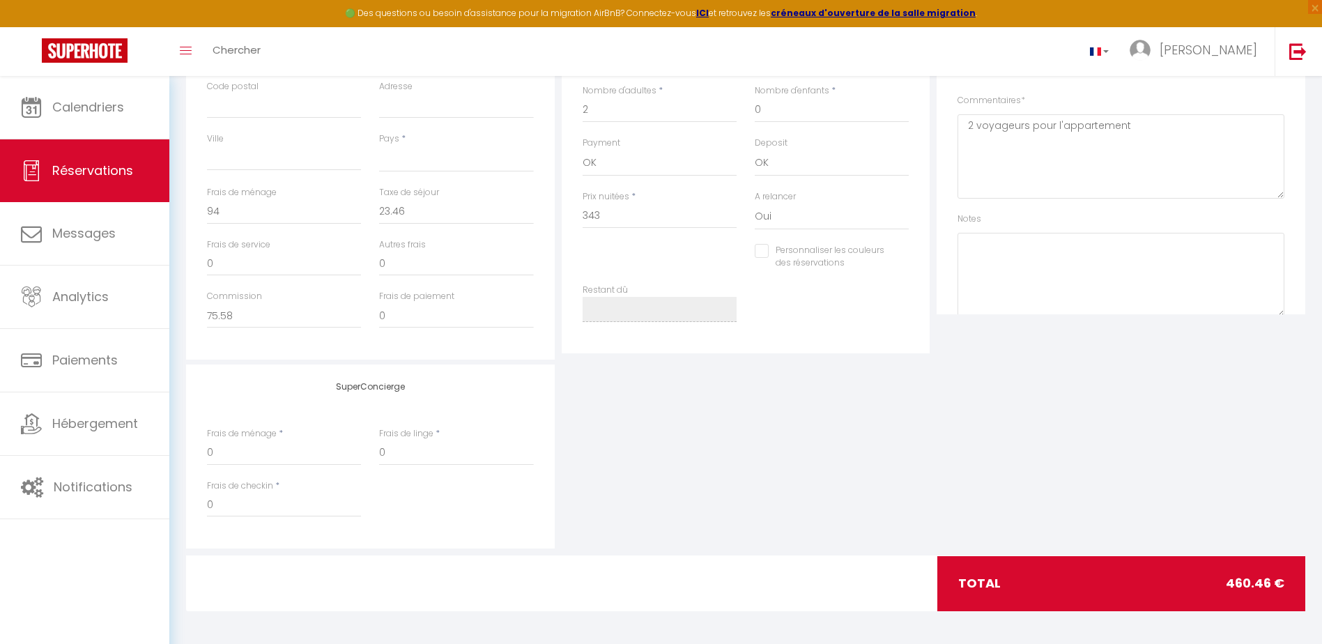
scroll to position [399, 0]
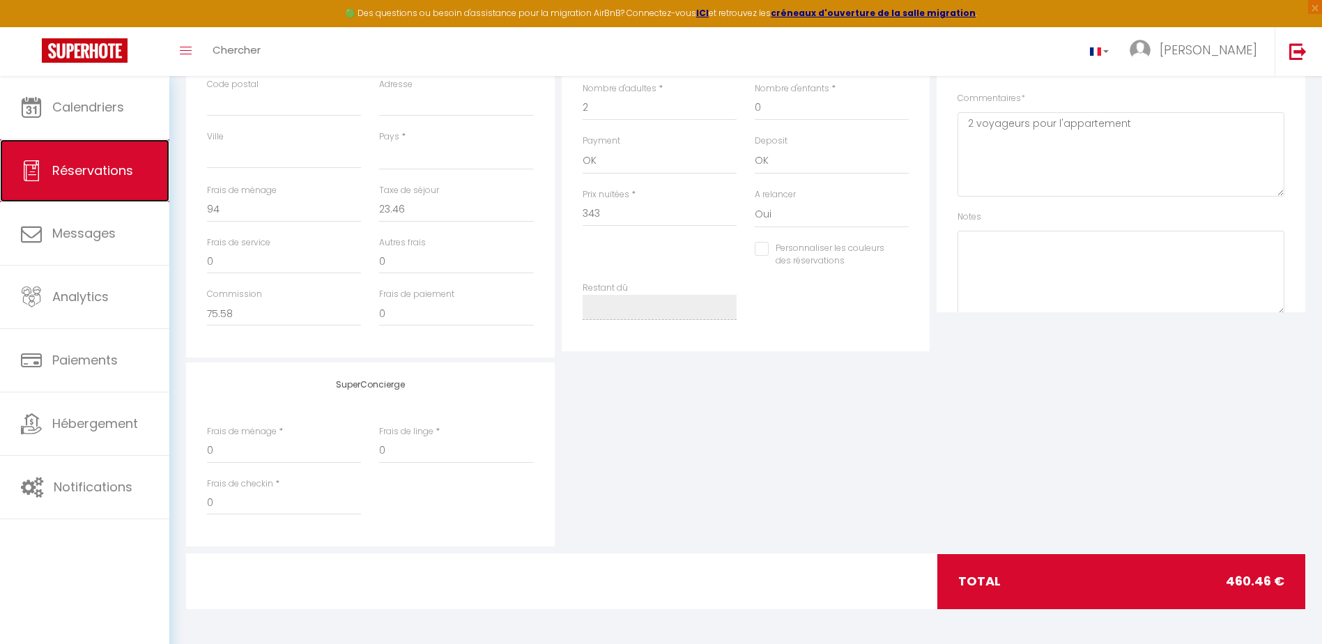
click at [110, 171] on span "Réservations" at bounding box center [92, 170] width 81 height 17
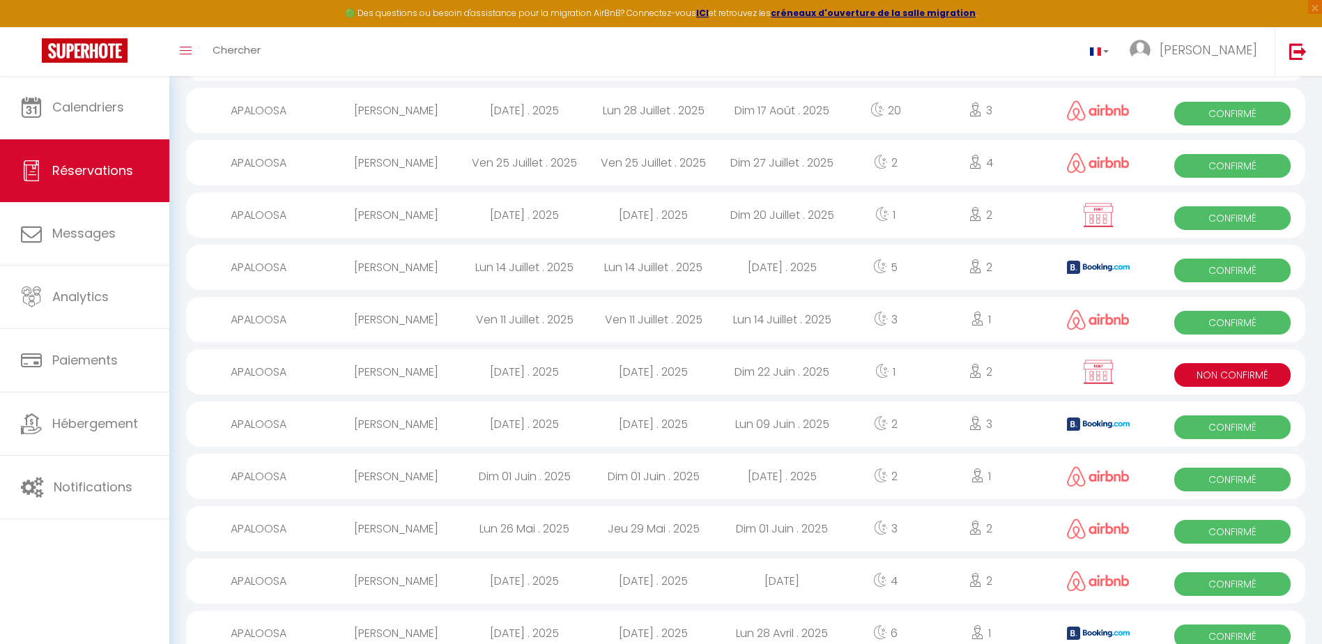
scroll to position [302, 0]
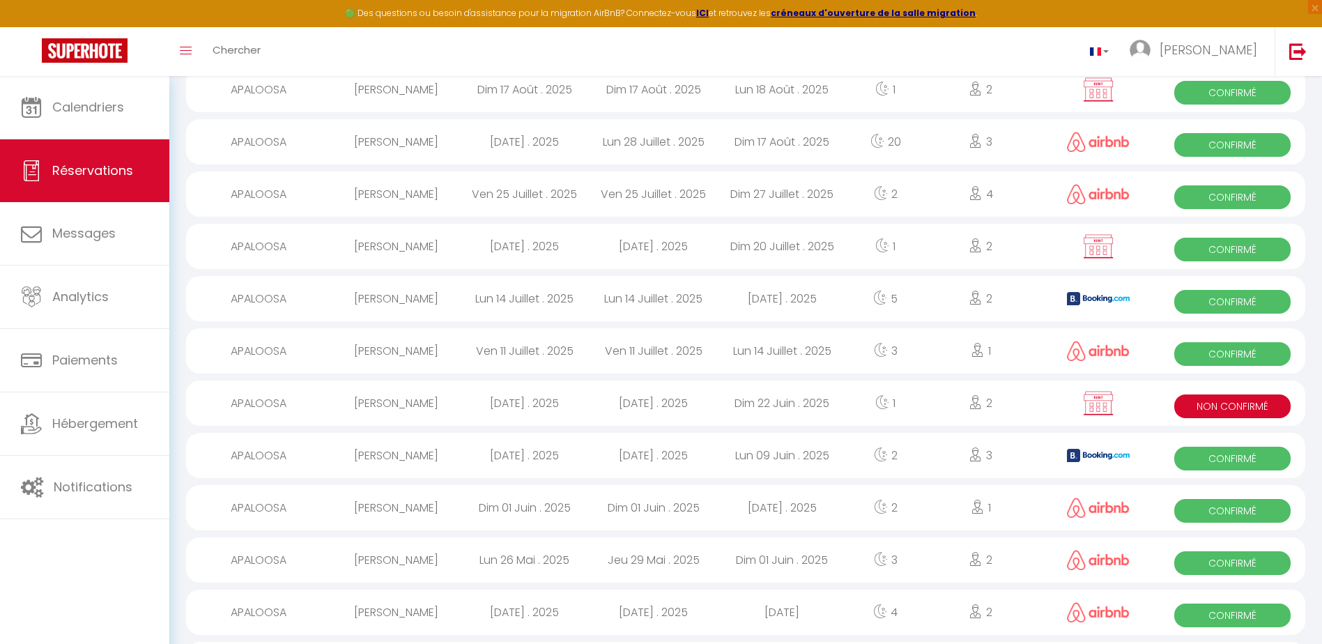
click at [1224, 196] on span "Confirmé" at bounding box center [1232, 197] width 116 height 24
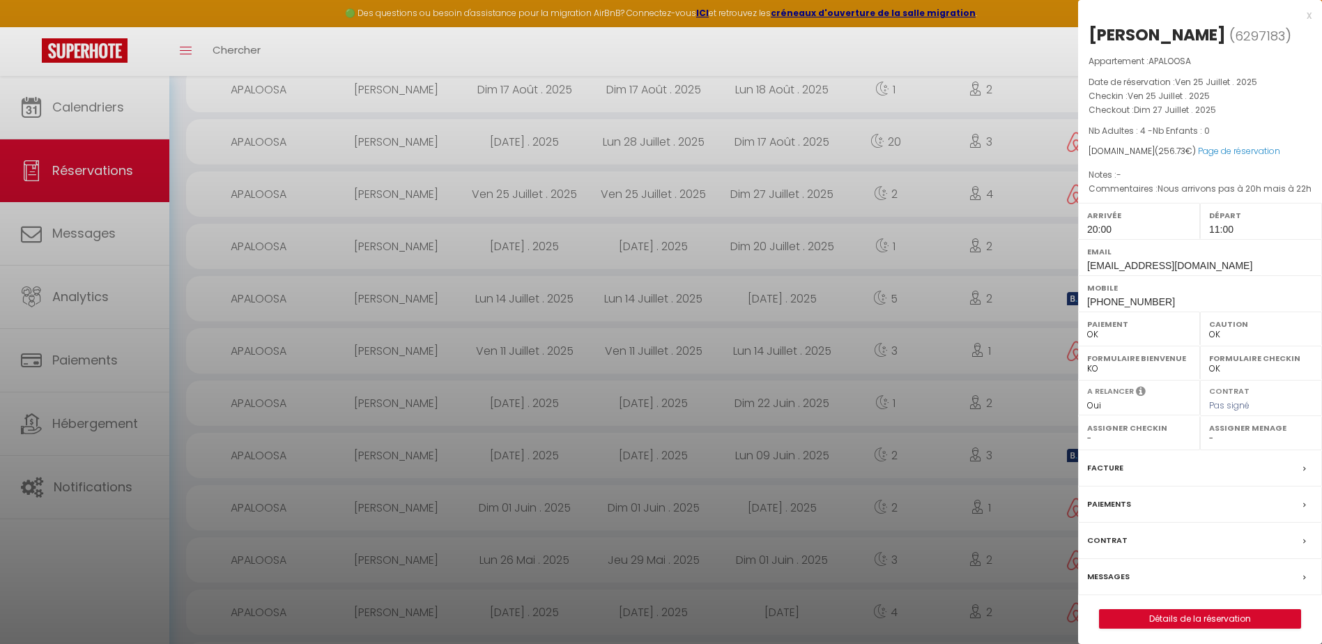
click at [1309, 14] on div "x" at bounding box center [1194, 15] width 233 height 17
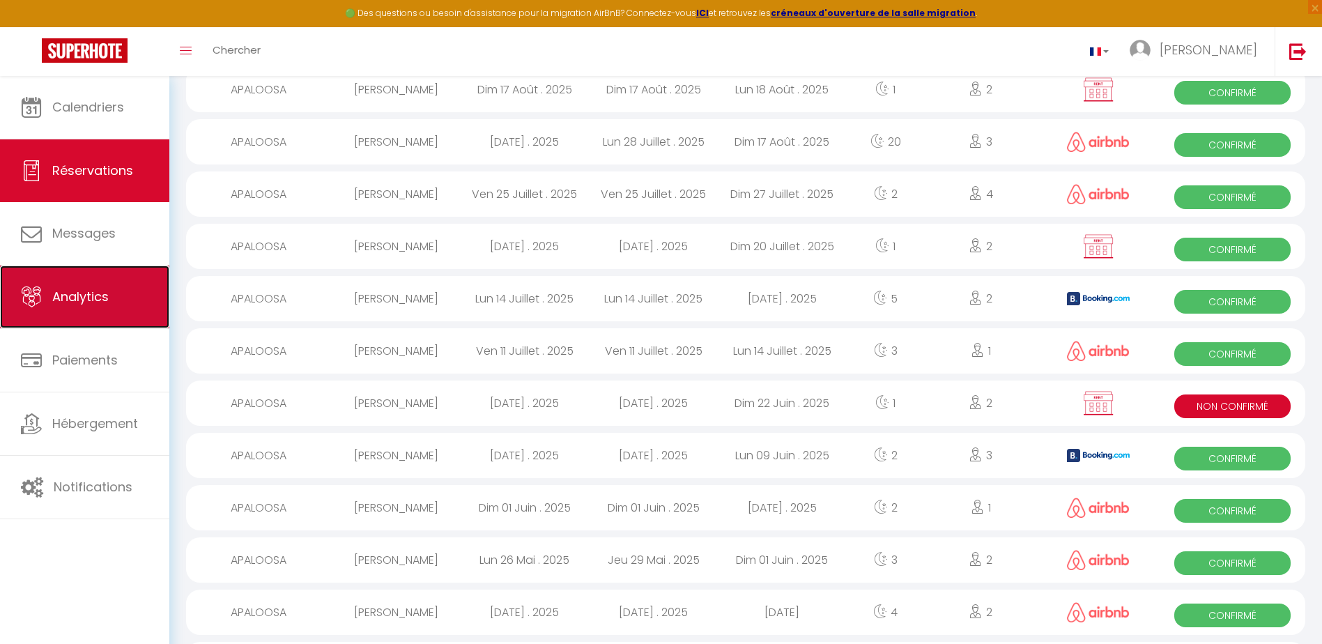
click at [82, 284] on link "Analytics" at bounding box center [84, 296] width 169 height 63
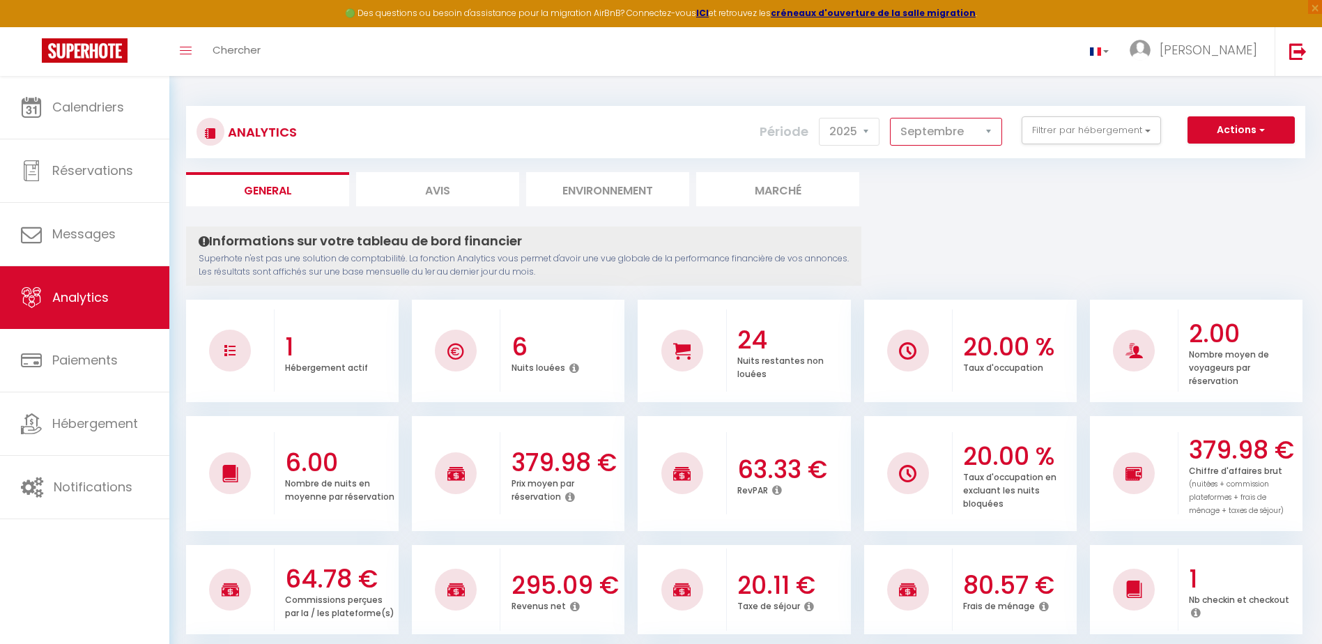
click at [958, 136] on select "Janvier Février Mars Avril Mai Juin Juillet Août Septembre Octobre Novembre Déc…" at bounding box center [946, 132] width 112 height 28
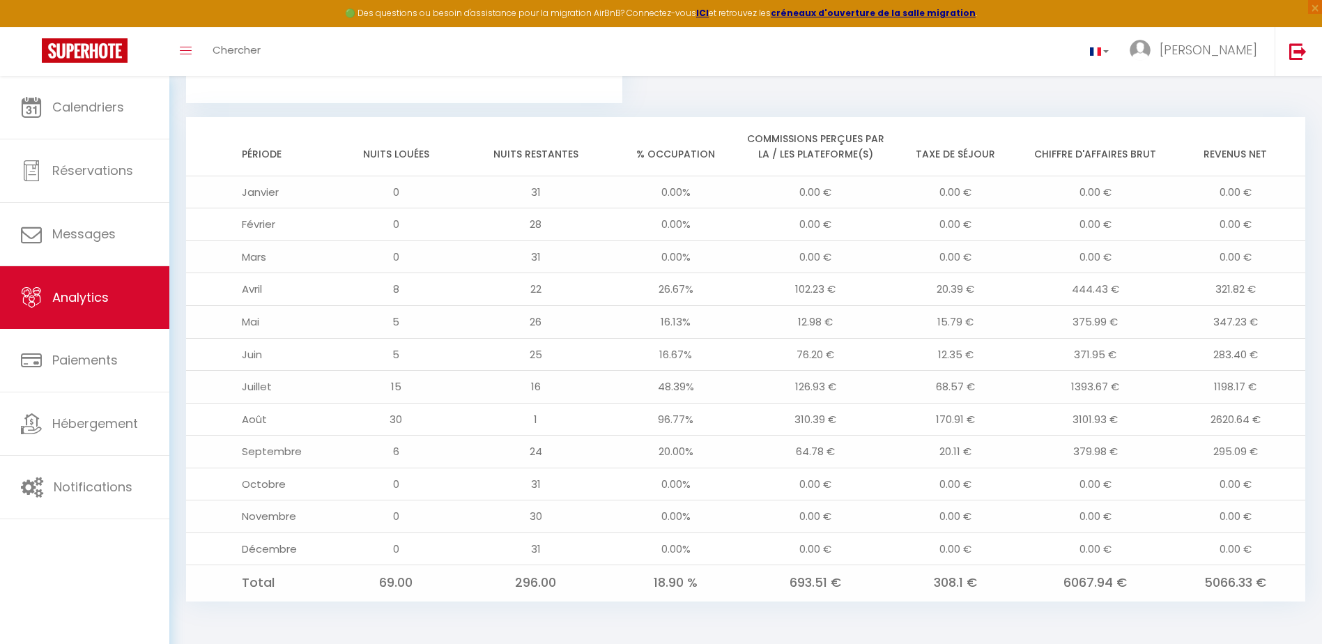
scroll to position [1063, 0]
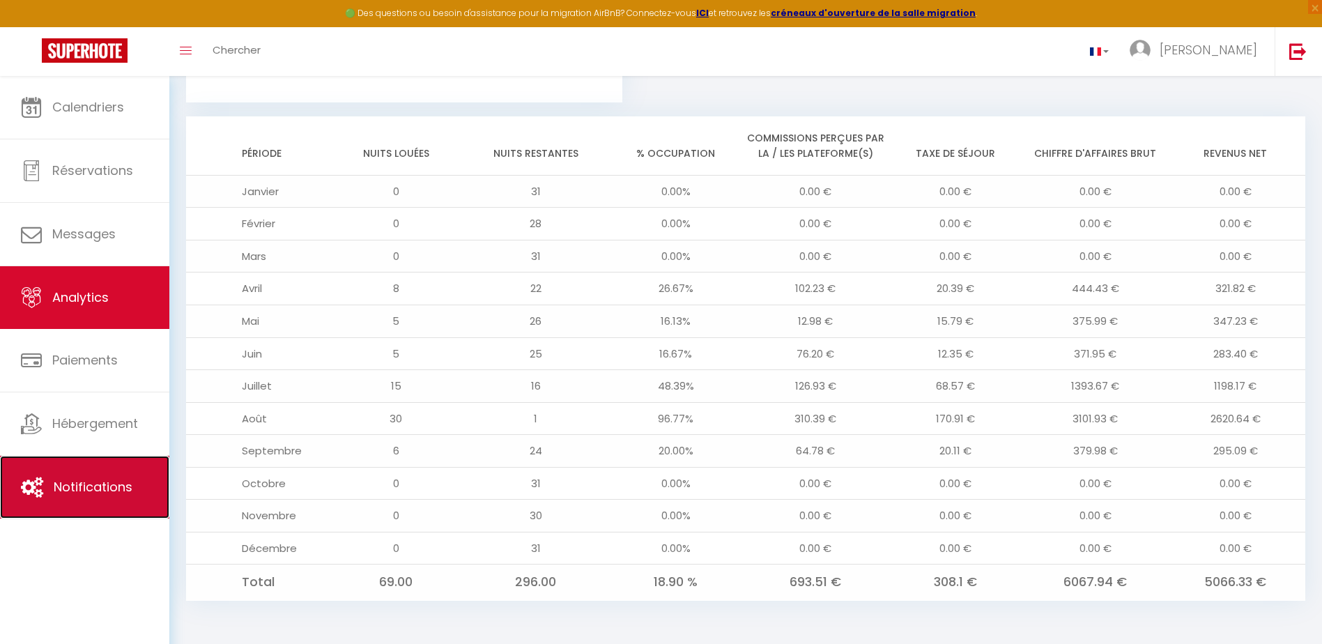
click at [115, 476] on link "Notifications" at bounding box center [84, 487] width 169 height 63
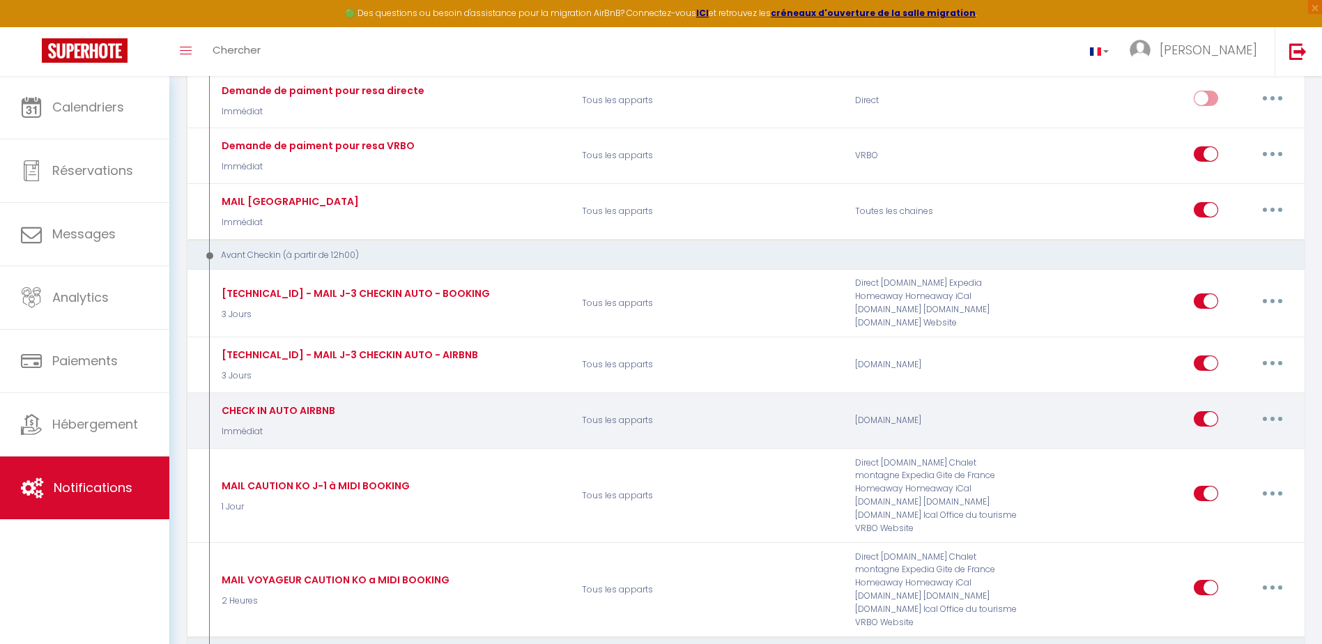
scroll to position [348, 0]
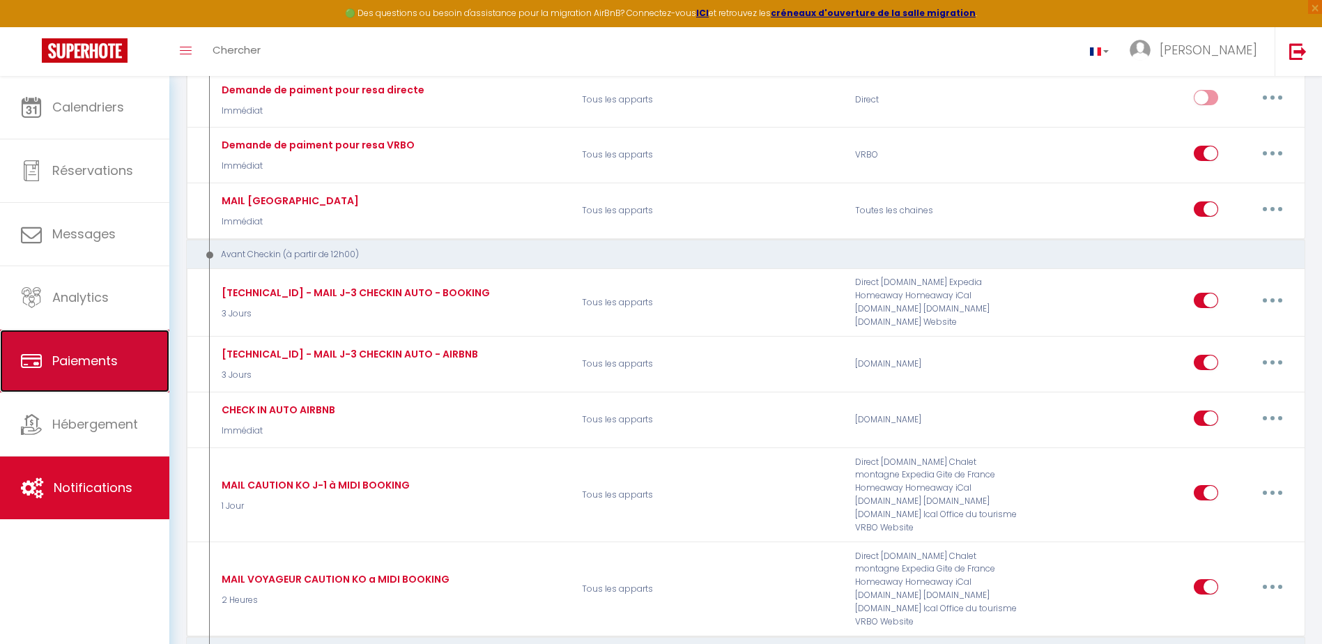
click at [99, 380] on link "Paiements" at bounding box center [84, 361] width 169 height 63
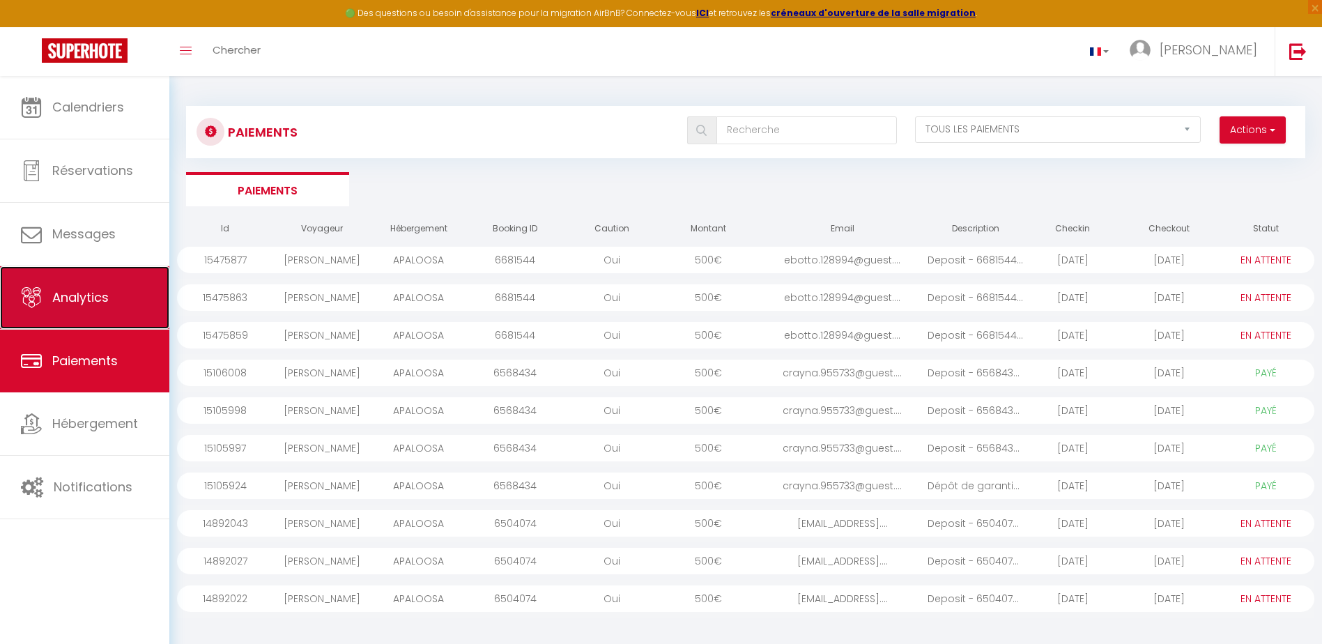
click at [90, 308] on link "Analytics" at bounding box center [84, 297] width 169 height 63
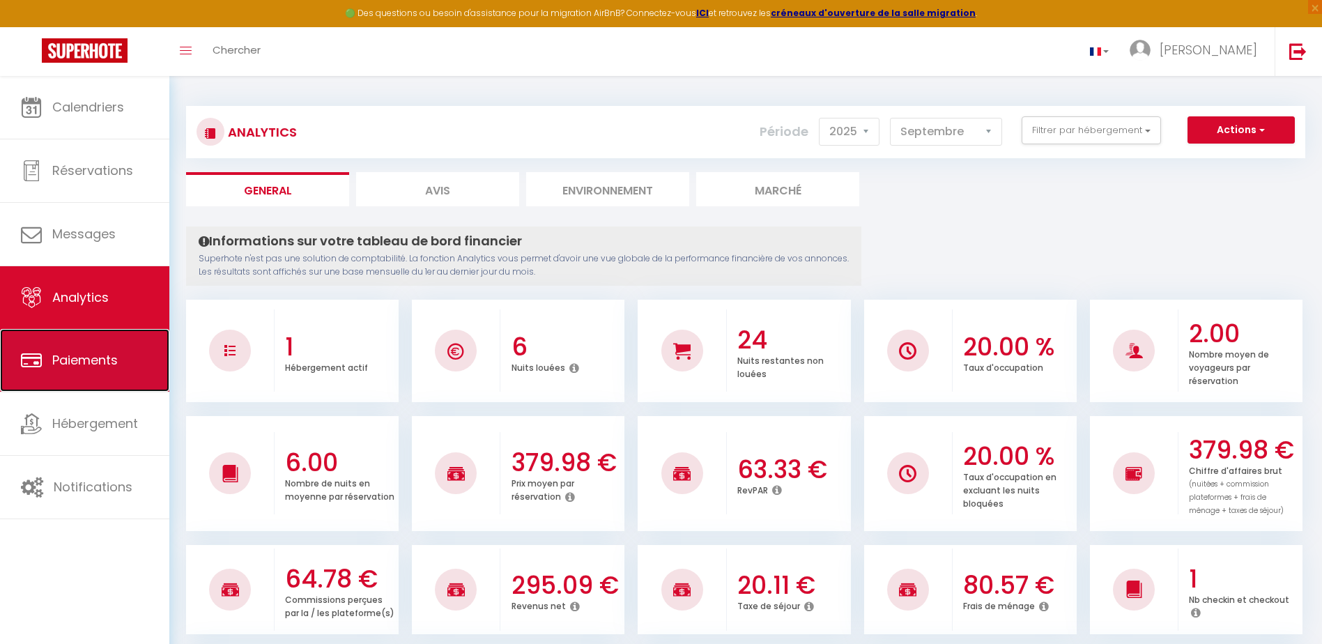
click at [92, 355] on span "Paiements" at bounding box center [84, 359] width 65 height 17
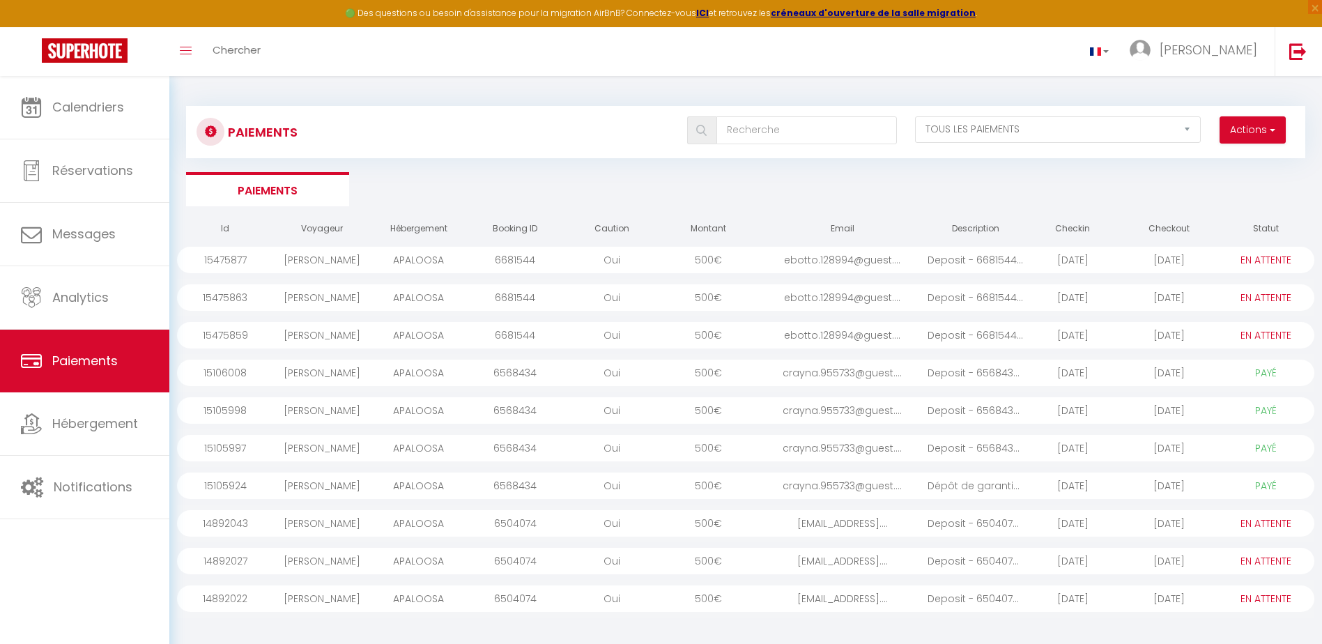
click at [334, 261] on div "EMMANUELLE BOTTON" at bounding box center [322, 260] width 97 height 26
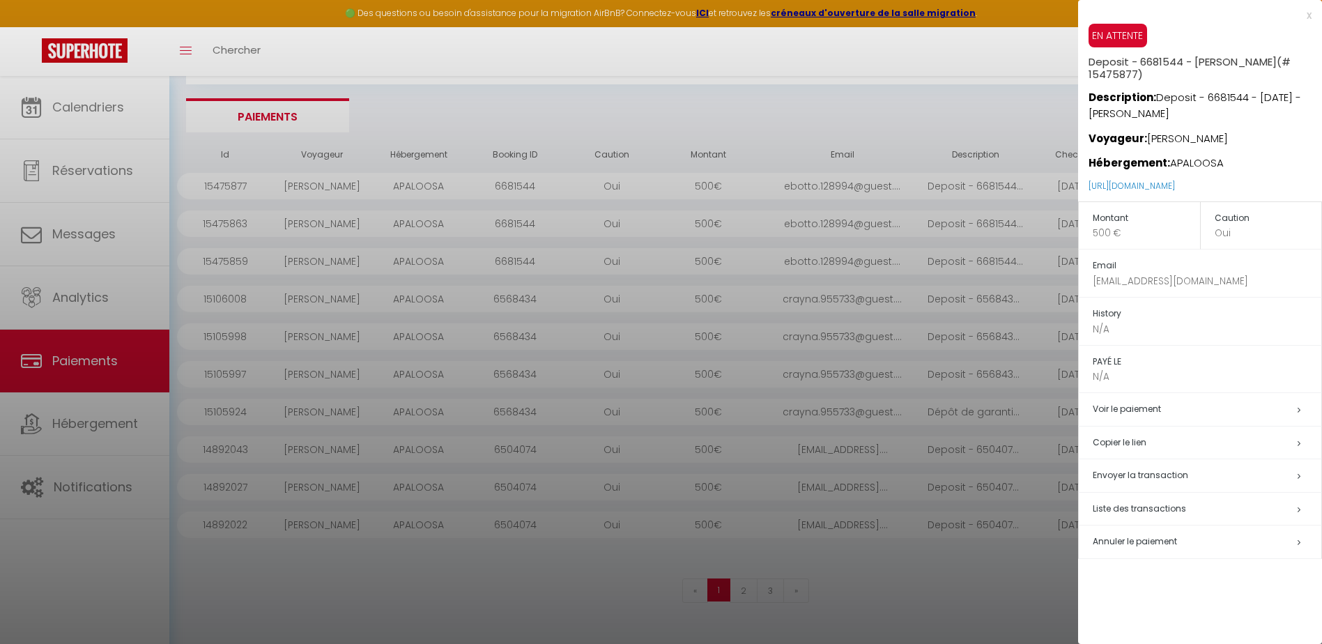
scroll to position [76, 0]
click at [1136, 408] on link "Voir le paiement" at bounding box center [1127, 409] width 68 height 12
click at [77, 172] on div at bounding box center [661, 322] width 1322 height 644
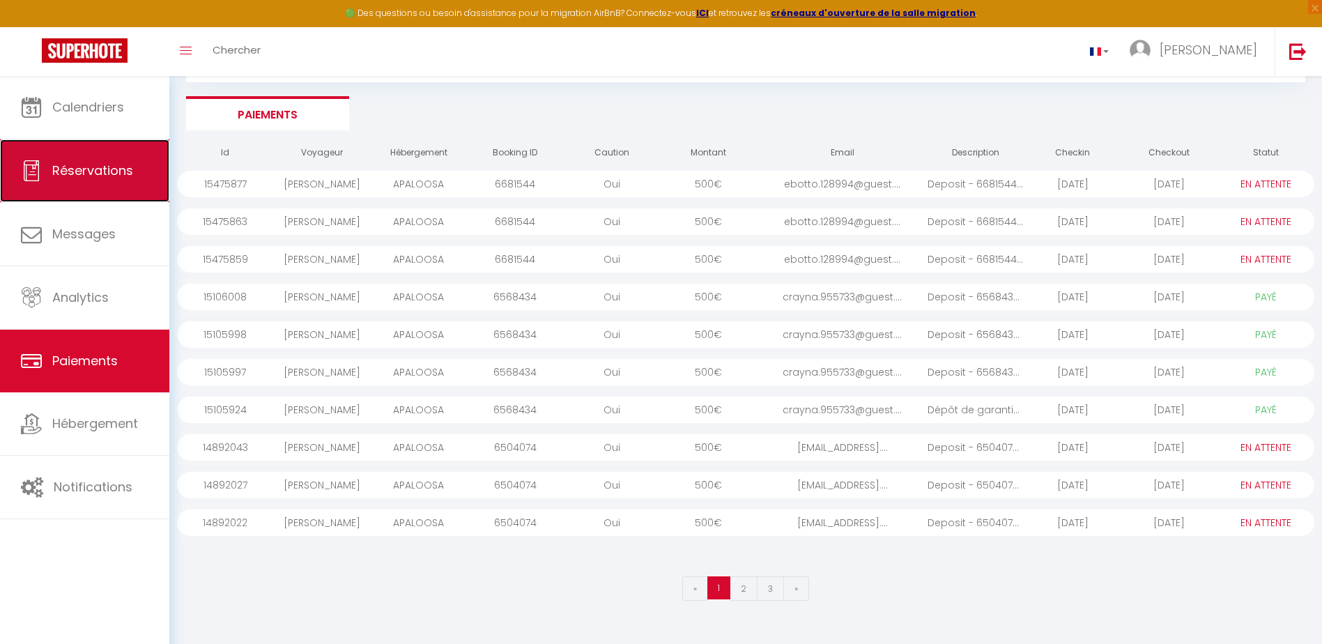
click at [59, 169] on span "Réservations" at bounding box center [92, 170] width 81 height 17
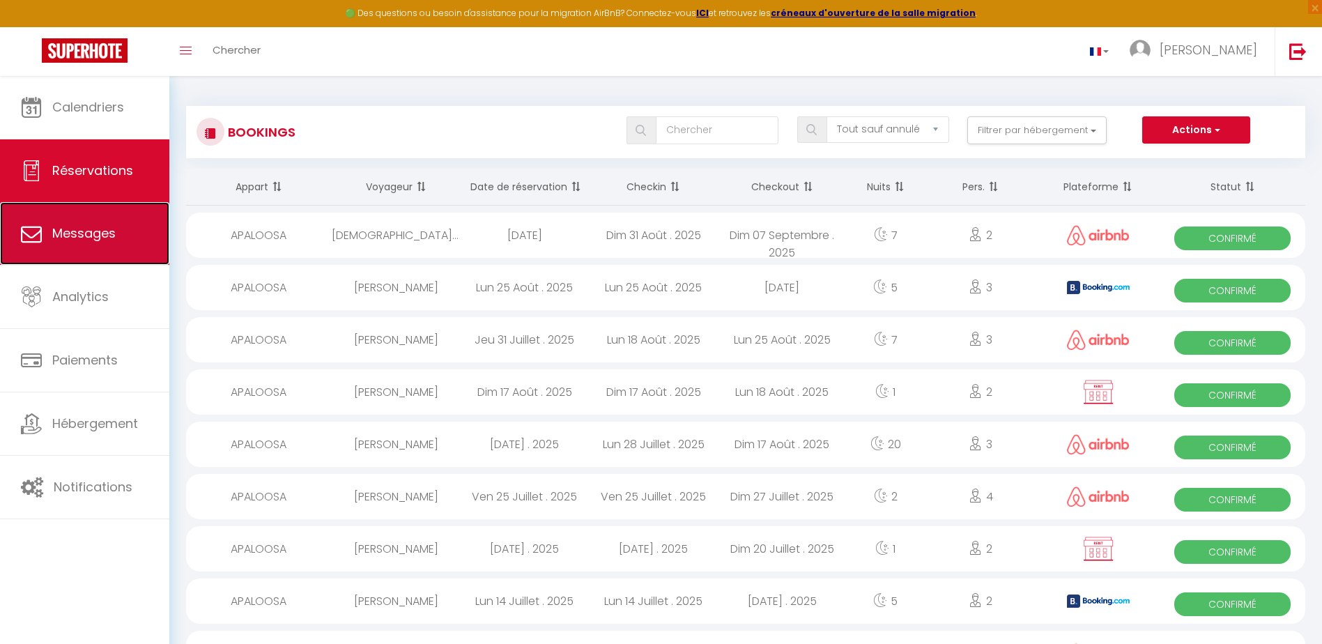
click at [139, 240] on link "Messages" at bounding box center [84, 233] width 169 height 63
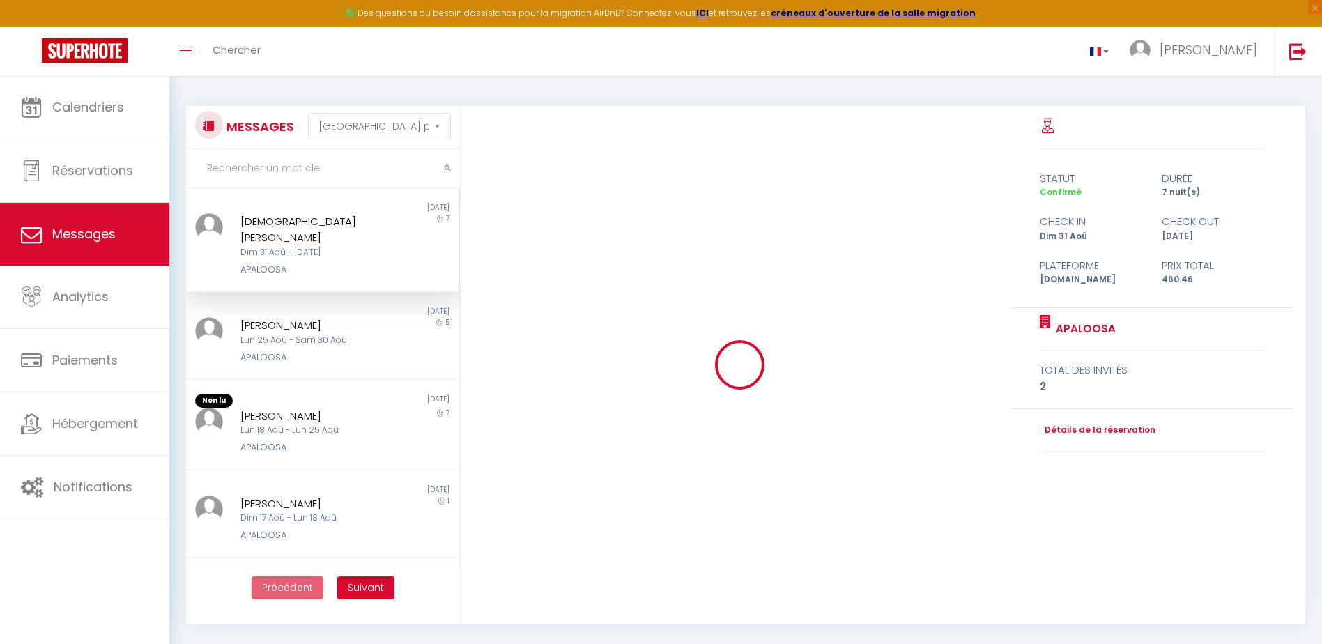
scroll to position [9378, 0]
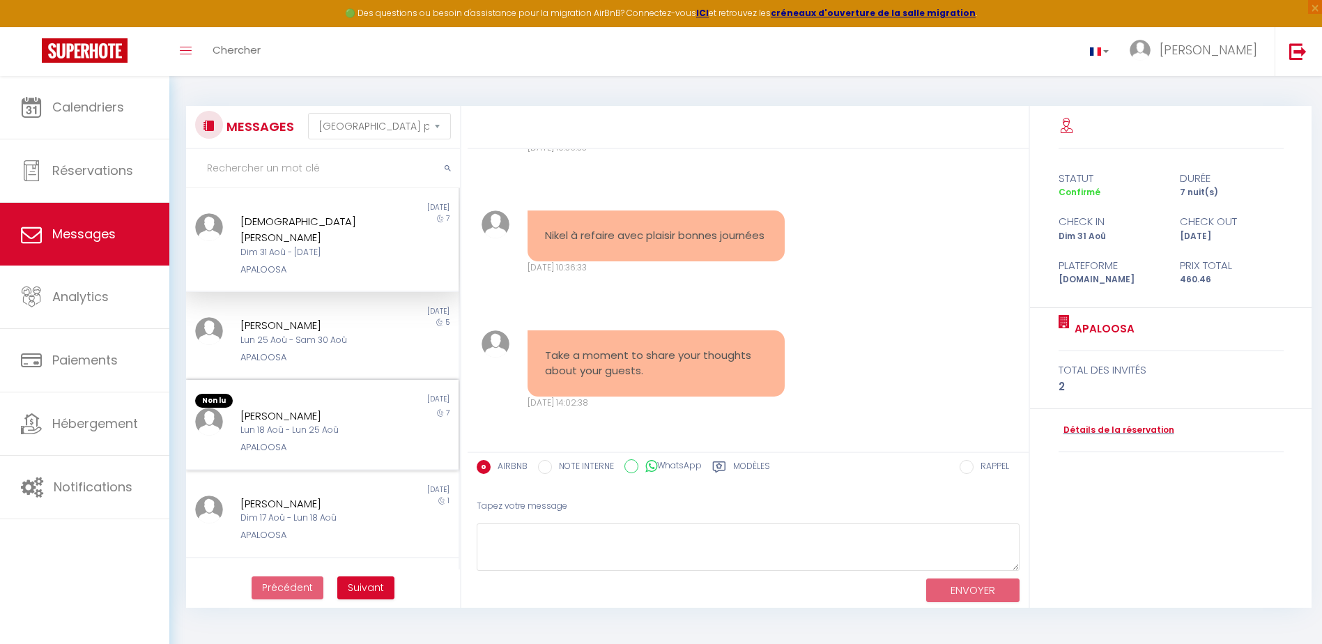
click at [320, 424] on div "Lun 18 Aoû - Lun 25 Aoû" at bounding box center [310, 430] width 141 height 13
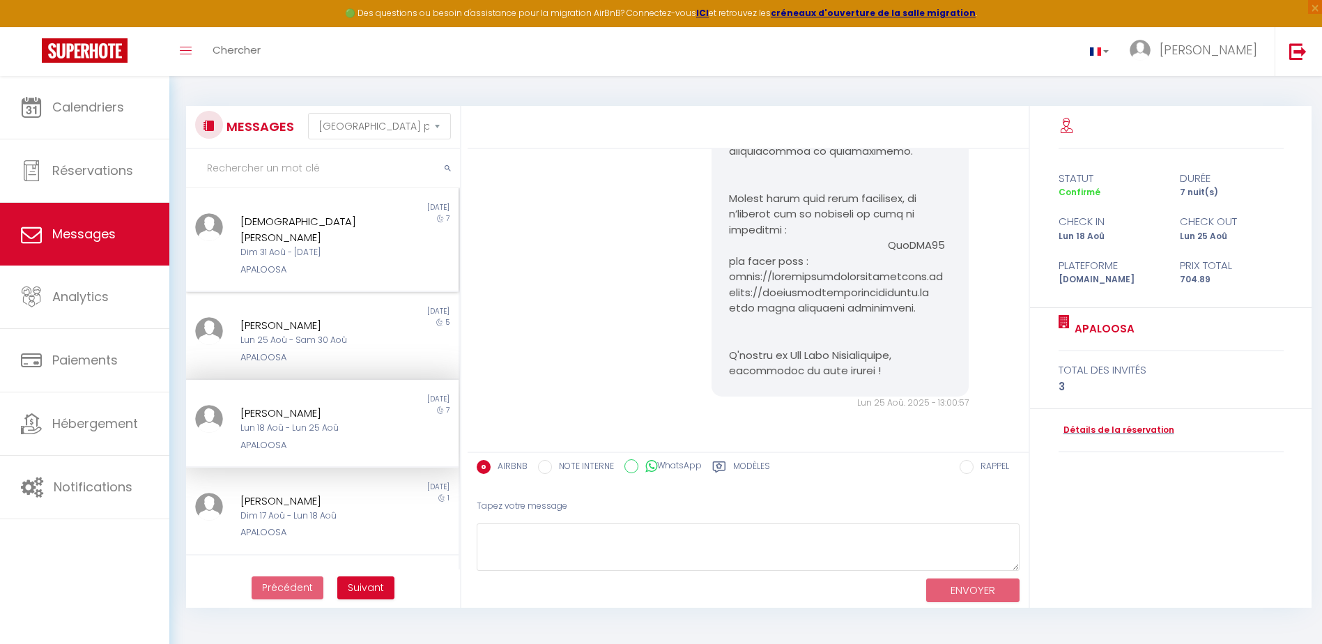
click at [279, 265] on div "Non lu 1 day ago Christian Laurain Dim 31 Aoû - Dim 07 Sep APALOOSA 7" at bounding box center [322, 240] width 272 height 104
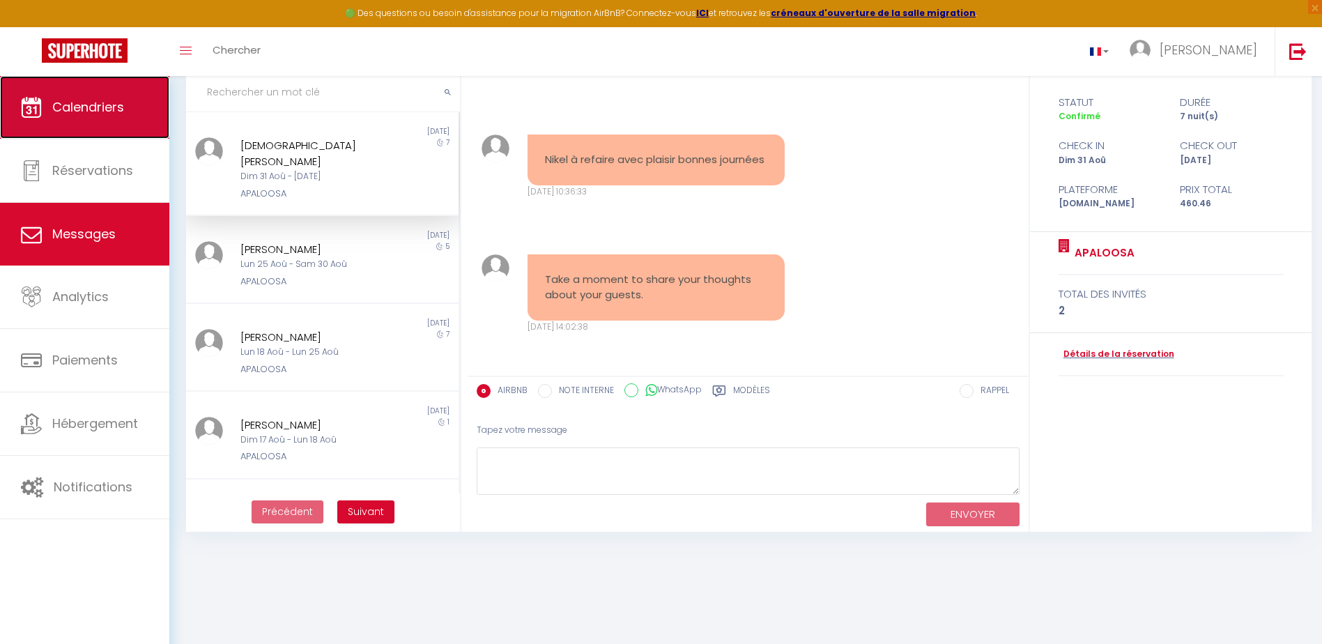
click at [115, 123] on link "Calendriers" at bounding box center [84, 107] width 169 height 63
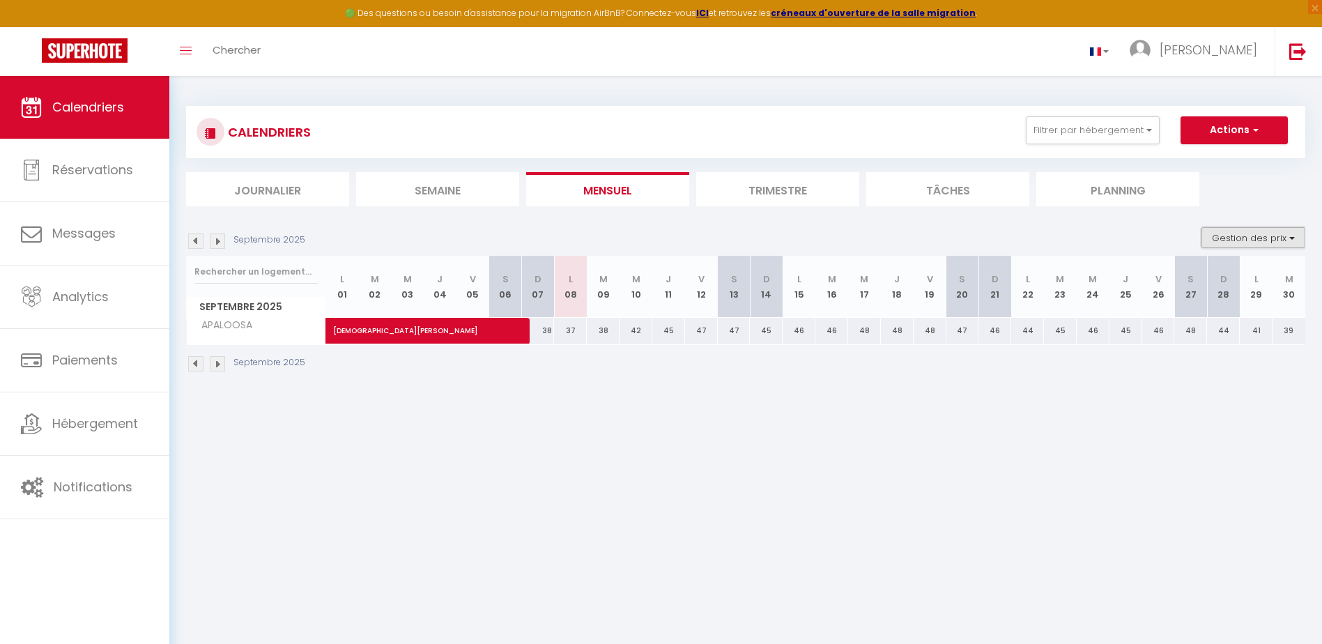
click at [1268, 246] on button "Gestion des prix" at bounding box center [1253, 237] width 104 height 21
click at [1172, 382] on div "Septembre 2025" at bounding box center [745, 365] width 1119 height 41
click at [782, 194] on li "Trimestre" at bounding box center [777, 189] width 163 height 34
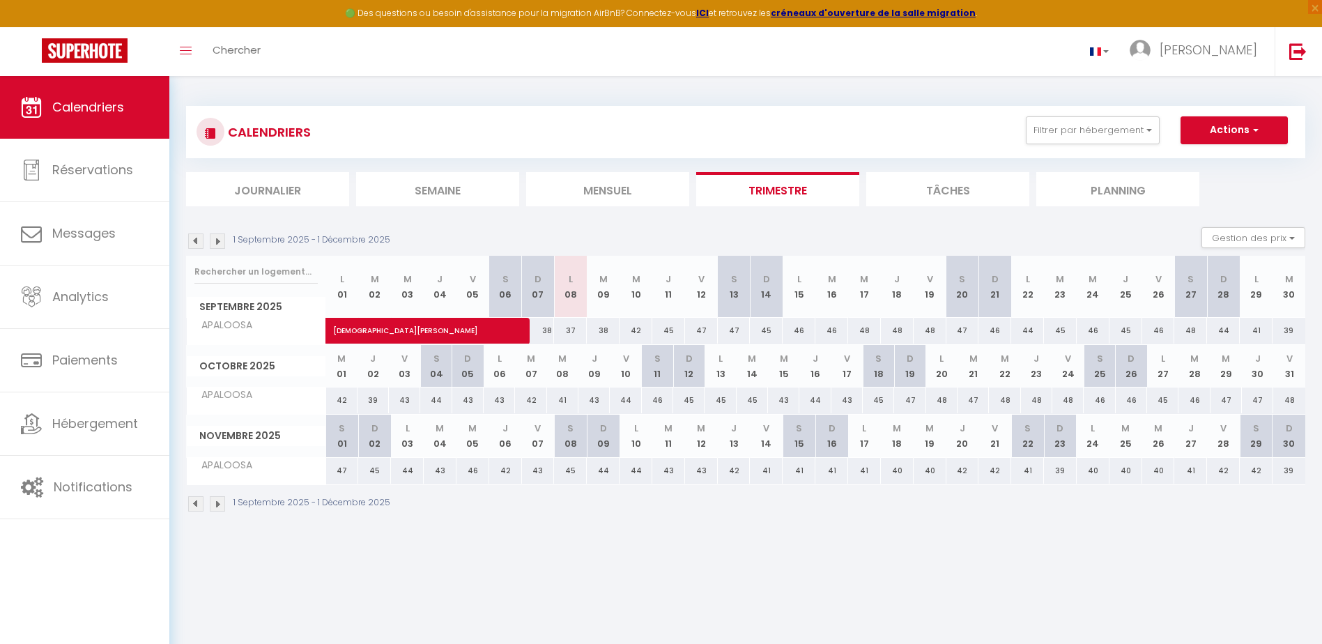
click at [942, 194] on li "Tâches" at bounding box center [947, 189] width 163 height 34
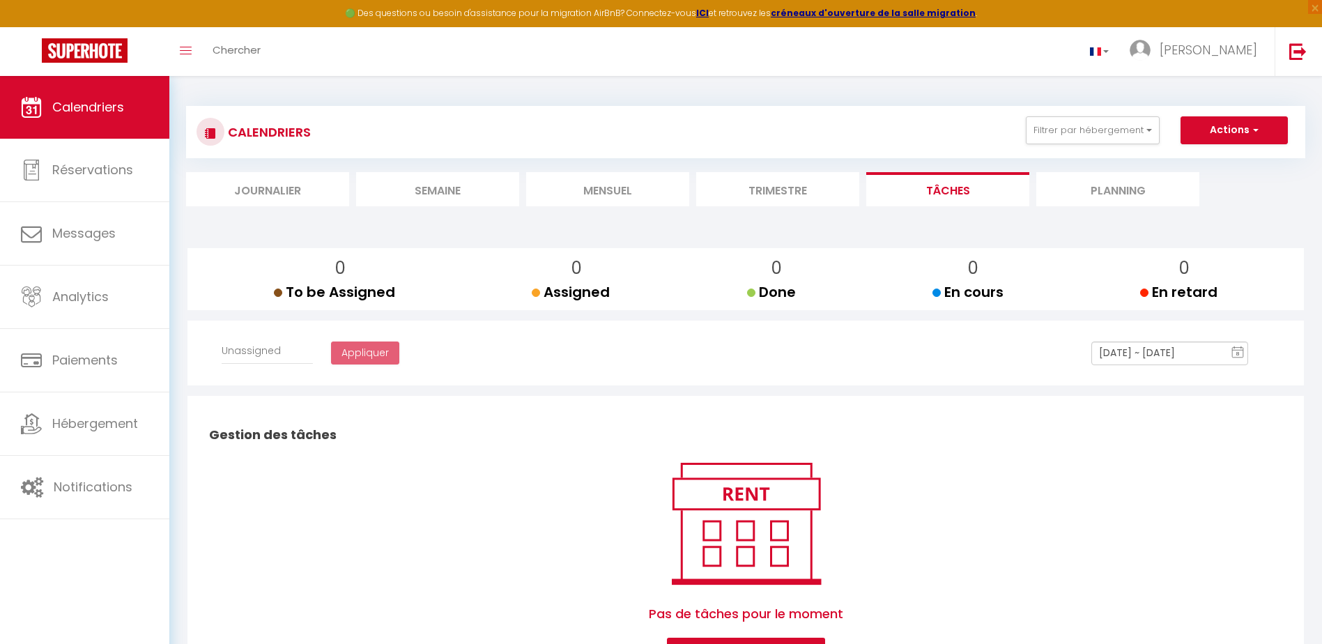
click at [1106, 194] on li "Planning" at bounding box center [1117, 189] width 163 height 34
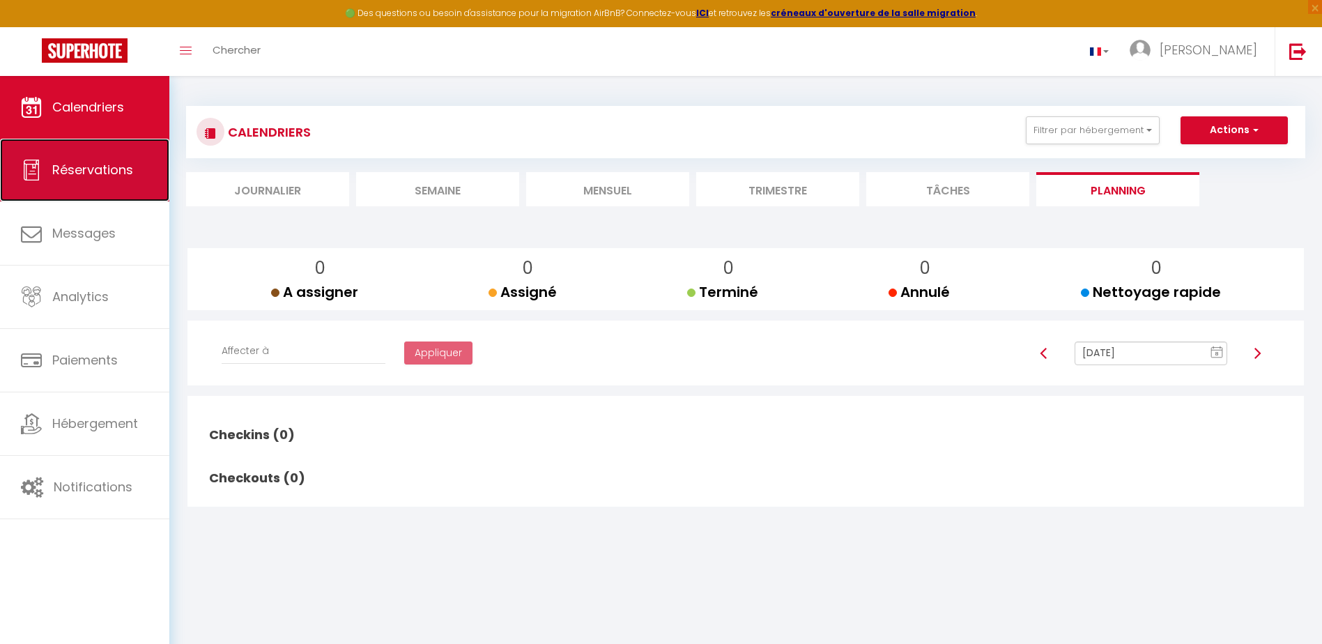
click at [107, 175] on span "Réservations" at bounding box center [92, 169] width 81 height 17
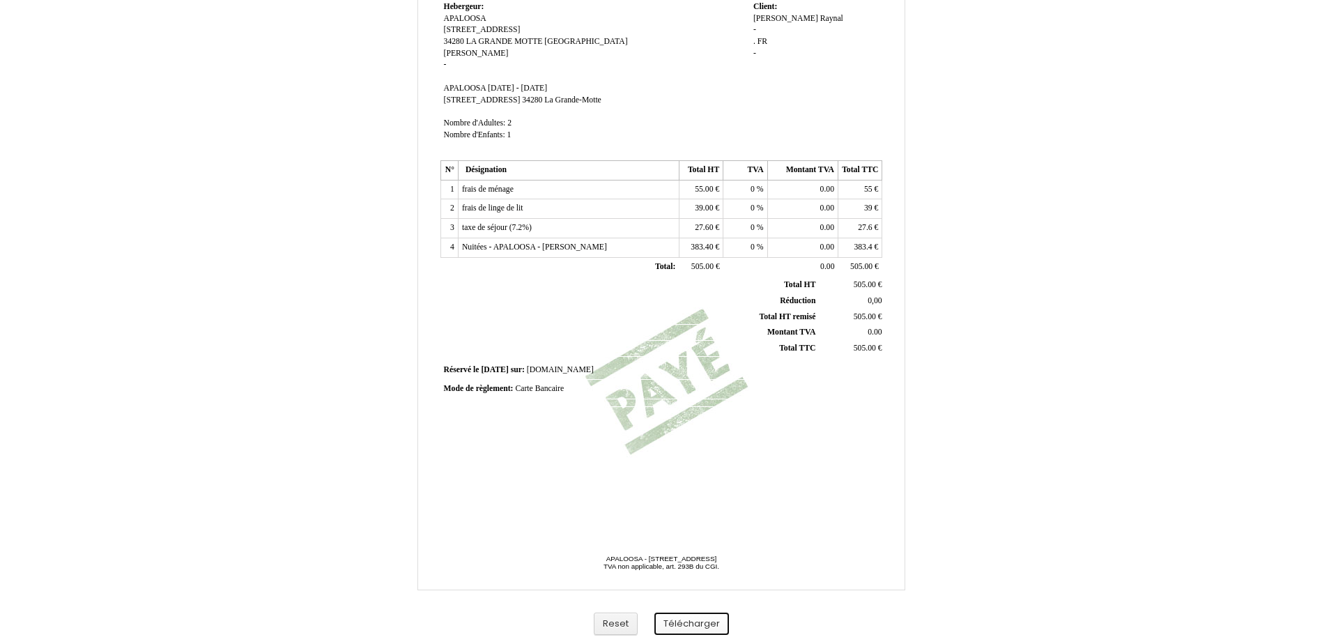
drag, startPoint x: 702, startPoint y: 624, endPoint x: 704, endPoint y: 616, distance: 8.5
click at [702, 624] on button "Télécharger" at bounding box center [691, 623] width 75 height 23
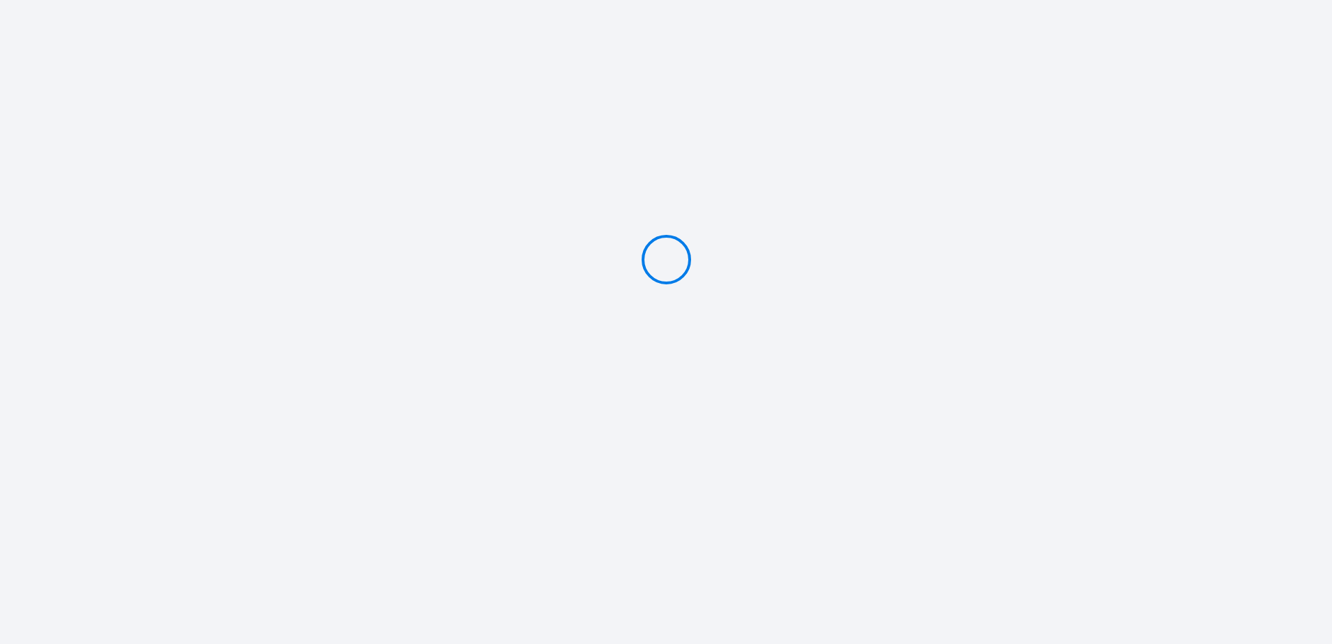
type input "Caution 500 €"
